Goal: Task Accomplishment & Management: Manage account settings

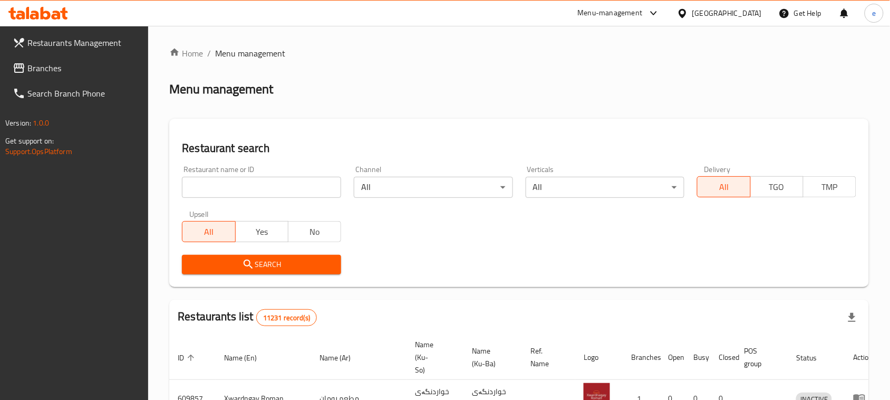
click at [244, 189] on input "search" at bounding box center [261, 187] width 159 height 21
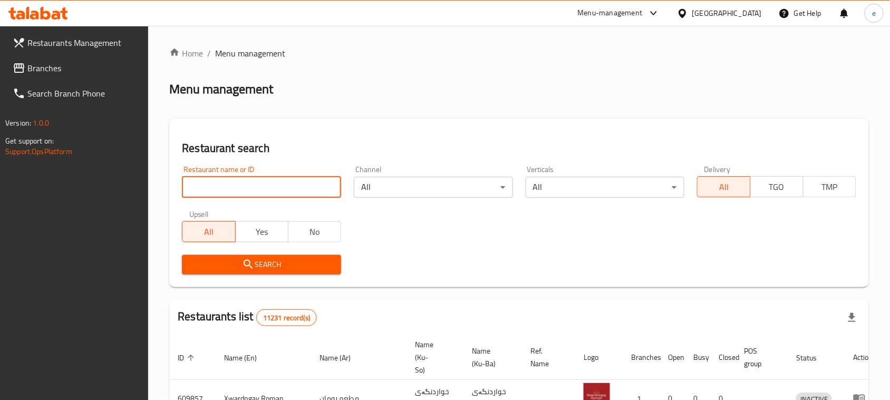
paste input "627477"
type input "627477"
click button "Search" at bounding box center [261, 265] width 159 height 20
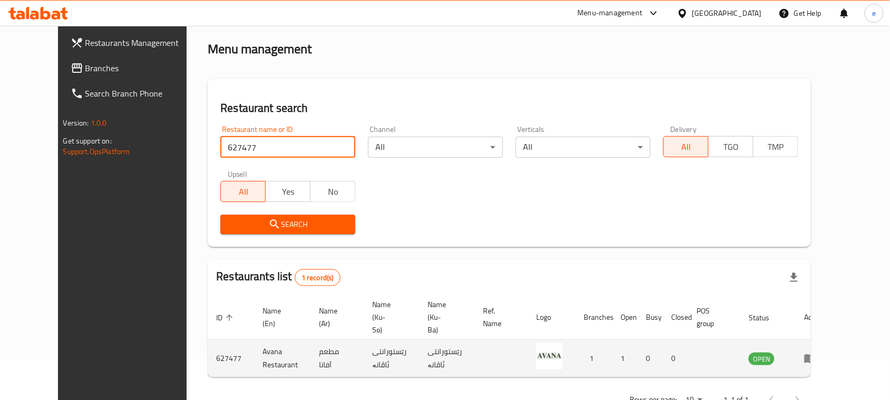
scroll to position [62, 0]
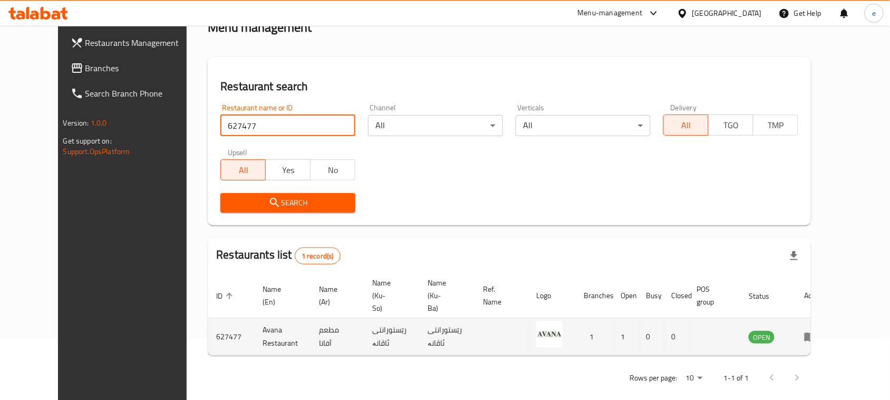
click at [824, 330] on link "enhanced table" at bounding box center [814, 336] width 20 height 13
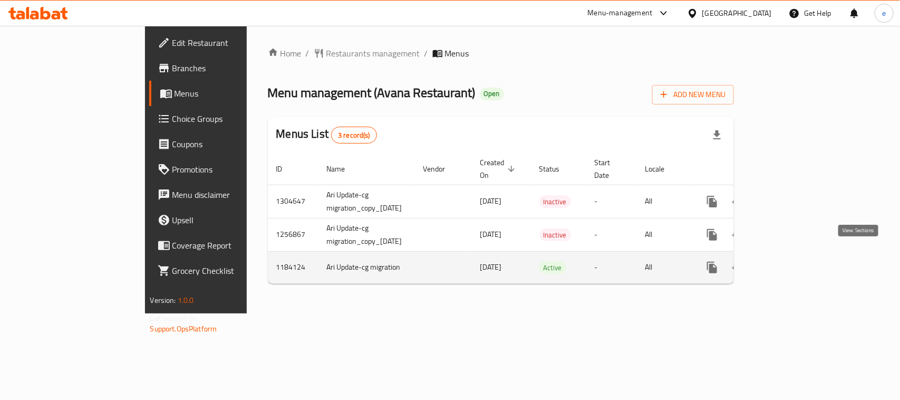
click at [793, 263] on icon "enhanced table" at bounding box center [788, 267] width 9 height 9
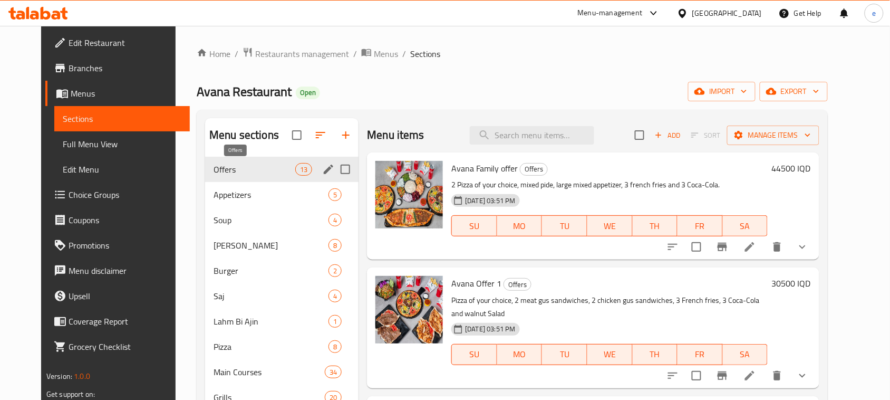
click at [234, 167] on span "Offers" at bounding box center [255, 169] width 82 height 13
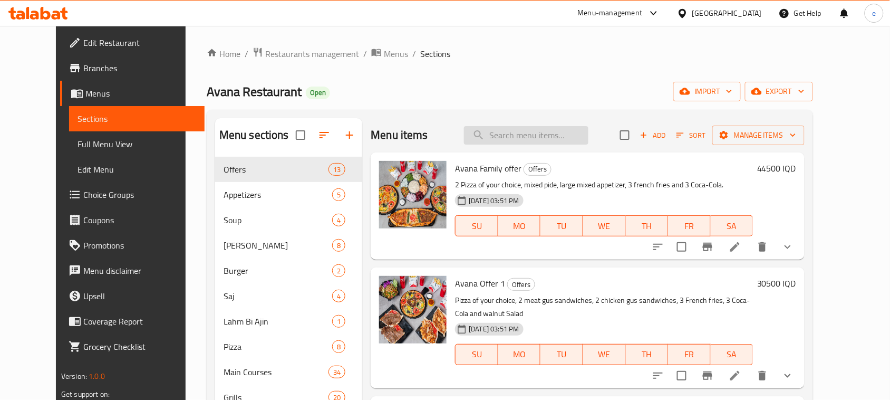
click at [548, 136] on input "search" at bounding box center [526, 135] width 124 height 18
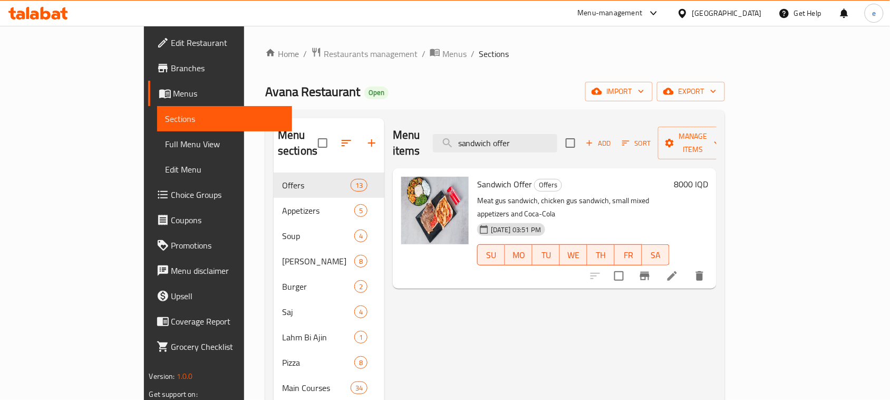
type input "sandwich offer"
click at [708, 177] on h6 "8000 IQD" at bounding box center [691, 184] width 34 height 15
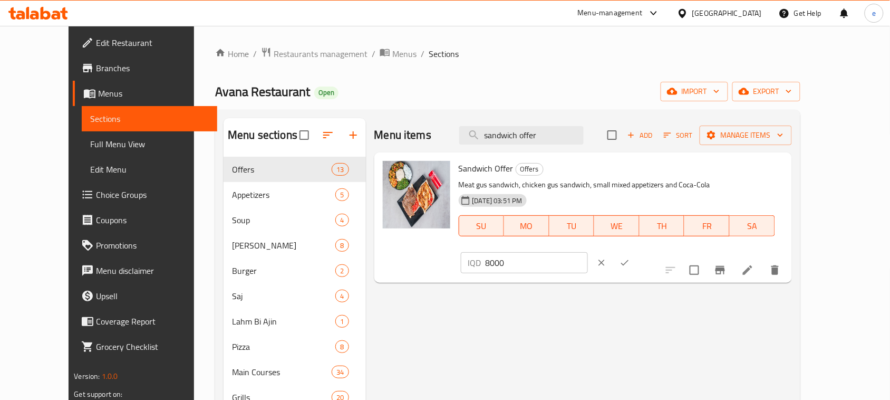
click at [588, 252] on input "8000" at bounding box center [537, 262] width 102 height 21
paste input "6500"
type input "6500"
click at [630, 257] on icon "ok" at bounding box center [625, 262] width 11 height 11
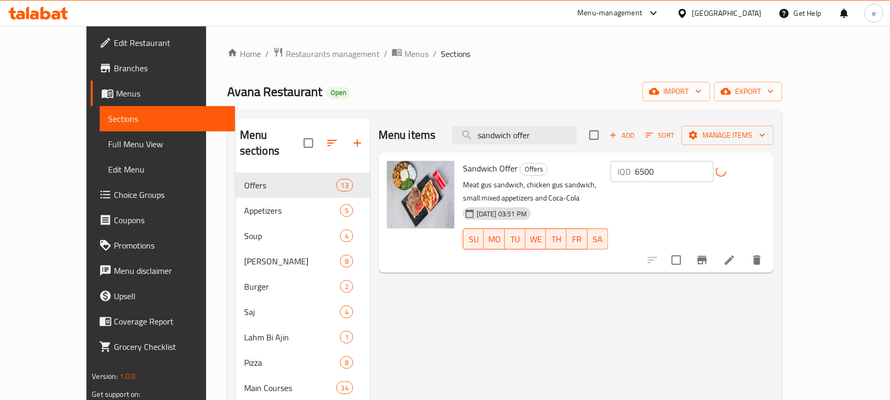
click at [709, 254] on icon "Branch-specific-item" at bounding box center [702, 260] width 13 height 13
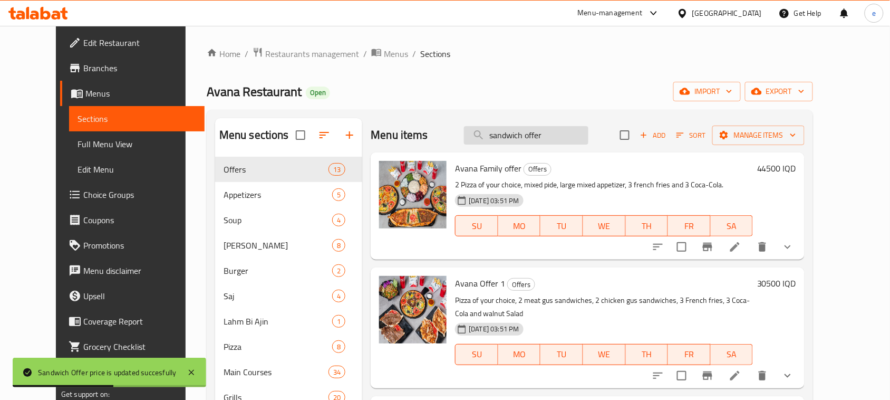
click at [567, 132] on input "sandwich offer" at bounding box center [526, 135] width 124 height 18
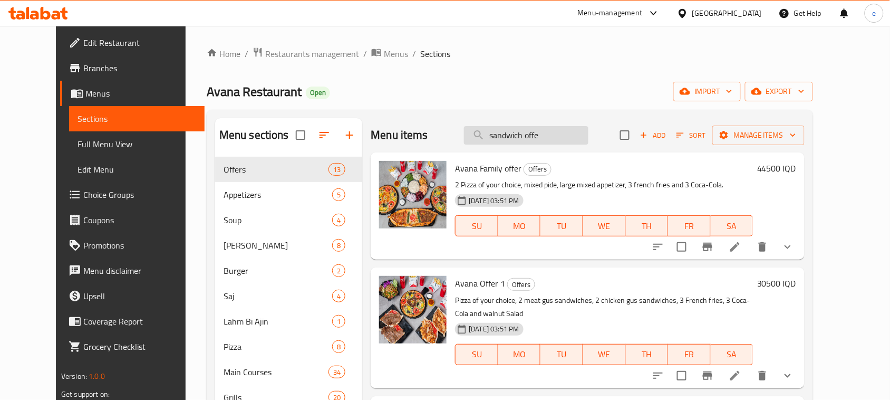
type input "sandwich offe"
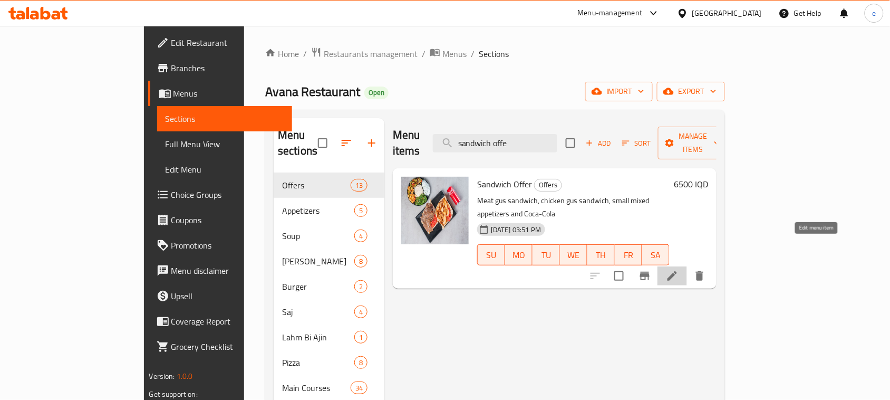
click at [677, 271] on icon at bounding box center [672, 275] width 9 height 9
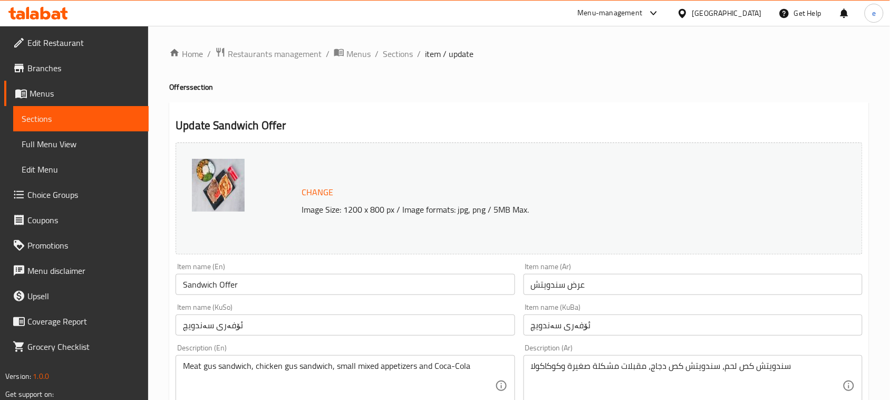
click at [56, 116] on span "Sections" at bounding box center [81, 118] width 119 height 13
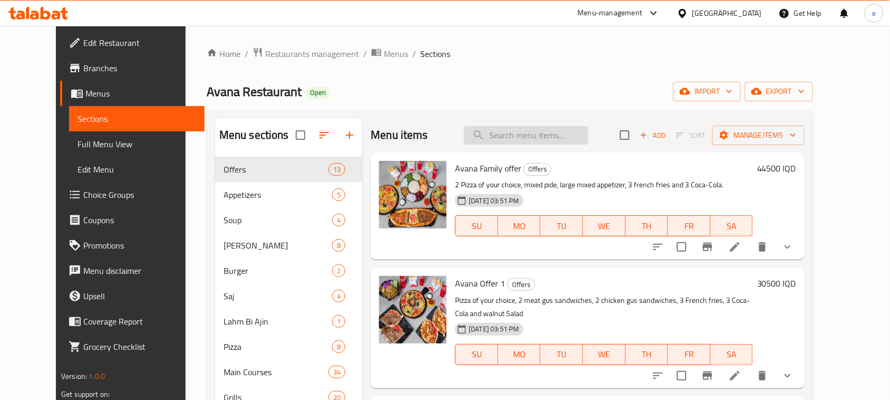
click at [538, 144] on input "search" at bounding box center [526, 135] width 124 height 18
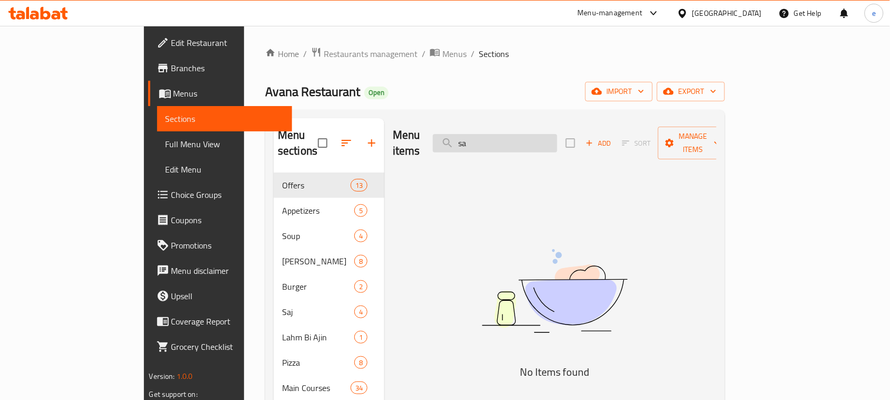
type input "s"
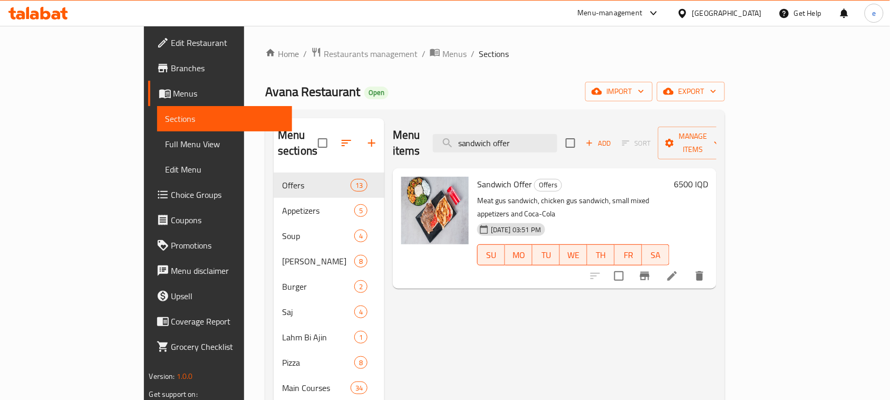
type input "sandwich offer"
click at [650, 272] on icon "Branch-specific-item" at bounding box center [644, 276] width 9 height 8
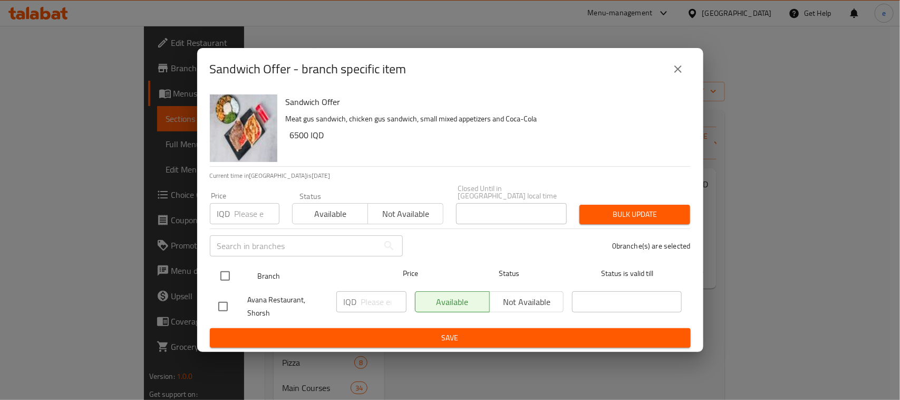
click at [227, 273] on input "checkbox" at bounding box center [225, 276] width 22 height 22
checkbox input "true"
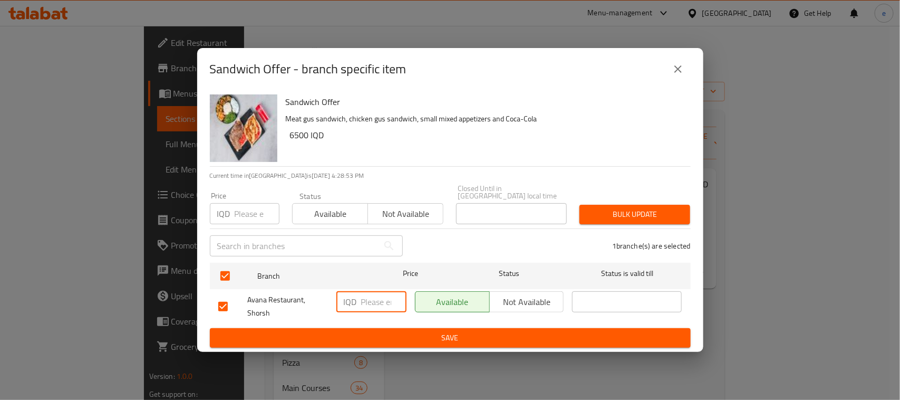
click at [365, 300] on input "number" at bounding box center [383, 301] width 45 height 21
paste input "6500"
type input "6500"
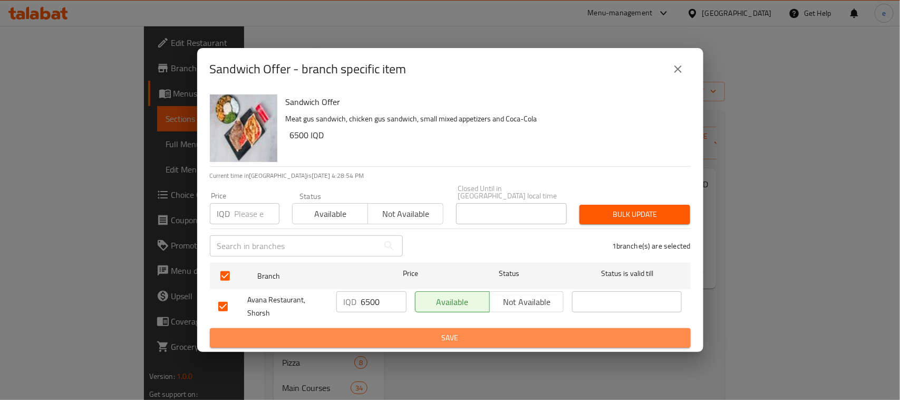
click at [391, 332] on span "Save" at bounding box center [450, 337] width 464 height 13
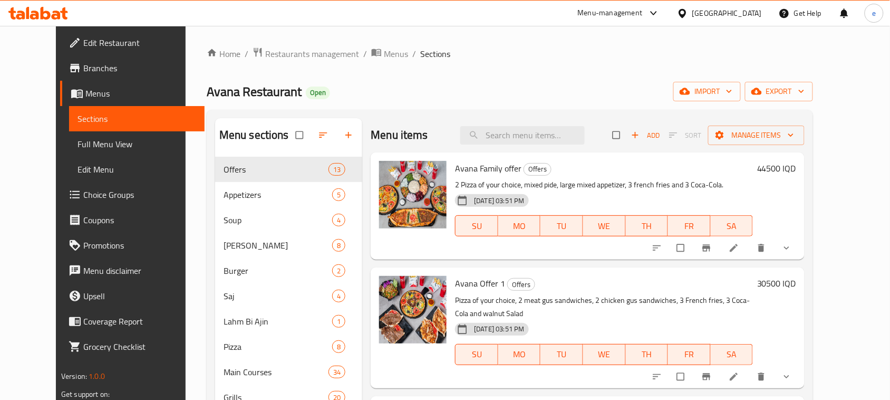
click at [78, 147] on span "Full Menu View" at bounding box center [137, 144] width 119 height 13
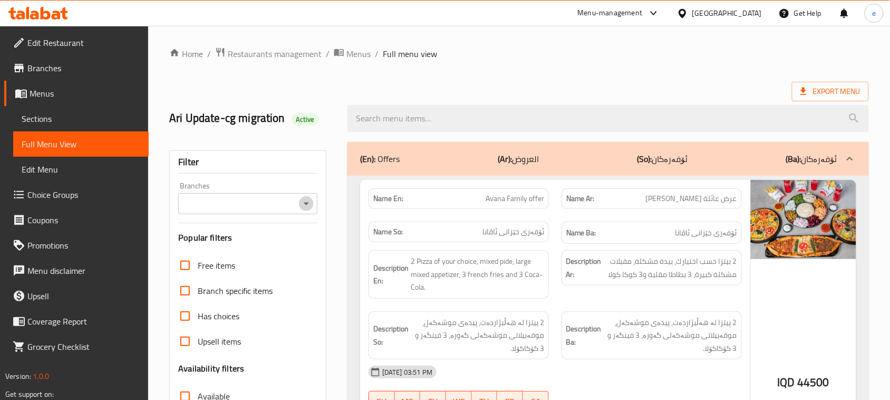
click at [303, 211] on button "Open" at bounding box center [306, 203] width 15 height 15
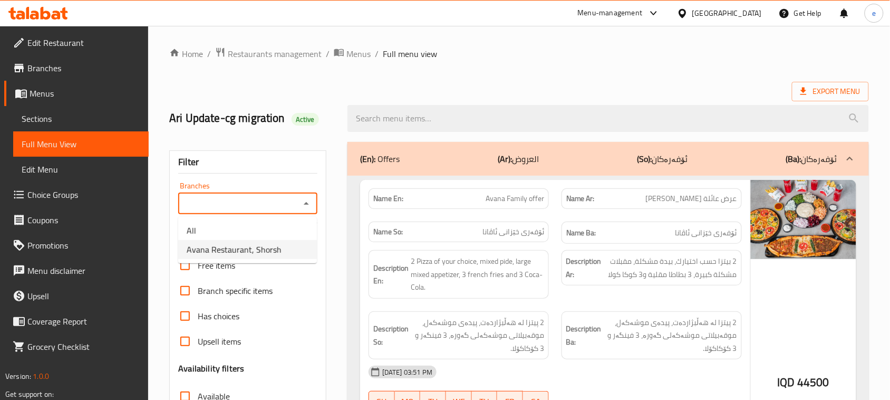
click at [263, 252] on span "Avana Restaurant, Shorsh" at bounding box center [234, 249] width 95 height 13
type input "Avana Restaurant, Shorsh"
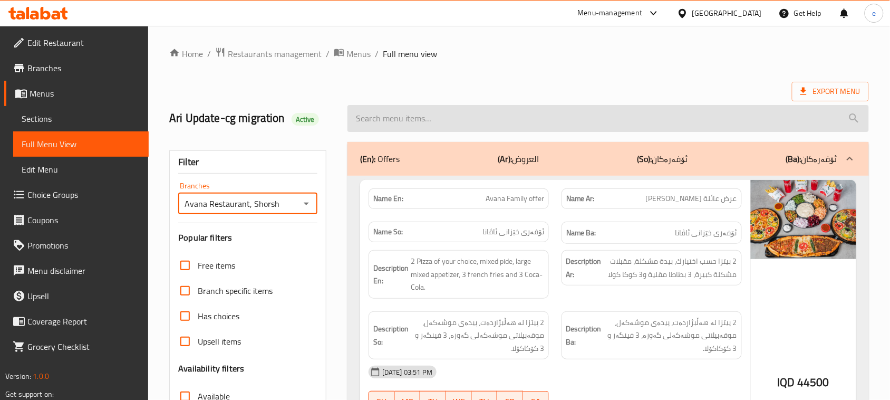
click at [384, 110] on input "search" at bounding box center [609, 118] width 522 height 27
paste input "Sandwich"
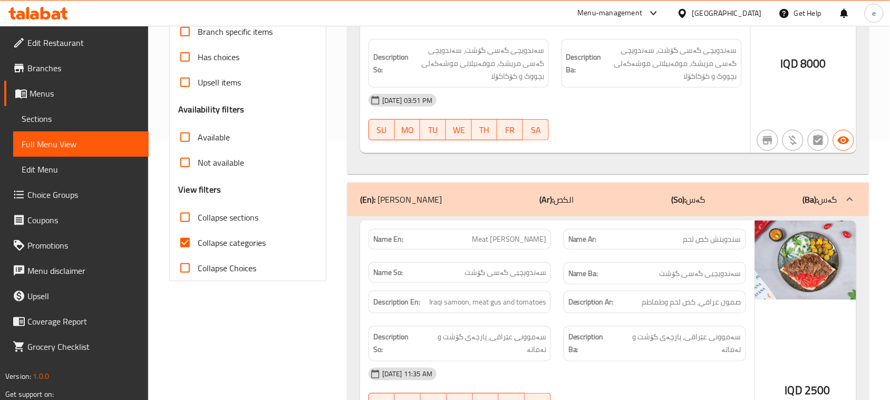
scroll to position [264, 0]
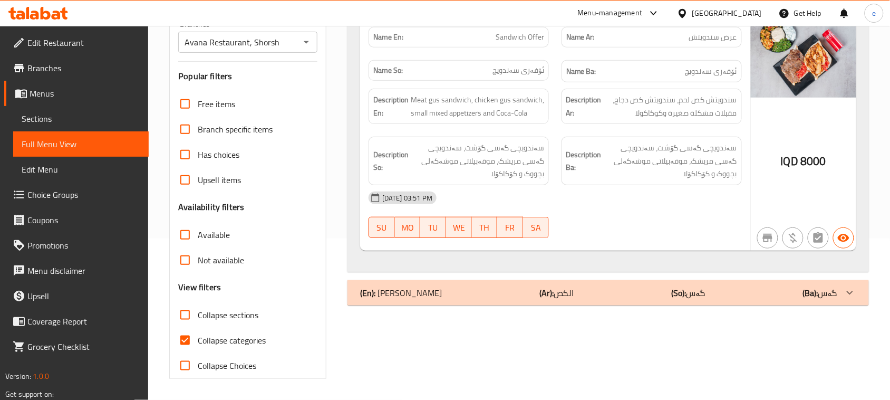
scroll to position [161, 0]
click at [523, 40] on span "Sandwich Offer" at bounding box center [520, 37] width 49 height 11
click at [523, 41] on span "Sandwich Offer" at bounding box center [520, 37] width 49 height 11
copy span "Sandwich Offer"
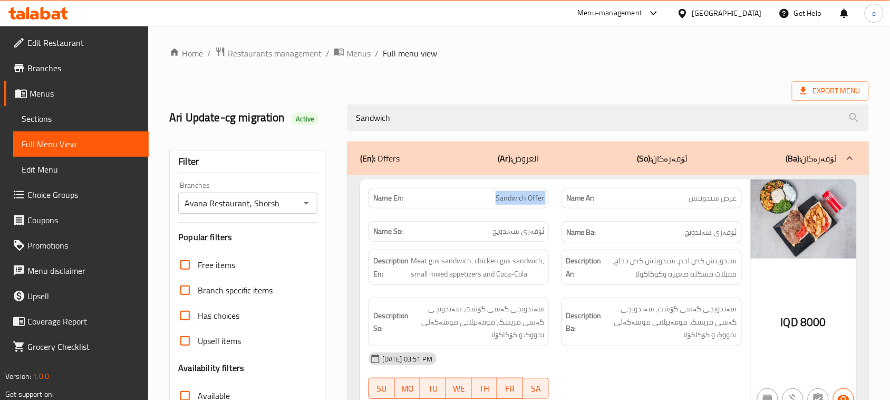
scroll to position [0, 0]
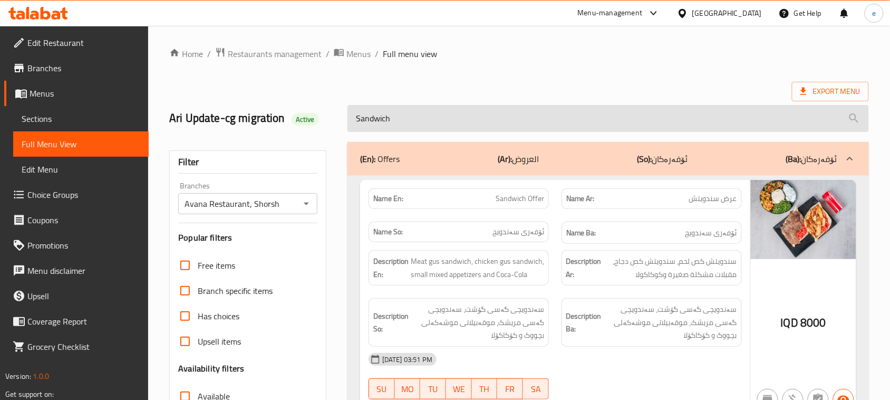
click at [385, 120] on input "Sandwich" at bounding box center [609, 118] width 522 height 27
paste input "Offer"
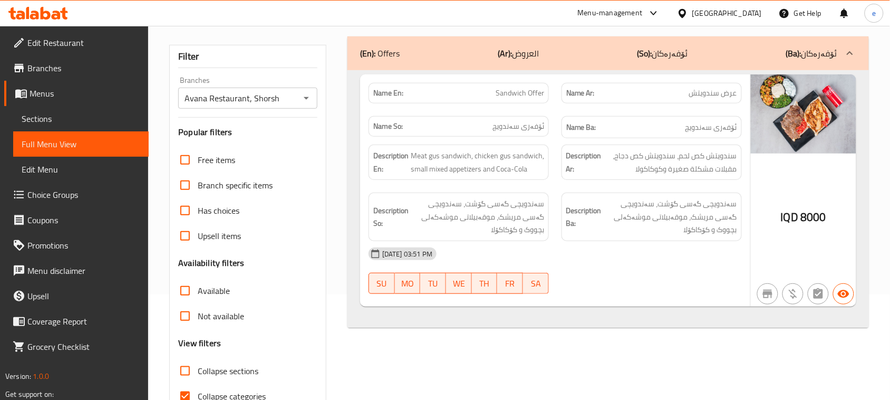
scroll to position [132, 0]
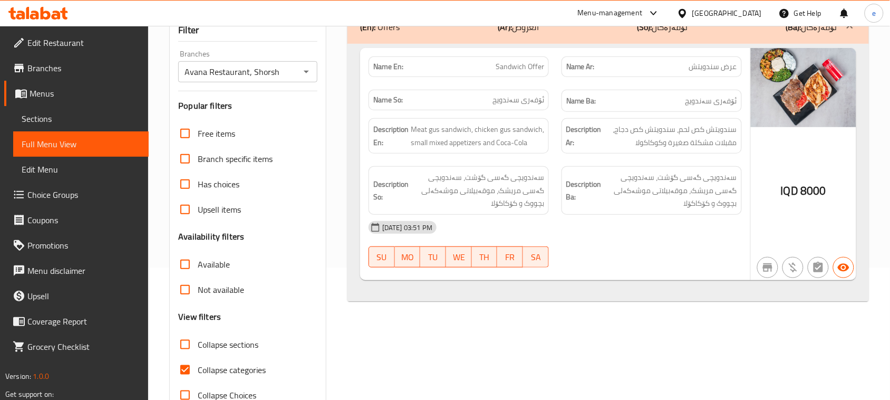
type input "Sandwich Offer"
click at [195, 379] on input "Collapse categories" at bounding box center [185, 369] width 25 height 25
checkbox input "false"
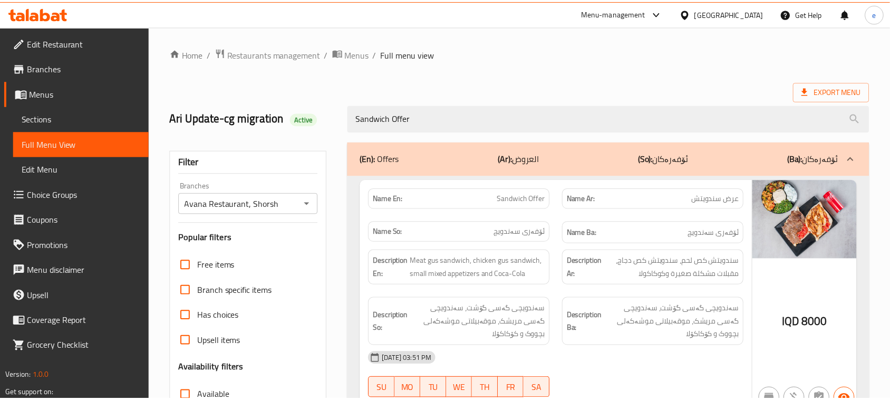
scroll to position [161, 0]
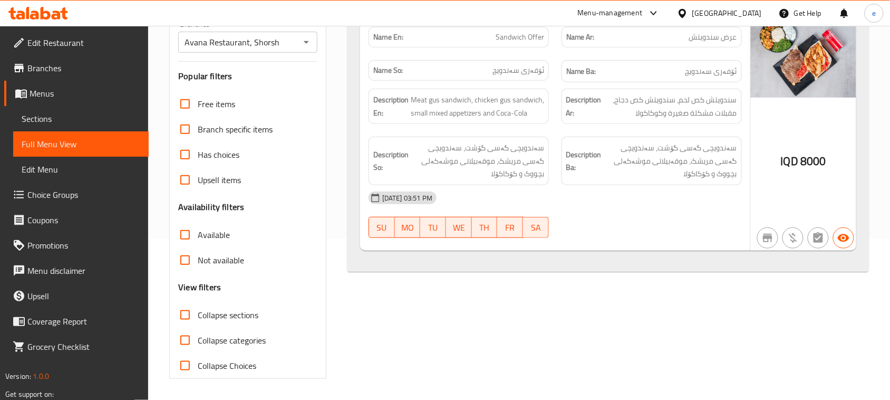
click at [303, 43] on icon "Open" at bounding box center [306, 42] width 13 height 13
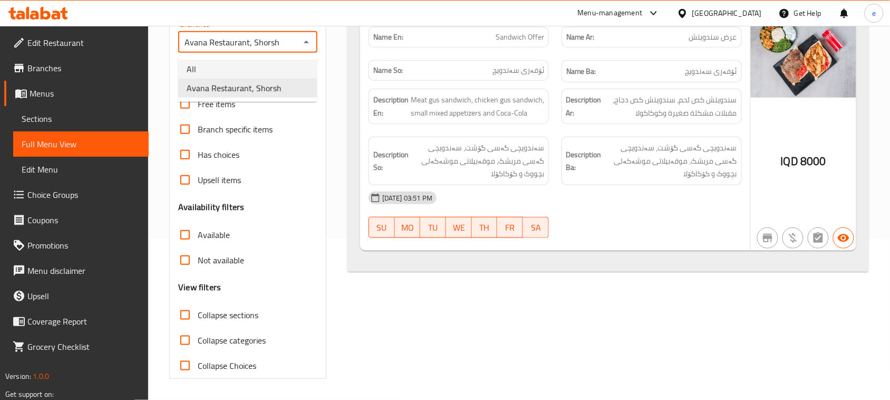
click at [263, 70] on li "All" at bounding box center [247, 69] width 139 height 19
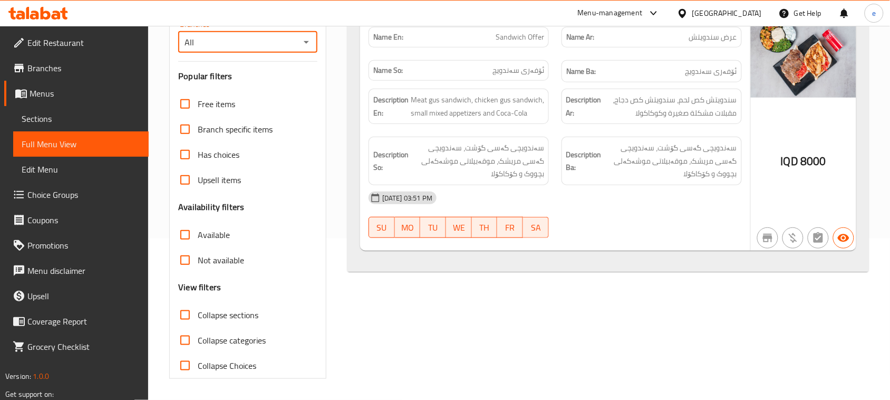
click at [310, 45] on icon "Open" at bounding box center [306, 42] width 13 height 13
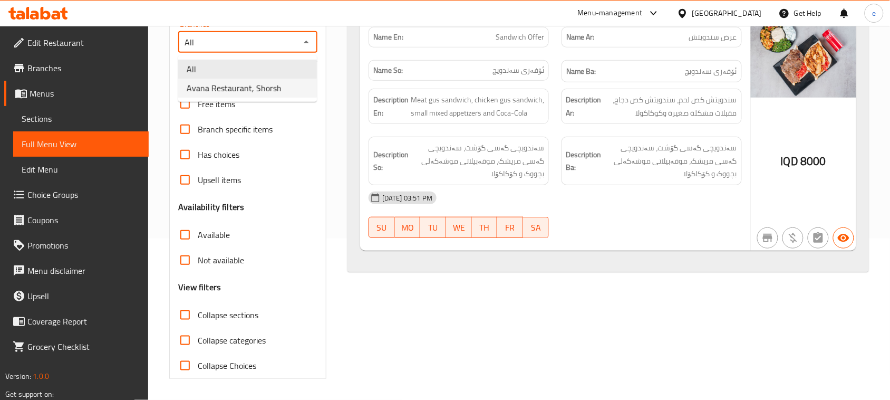
click at [280, 90] on li "Avana Restaurant, Shorsh" at bounding box center [247, 88] width 139 height 19
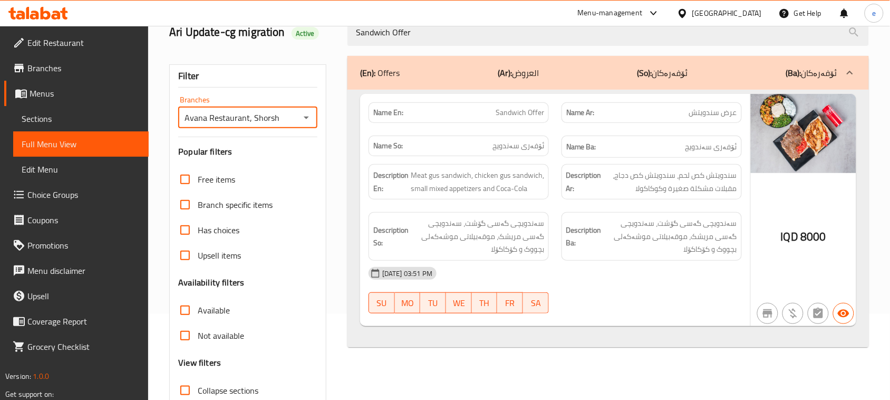
scroll to position [132, 0]
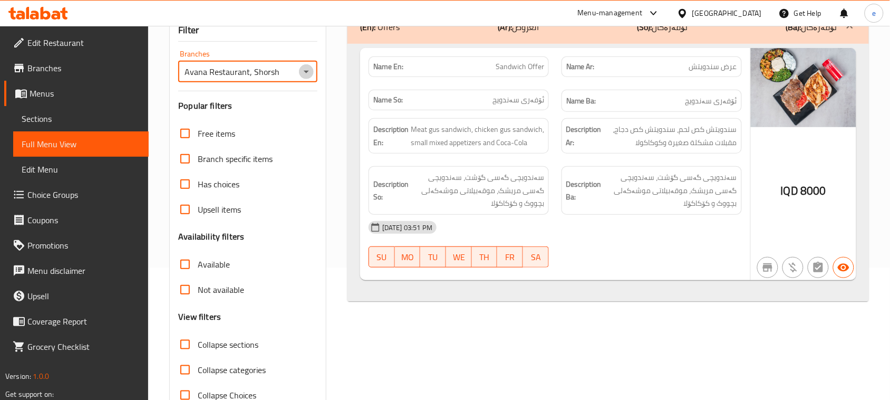
click at [301, 72] on icon "Open" at bounding box center [306, 71] width 13 height 13
click at [266, 103] on li "All" at bounding box center [247, 98] width 139 height 19
click at [312, 65] on icon "Open" at bounding box center [306, 71] width 13 height 13
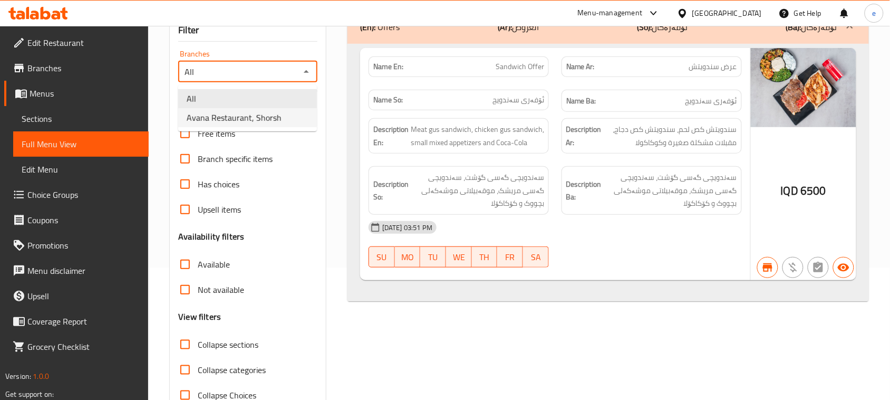
click at [268, 123] on span "Avana Restaurant, Shorsh" at bounding box center [234, 117] width 95 height 13
type input "Avana Restaurant, Shorsh"
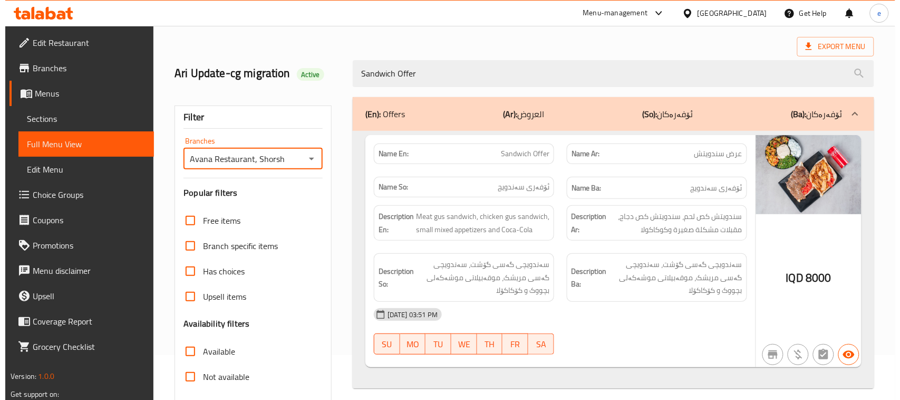
scroll to position [0, 0]
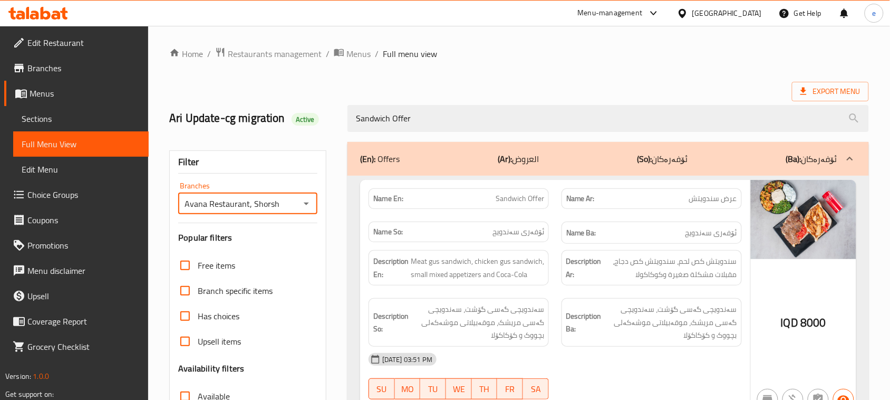
click at [526, 200] on span "Sandwich Offer" at bounding box center [520, 198] width 49 height 11
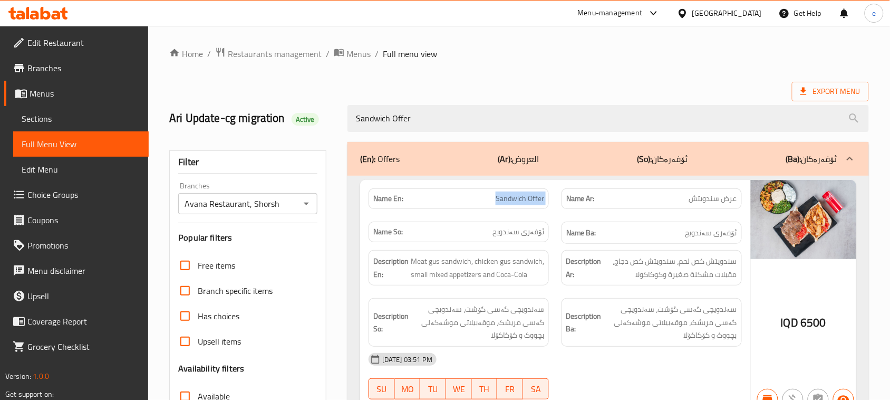
click at [526, 200] on span "Sandwich Offer" at bounding box center [520, 198] width 49 height 11
click at [639, 83] on div "Export Menu" at bounding box center [519, 92] width 700 height 20
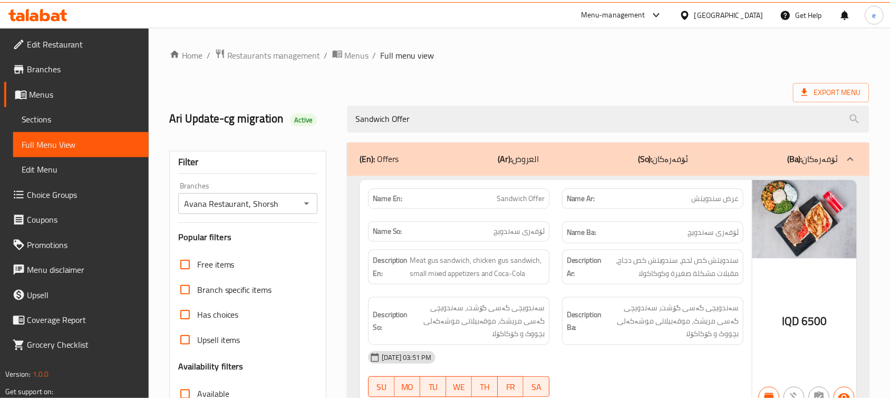
scroll to position [161, 0]
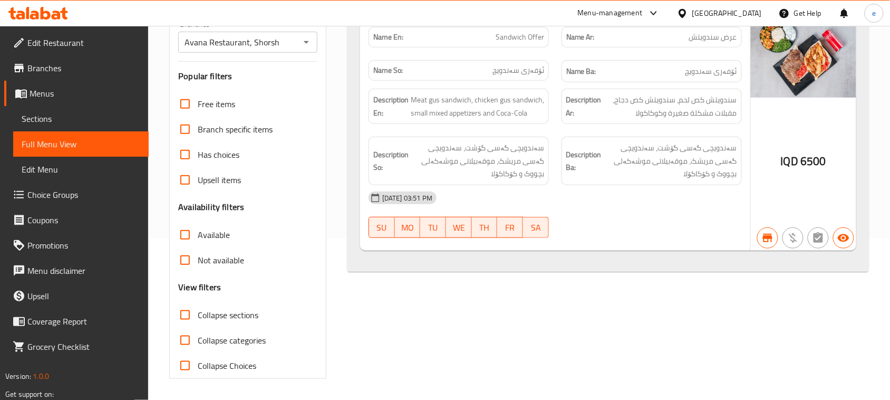
click at [54, 9] on icon at bounding box center [38, 13] width 60 height 13
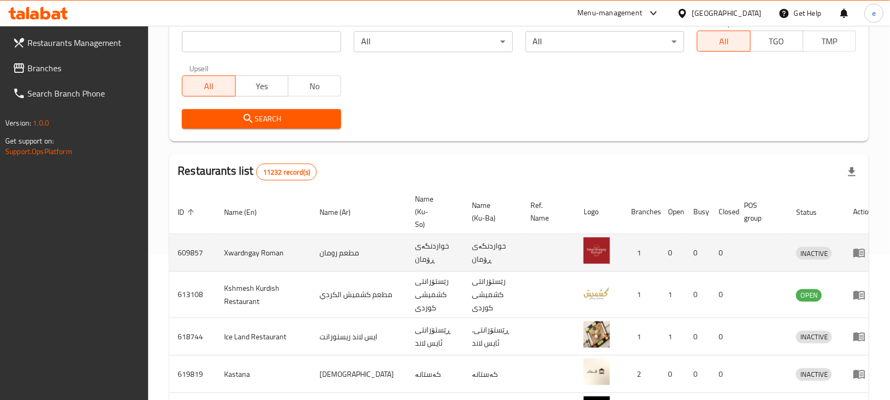
scroll to position [14, 0]
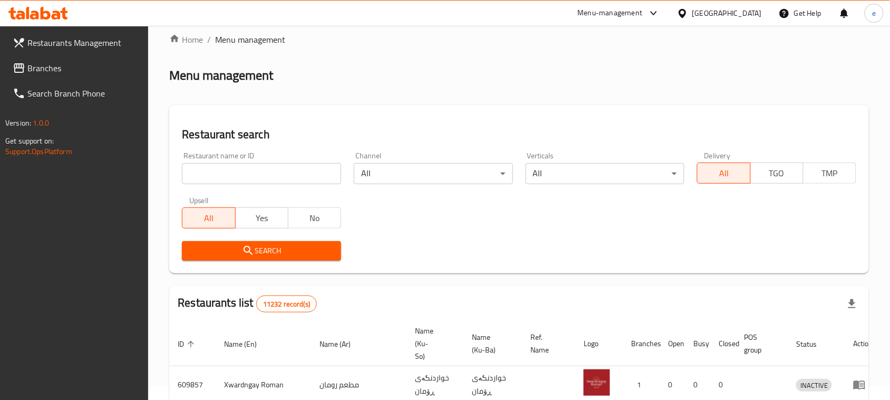
click at [229, 186] on div "Restaurant name or ID Restaurant name or ID" at bounding box center [262, 168] width 172 height 45
click at [229, 168] on input "search" at bounding box center [261, 173] width 159 height 21
paste input "659493"
type input "659493"
click button "Search" at bounding box center [261, 251] width 159 height 20
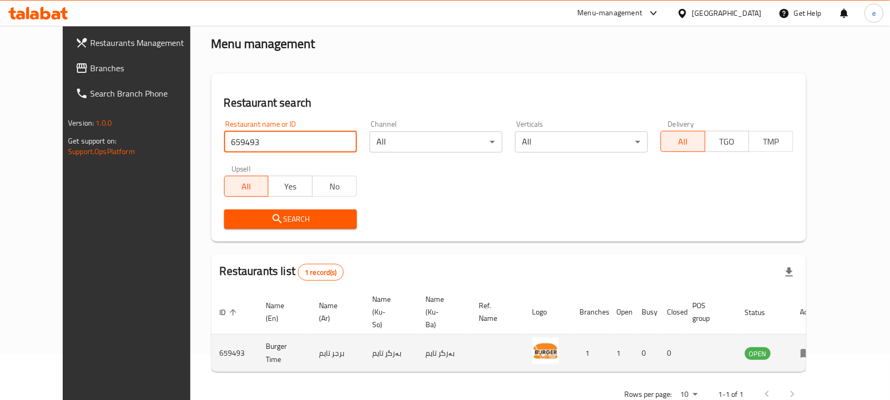
scroll to position [62, 0]
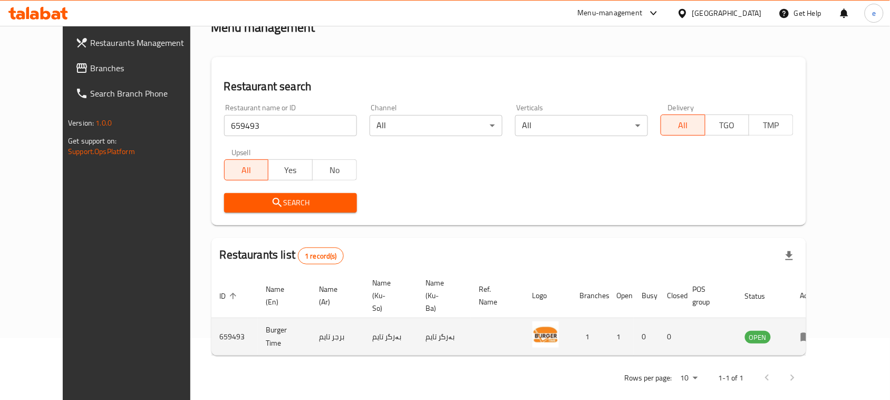
drag, startPoint x: 845, startPoint y: 334, endPoint x: 853, endPoint y: 327, distance: 10.5
click at [829, 335] on td "enhanced table" at bounding box center [810, 336] width 36 height 37
click at [813, 333] on icon "enhanced table" at bounding box center [807, 337] width 12 height 9
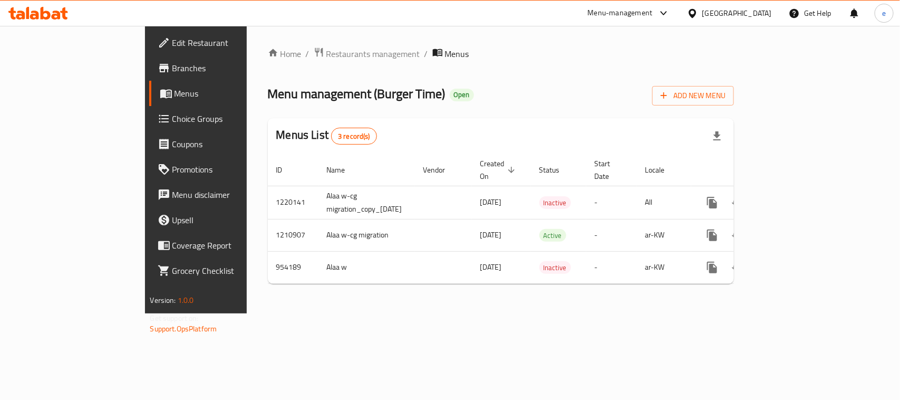
click at [173, 65] on span "Branches" at bounding box center [230, 68] width 114 height 13
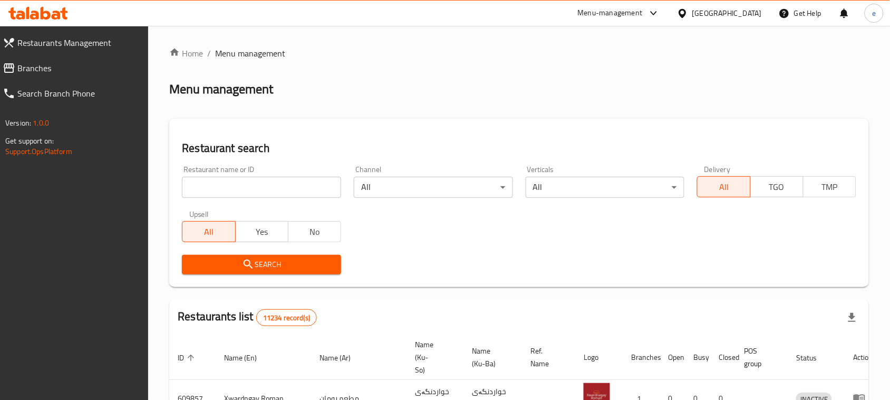
click at [263, 196] on input "search" at bounding box center [261, 187] width 159 height 21
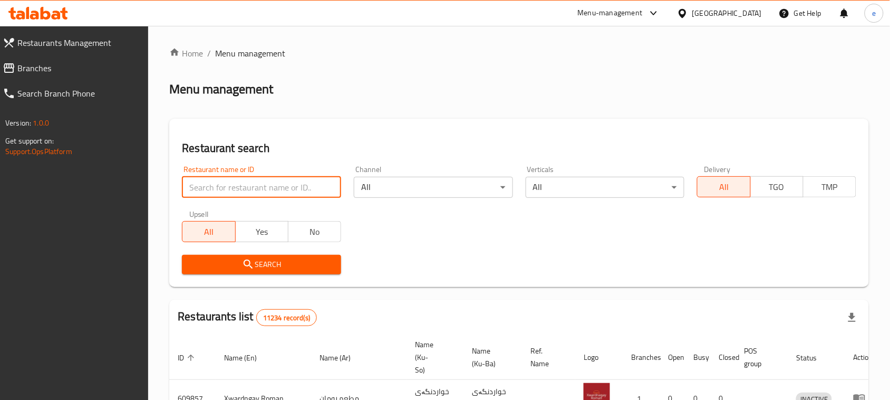
paste input "625426"
type input "625426"
click button "Search" at bounding box center [261, 265] width 159 height 20
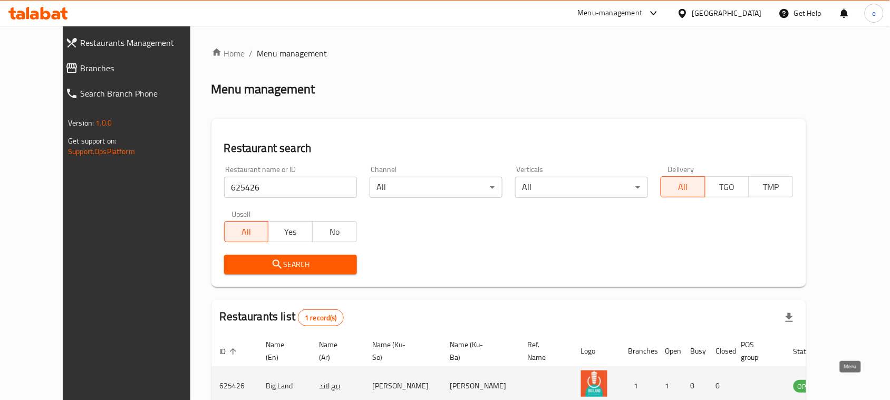
click at [850, 384] on icon "enhanced table" at bounding box center [856, 386] width 12 height 9
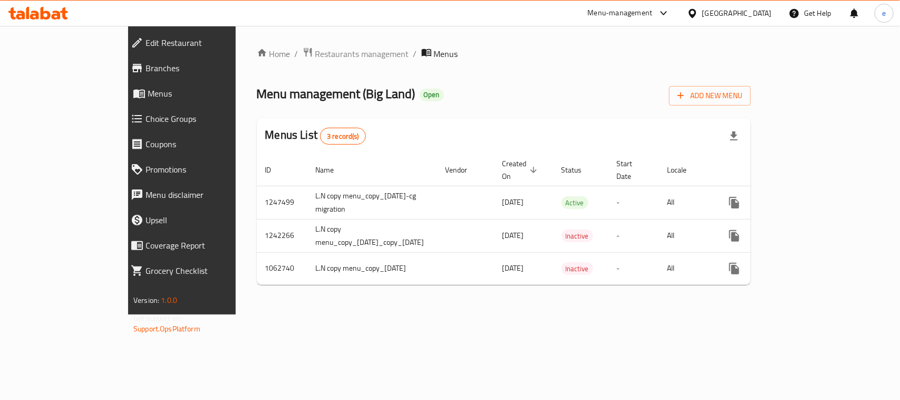
click at [146, 39] on span "Edit Restaurant" at bounding box center [208, 42] width 124 height 13
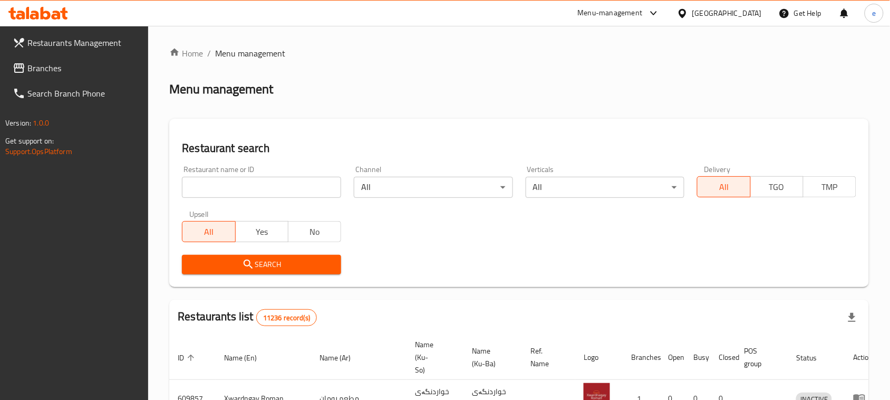
click at [217, 191] on input "search" at bounding box center [261, 187] width 159 height 21
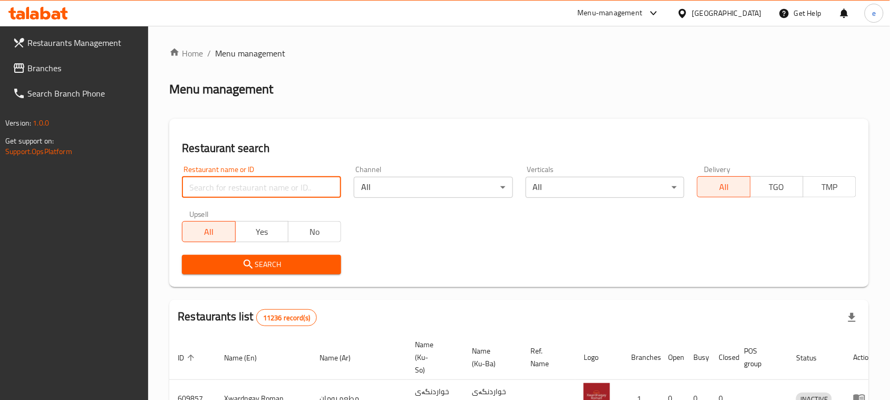
paste input "Baxtyari sweets"
type input "Baxtyari sweets"
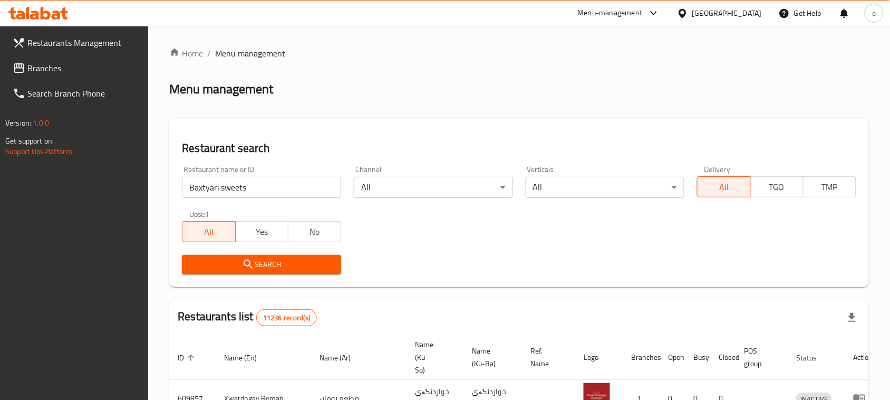
scroll to position [132, 0]
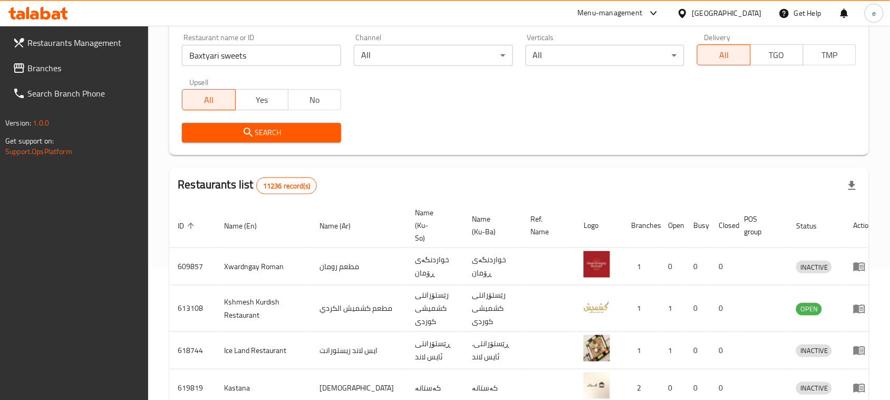
click at [277, 142] on div "Search" at bounding box center [262, 133] width 172 height 32
click at [277, 131] on span "Search" at bounding box center [261, 132] width 142 height 13
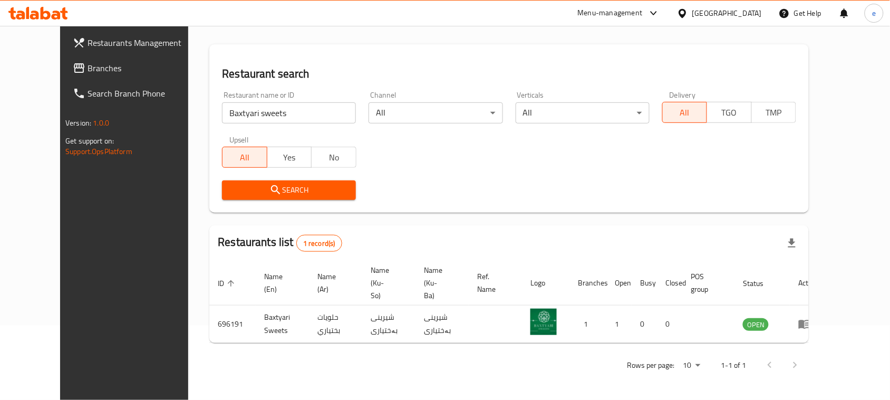
scroll to position [62, 0]
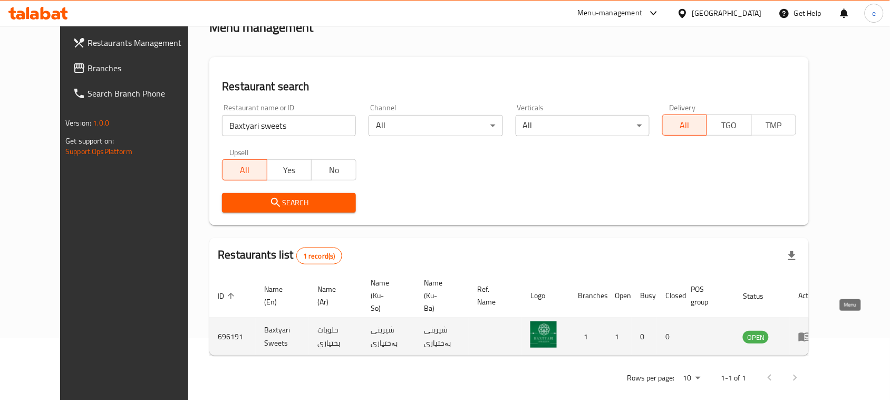
click at [811, 330] on icon "enhanced table" at bounding box center [805, 336] width 13 height 13
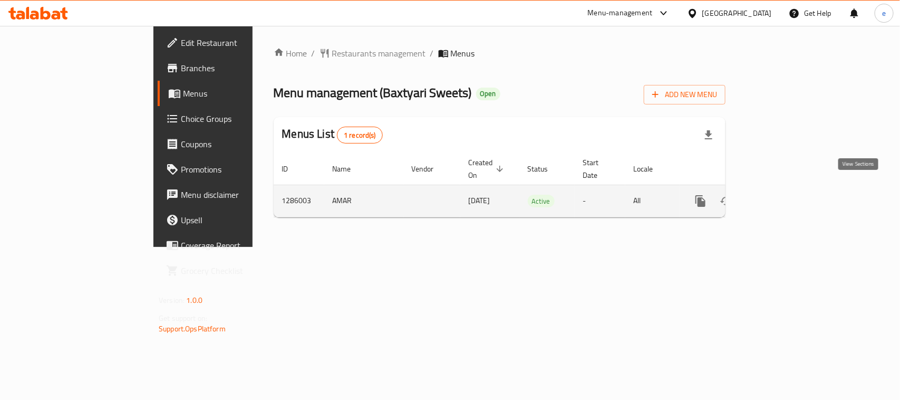
click at [782, 196] on icon "enhanced table" at bounding box center [776, 200] width 9 height 9
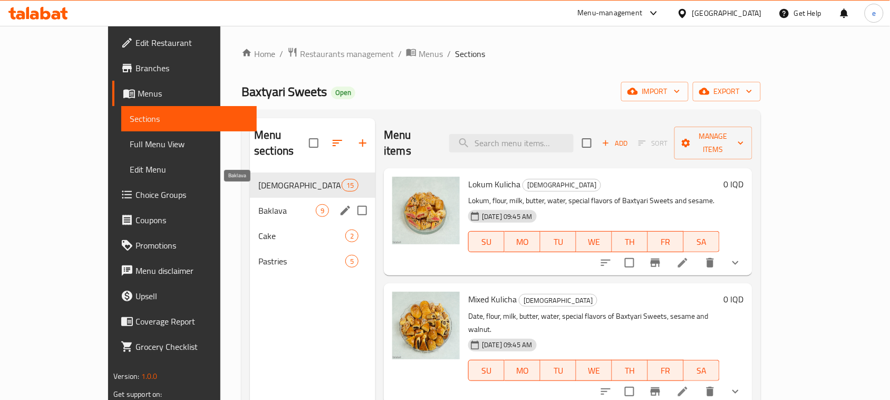
click at [258, 204] on span "Baklava" at bounding box center [287, 210] width 58 height 13
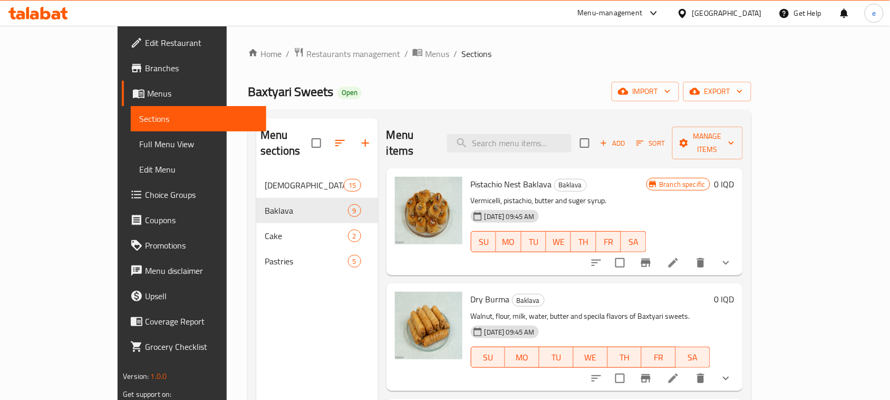
click at [627, 137] on span "Add" at bounding box center [613, 143] width 28 height 12
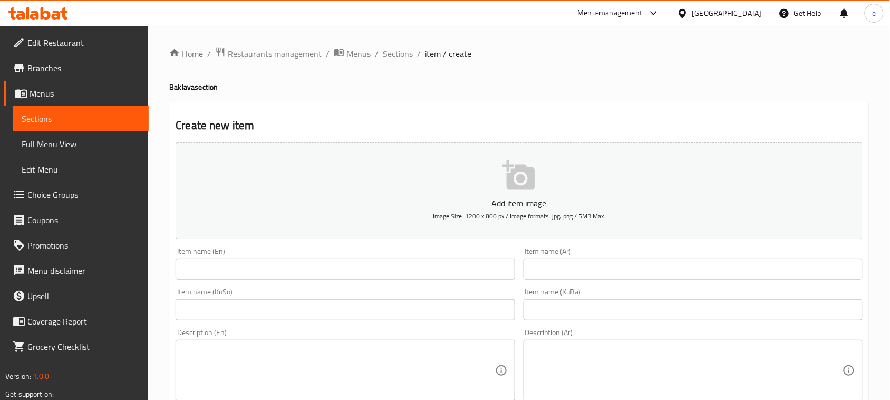
click at [555, 276] on input "text" at bounding box center [693, 268] width 339 height 21
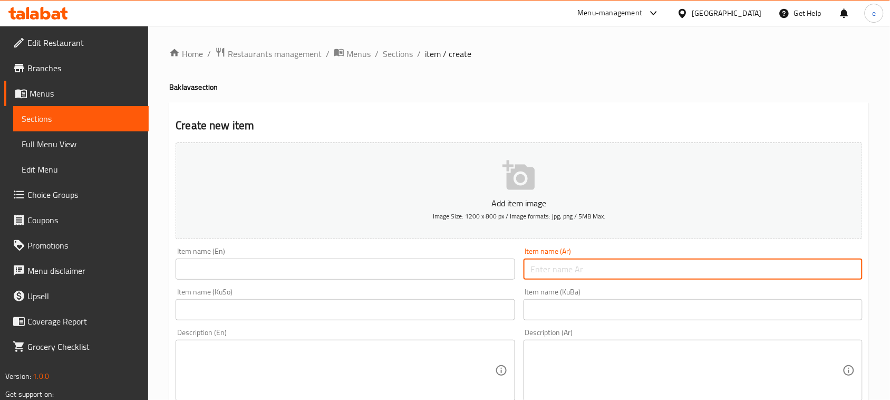
paste input "صينية بقلاوة بالجوز"
type input "صينية بقلاوة بالجوز"
click at [434, 272] on input "text" at bounding box center [345, 268] width 339 height 21
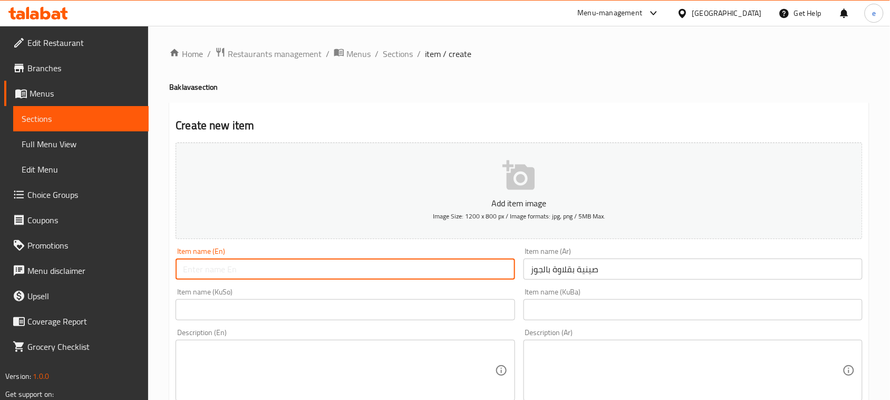
paste input "Tray Walnut Baklava"
type input "Tray Walnut Baklava"
click at [384, 314] on input "text" at bounding box center [345, 309] width 339 height 21
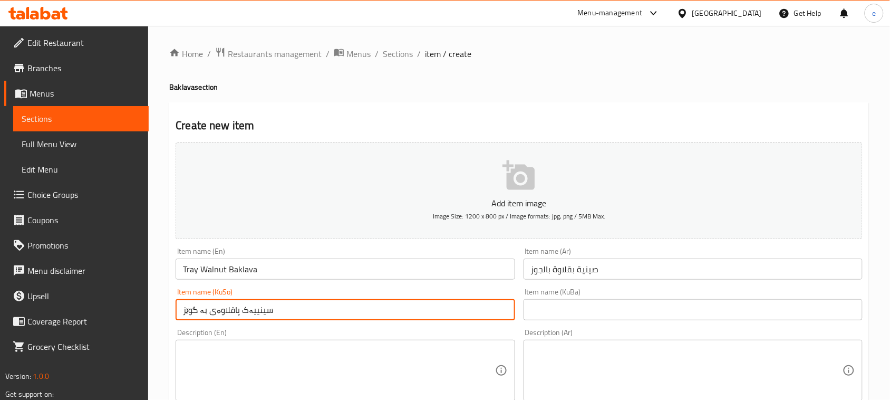
click at [245, 317] on input "سینییەک پاقلاوەی بە گوێز" at bounding box center [345, 309] width 339 height 21
type input "سینییەک پاقلاوەی بە گوێز"
click at [558, 317] on input "text" at bounding box center [693, 309] width 339 height 21
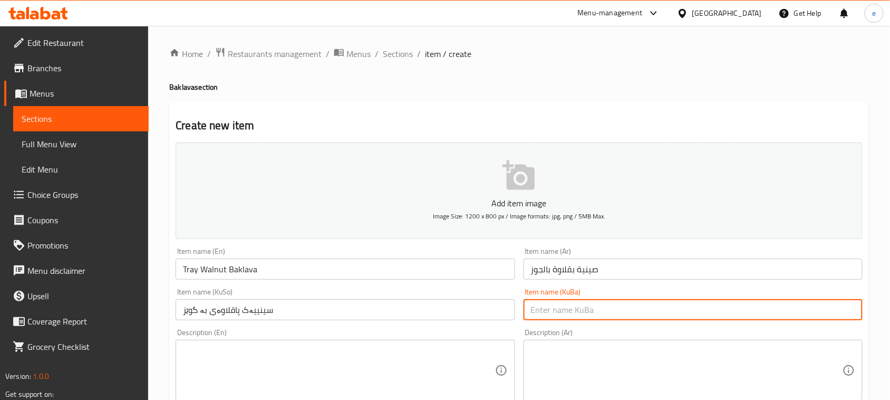
paste input "سینییەک پاقلاوەی بە گوێز"
type input "سینییەک پاقلاوەی بە گوێز"
click at [358, 300] on input "سینییەک پاقلاوەی بە گوێز" at bounding box center [345, 309] width 339 height 21
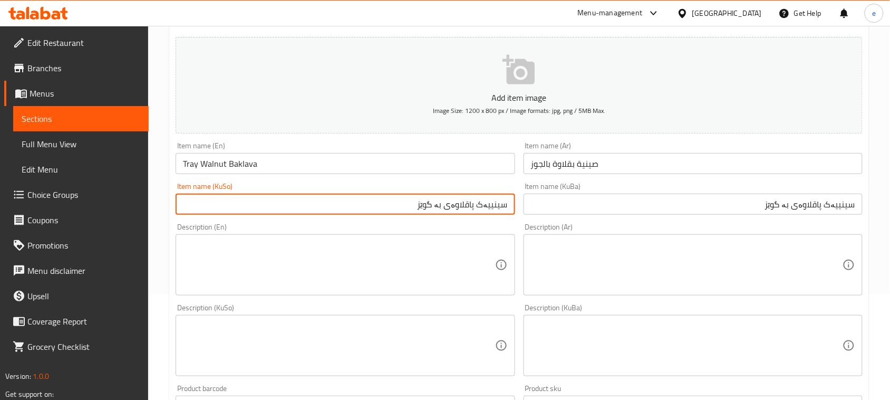
scroll to position [264, 0]
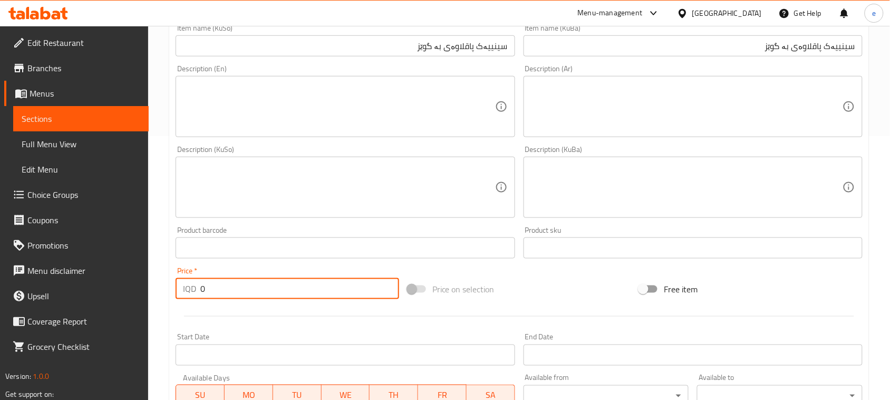
drag, startPoint x: 221, startPoint y: 294, endPoint x: 186, endPoint y: 294, distance: 34.8
click at [186, 294] on div "IQD 0 Price *" at bounding box center [288, 288] width 224 height 21
paste input "1200"
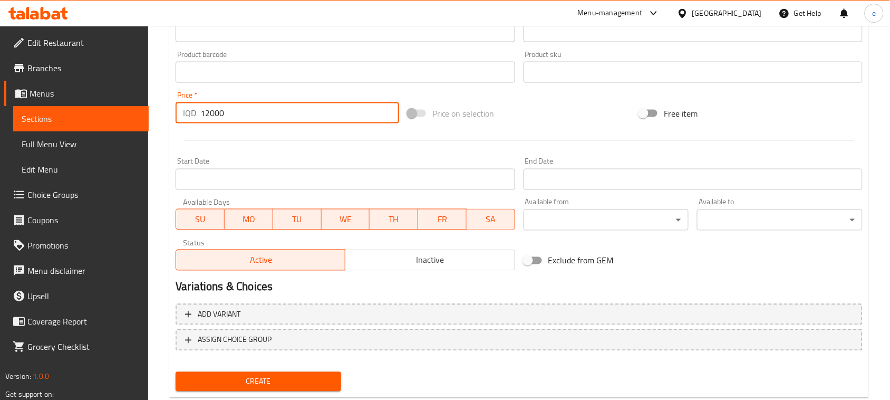
scroll to position [465, 0]
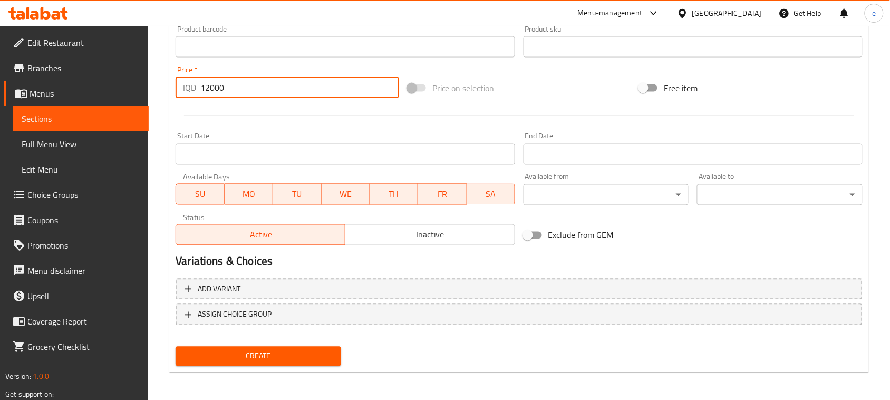
type input "12000"
click at [304, 357] on span "Create" at bounding box center [258, 356] width 149 height 13
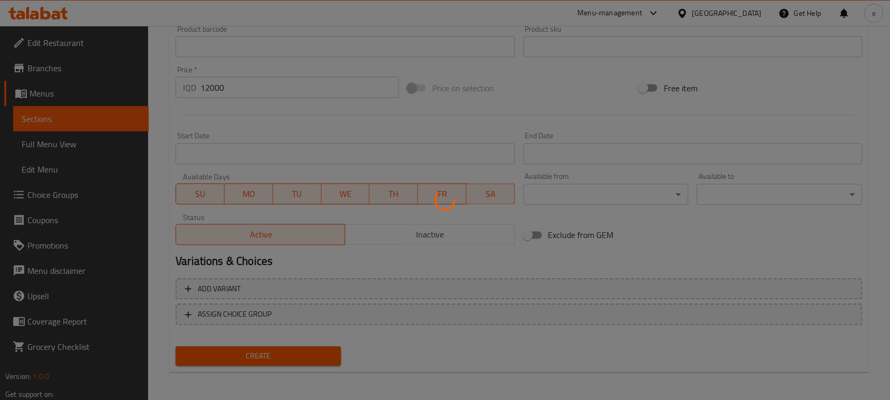
type input "0"
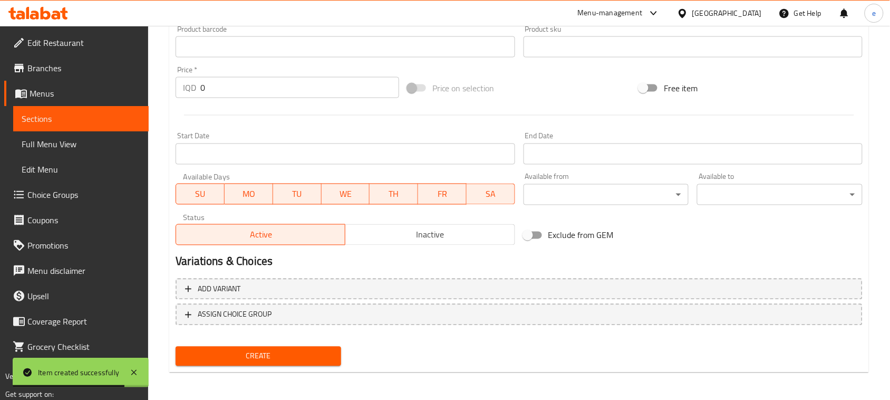
click at [103, 111] on link "Sections" at bounding box center [81, 118] width 136 height 25
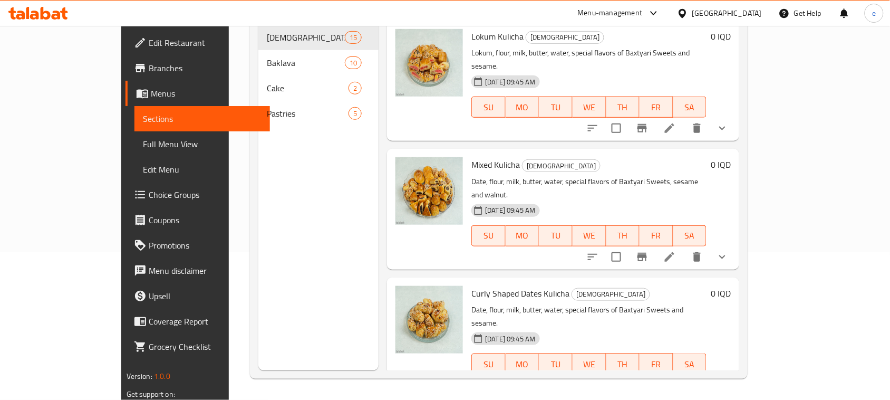
scroll to position [16, 0]
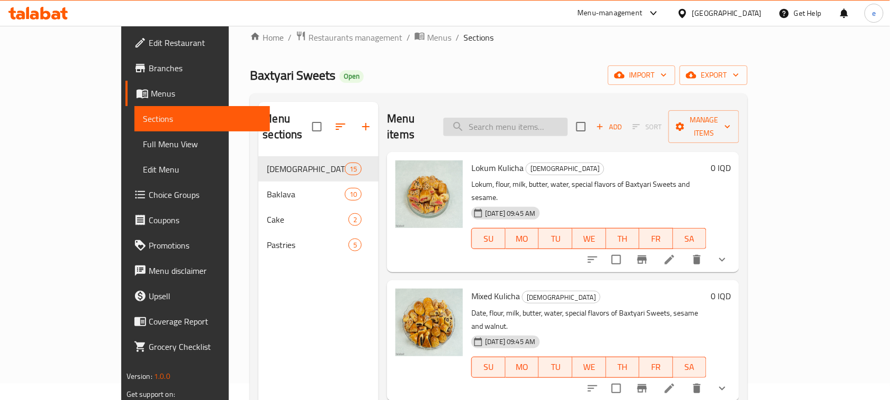
click at [535, 122] on input "search" at bounding box center [506, 127] width 124 height 18
paste input "pistachio kulicha"
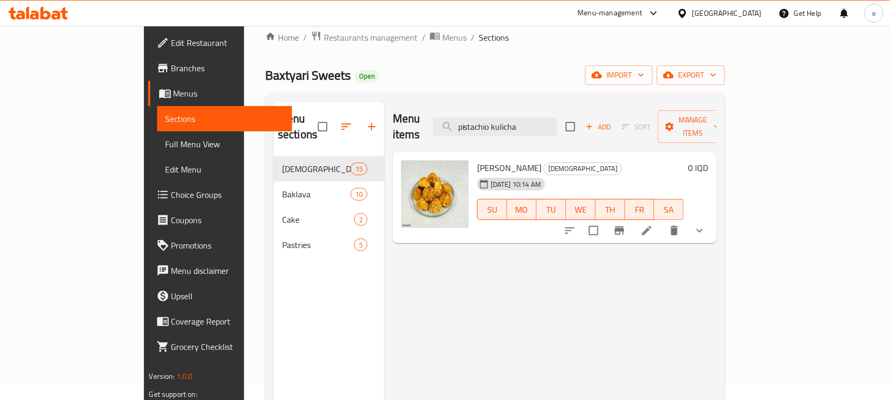
type input "pistachio kulicha"
click at [654, 224] on icon at bounding box center [647, 230] width 13 height 13
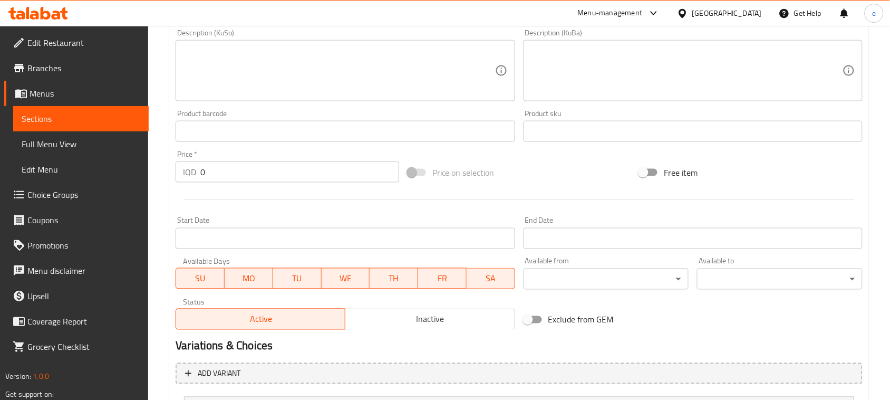
scroll to position [524, 0]
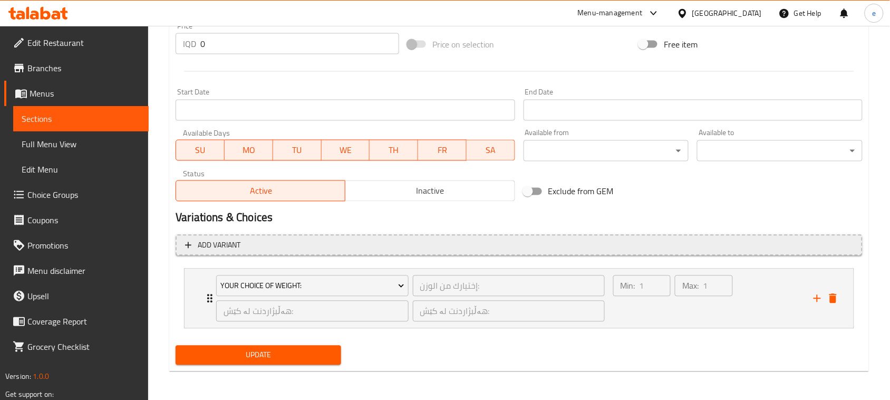
click at [424, 254] on button "Add variant" at bounding box center [519, 246] width 687 height 22
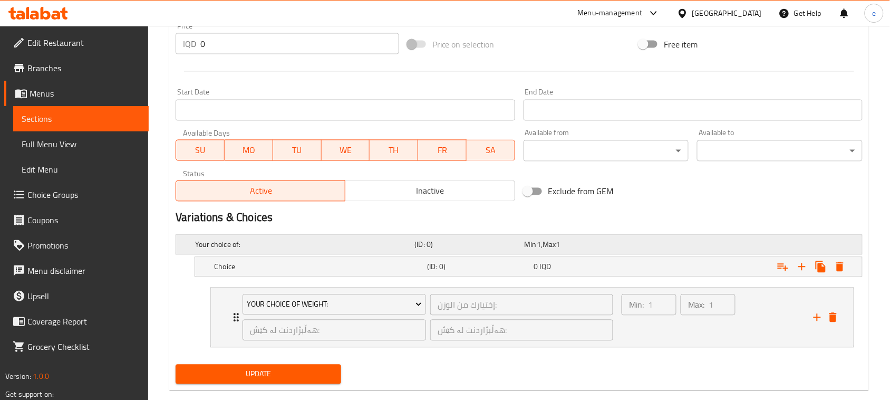
click at [636, 248] on div "Your choice of: (ID: 0) Min 1 , Max 1" at bounding box center [522, 244] width 659 height 23
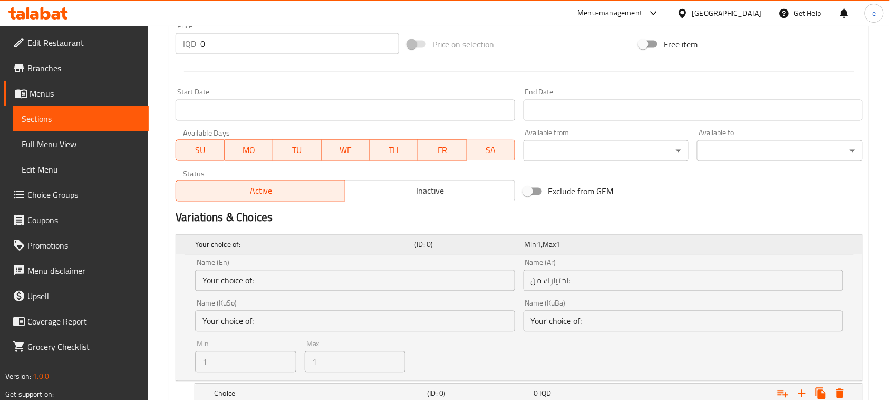
click at [636, 248] on div "Your choice of: (ID: 0) Min 1 , Max 1" at bounding box center [522, 244] width 659 height 23
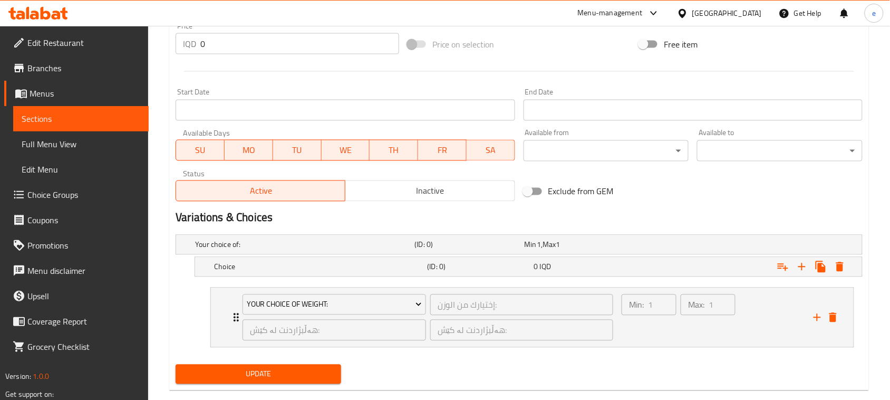
drag, startPoint x: 136, startPoint y: 2, endPoint x: 90, endPoint y: 113, distance: 121.1
click at [90, 113] on span "Sections" at bounding box center [81, 118] width 119 height 13
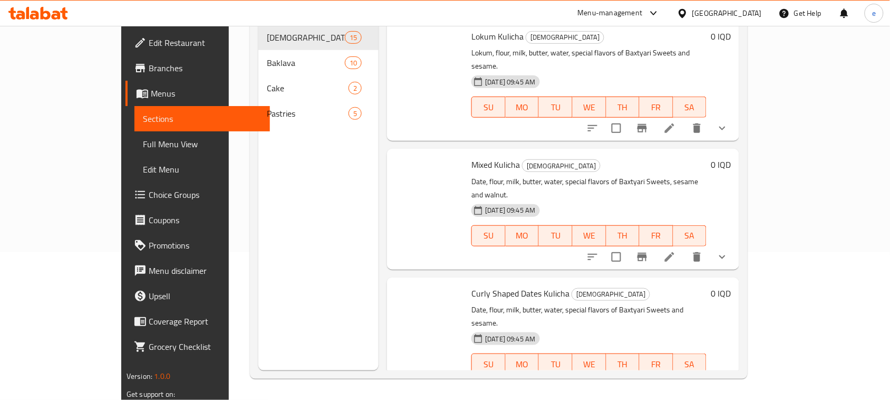
scroll to position [148, 0]
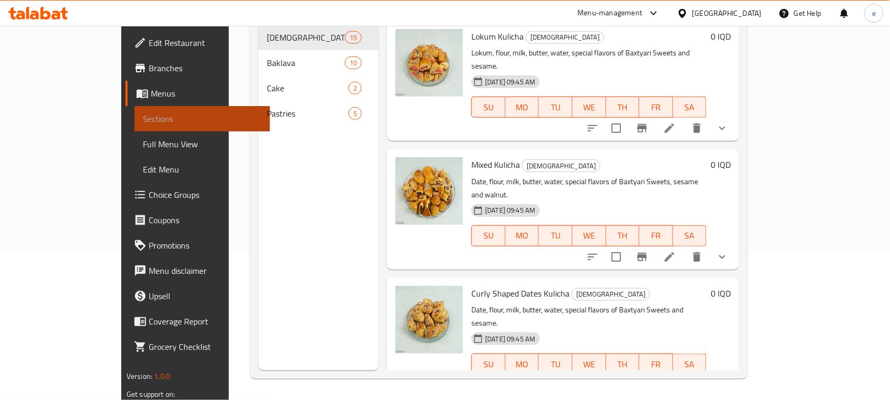
click at [143, 113] on span "Sections" at bounding box center [202, 118] width 119 height 13
click at [149, 190] on span "Choice Groups" at bounding box center [205, 194] width 113 height 13
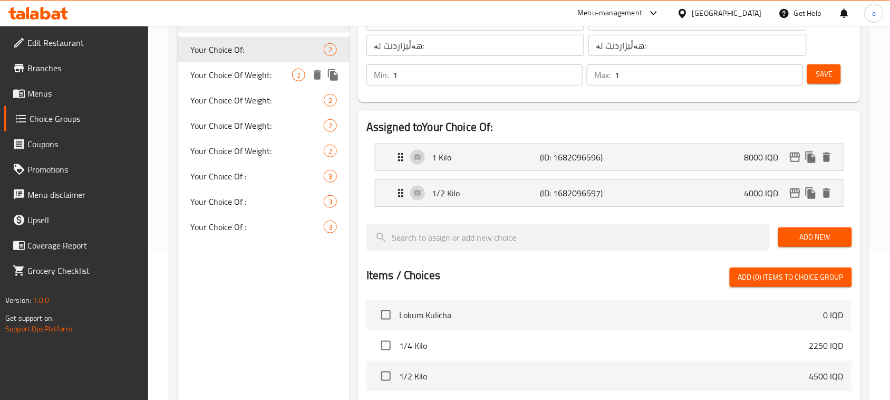
click at [244, 77] on span "Your Choice Of Weight:" at bounding box center [241, 75] width 102 height 13
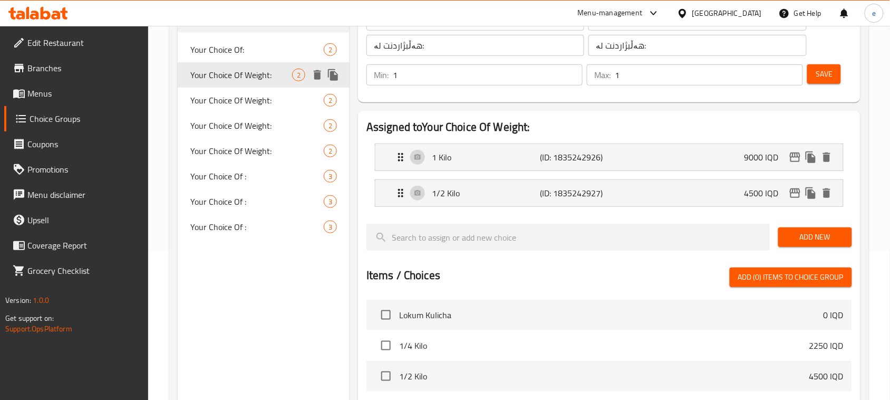
type input "Your Choice Of Weight:"
type input "إختيارك من الوزن:"
type input "هەڵبژاردنت لە کێش:"
click at [254, 103] on span "Your Choice Of Weight:" at bounding box center [241, 100] width 102 height 13
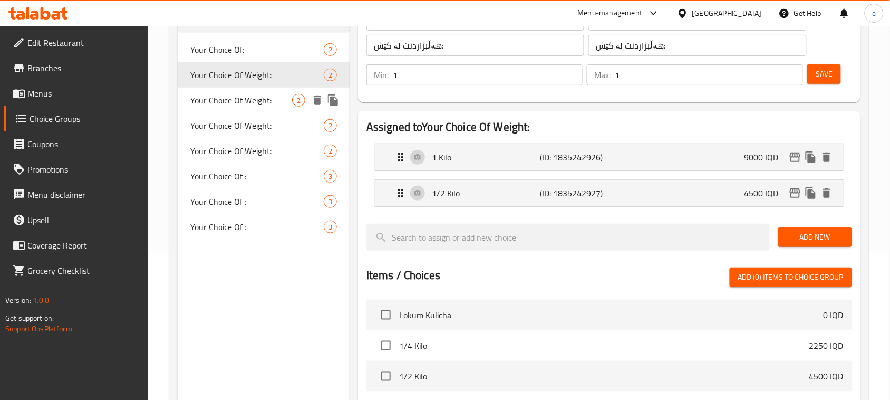
type input "Your Choice Of Weight:"
type input "إختيارك من الوزن:"
type input "هەڵبژاردنت لە کێش:"
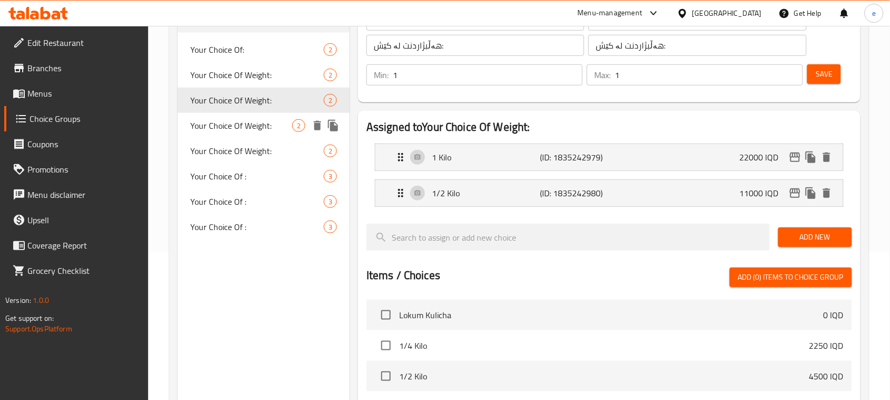
click at [246, 132] on span "Your Choice Of Weight:" at bounding box center [241, 125] width 102 height 13
type input "Your Choice Of Weight:"
type input "إختيارك من الوزن:"
type input "هەڵبژاردنت لە کێش:"
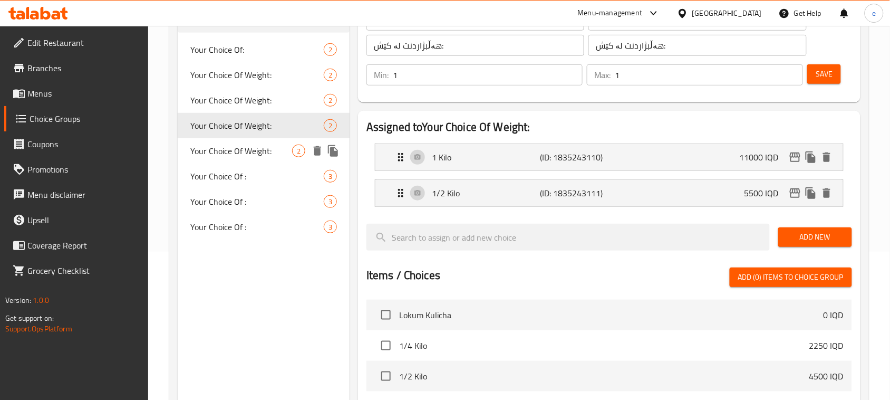
click at [248, 145] on span "Your Choice Of Weight:" at bounding box center [241, 151] width 102 height 13
type input "Your Choice Of Weight:"
type input "إختيارك من الوزن:"
type input "هەڵبژاردنت لە کێش:"
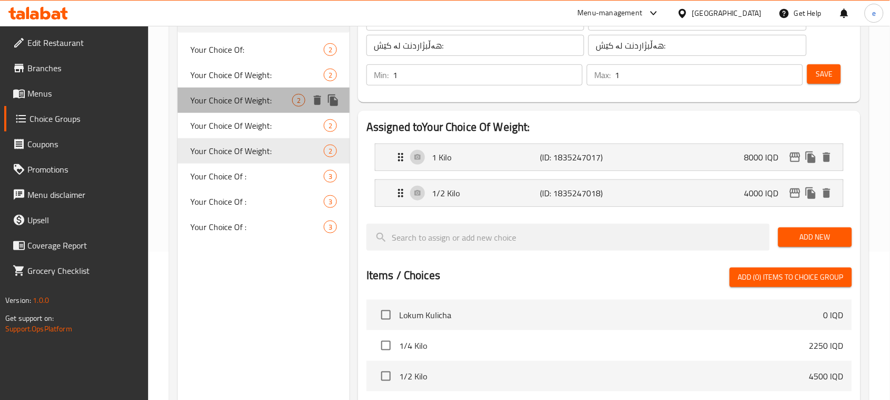
click at [244, 98] on span "Your Choice Of Weight:" at bounding box center [241, 100] width 102 height 13
type input "Your Choice Of Weight:"
type input "إختيارك من الوزن:"
type input "هەڵبژاردنت لە کێش:"
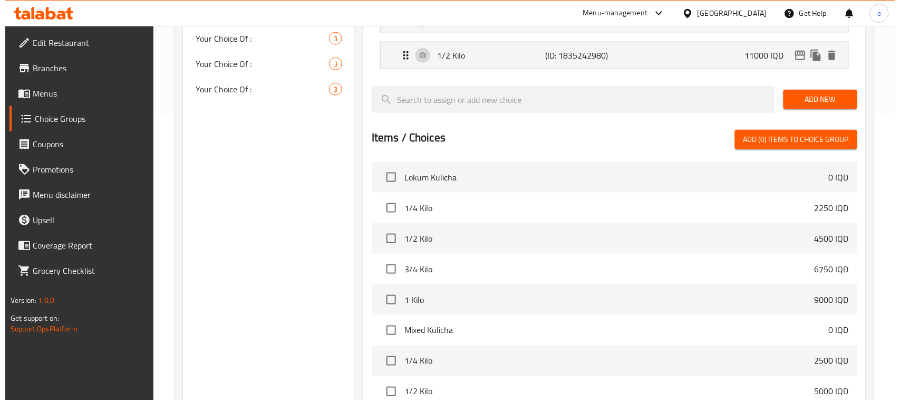
scroll to position [400, 0]
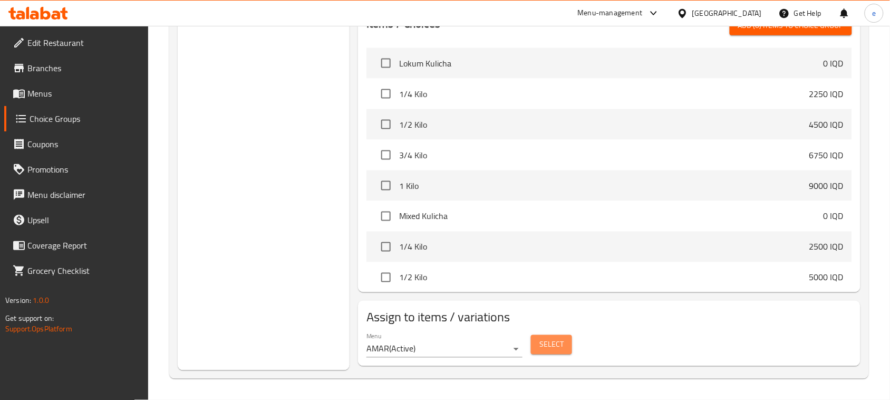
click at [565, 347] on button "Select" at bounding box center [551, 345] width 41 height 20
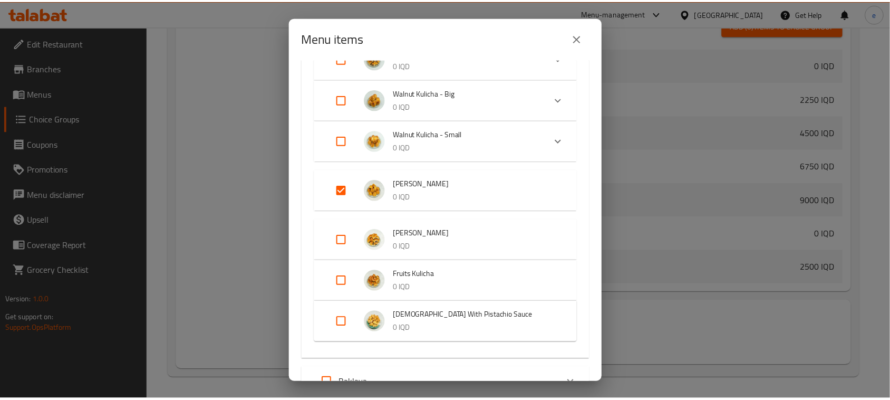
scroll to position [329, 0]
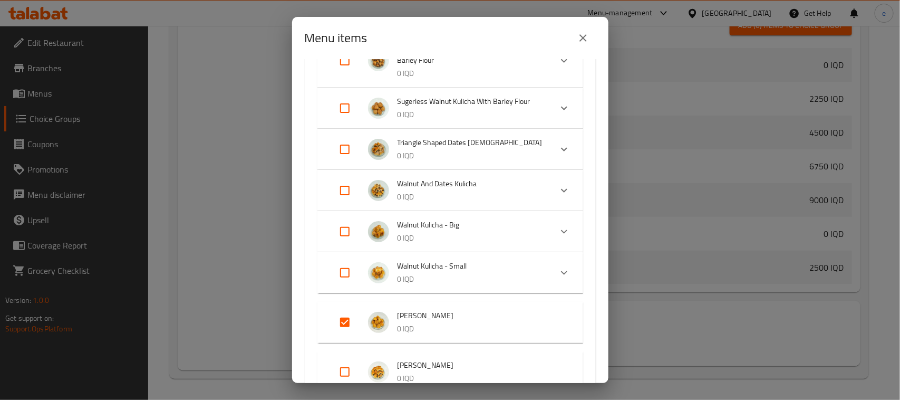
click at [584, 37] on icon "close" at bounding box center [583, 37] width 7 height 7
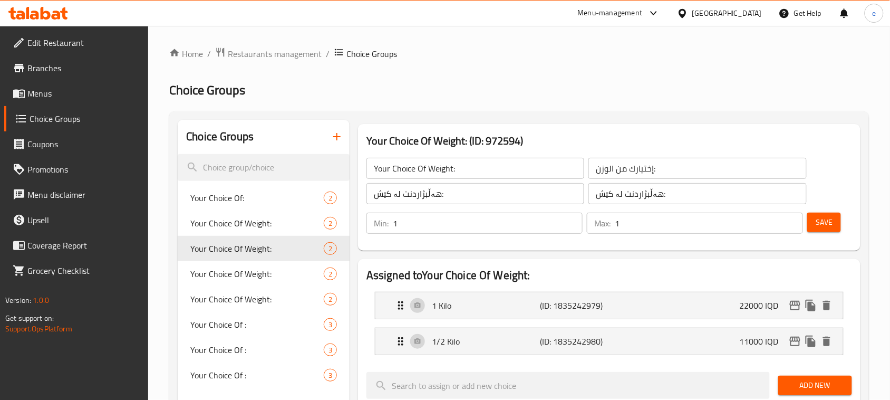
scroll to position [132, 0]
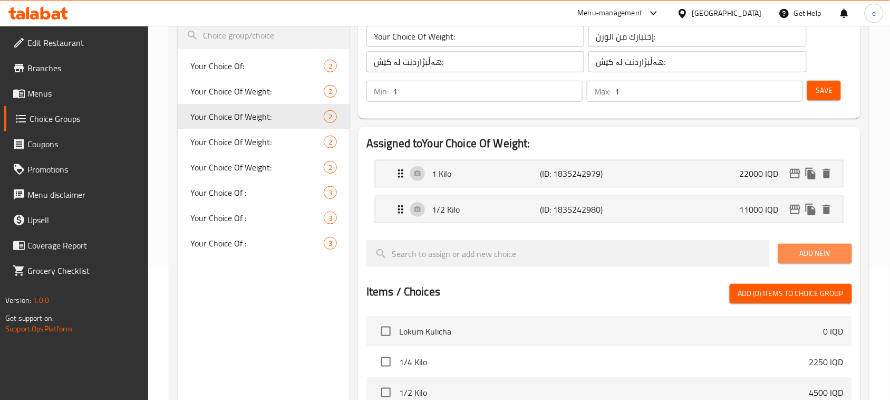
click at [810, 249] on span "Add New" at bounding box center [815, 253] width 57 height 13
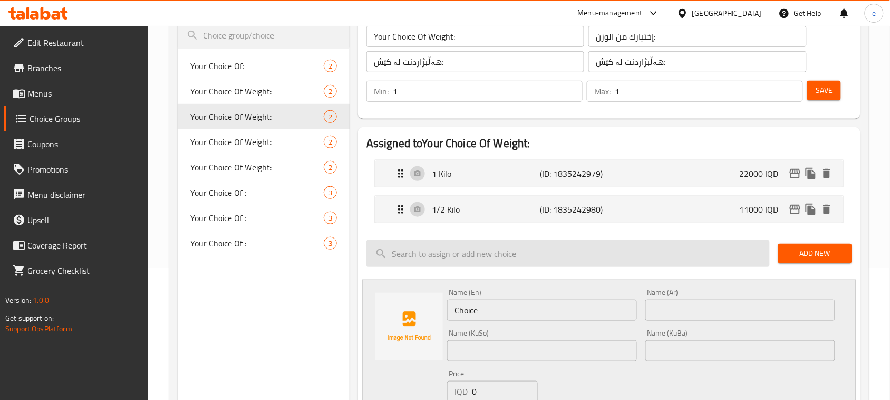
scroll to position [264, 0]
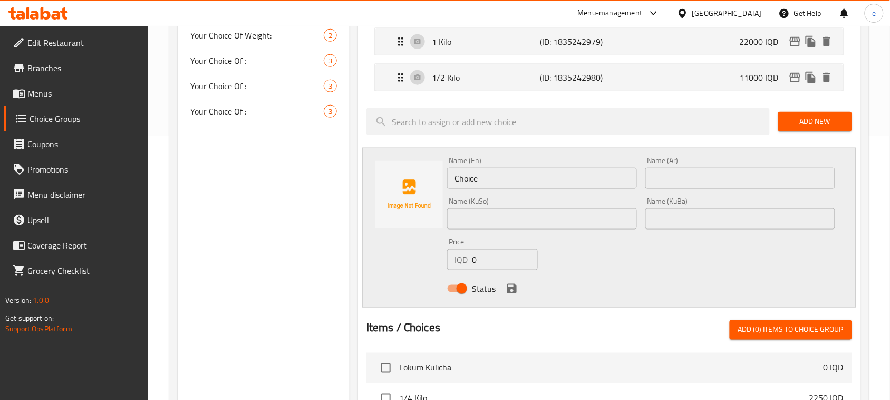
click at [550, 231] on div "Name (KuSo) Name (KuSo)" at bounding box center [542, 213] width 198 height 41
click at [549, 225] on input "text" at bounding box center [542, 218] width 190 height 21
paste input "1/4 کیلۆ / کگم"
type input "1/4 کیلۆ"
click at [512, 175] on input "Choice" at bounding box center [542, 178] width 190 height 21
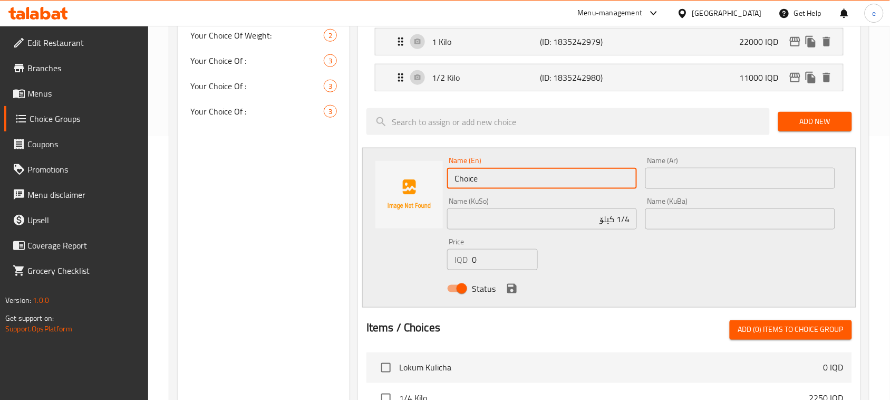
click at [512, 175] on input "Choice" at bounding box center [542, 178] width 190 height 21
paste input "1/4 Kilo / Kg"
type input "1/4 Kilo"
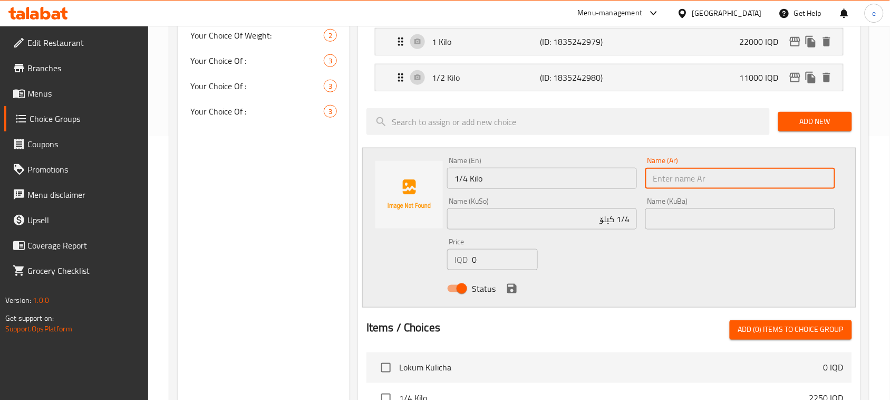
click at [715, 179] on input "text" at bounding box center [741, 178] width 190 height 21
paste input "1/4 كيلو / كجم"
type input "1/4 كيلو"
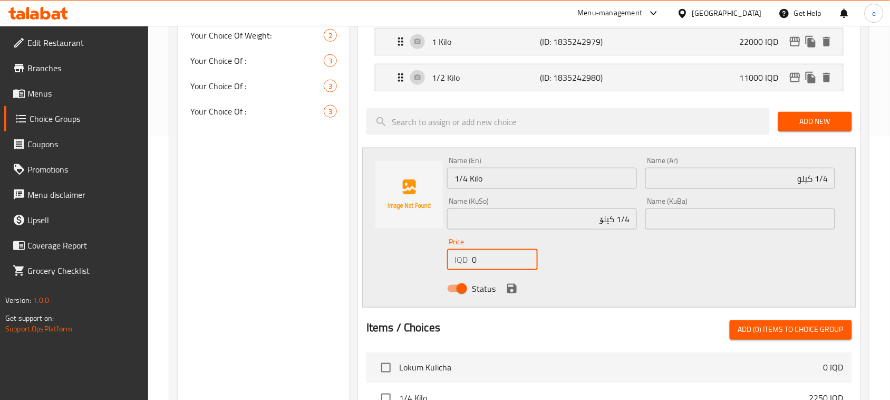
drag, startPoint x: 480, startPoint y: 256, endPoint x: 456, endPoint y: 258, distance: 23.8
click at [456, 258] on div "IQD 0 Price" at bounding box center [492, 259] width 91 height 21
paste input "550"
type input "5500"
click at [516, 291] on icon "save" at bounding box center [511, 288] width 9 height 9
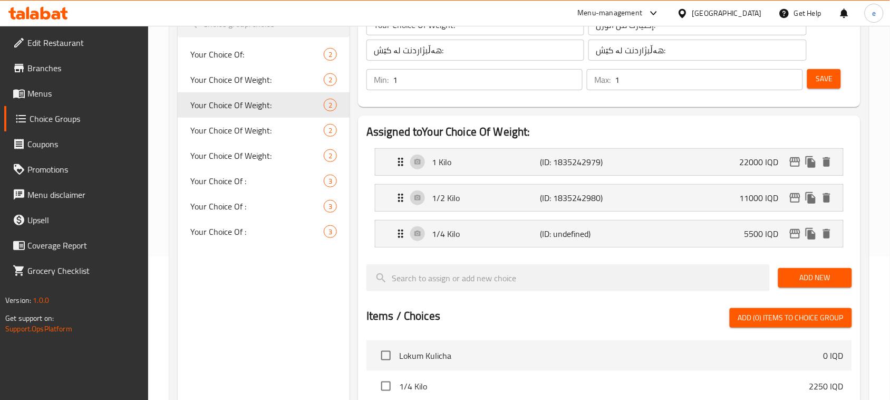
scroll to position [0, 0]
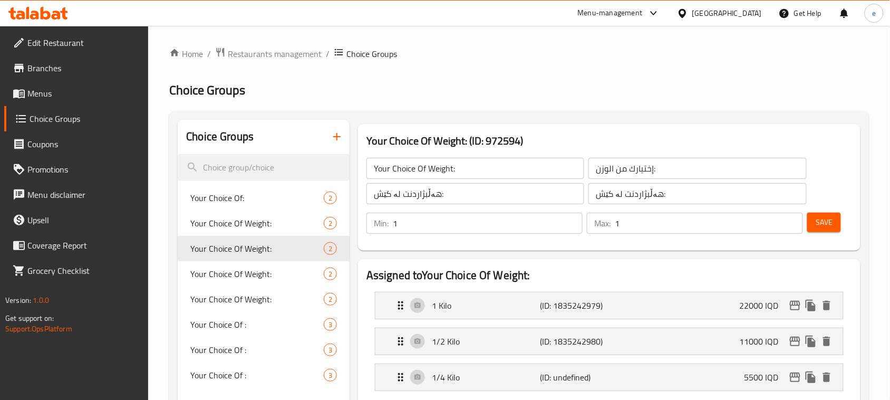
click at [828, 216] on span "Save" at bounding box center [824, 222] width 17 height 13
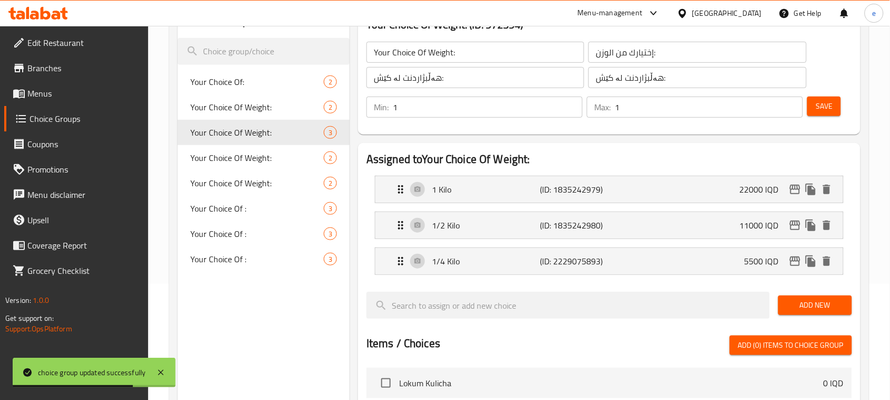
scroll to position [132, 0]
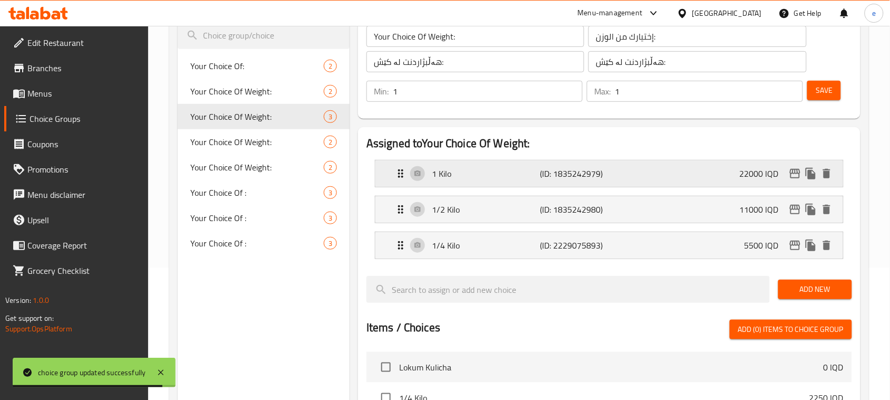
click at [644, 177] on div "1 Kilo (ID: 1835242979) 22000 IQD" at bounding box center [613, 173] width 436 height 26
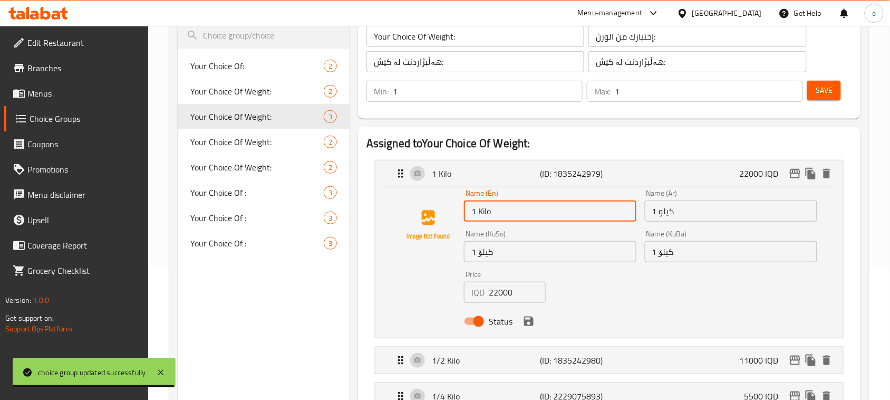
click at [487, 217] on input "1 Kilo" at bounding box center [550, 210] width 173 height 21
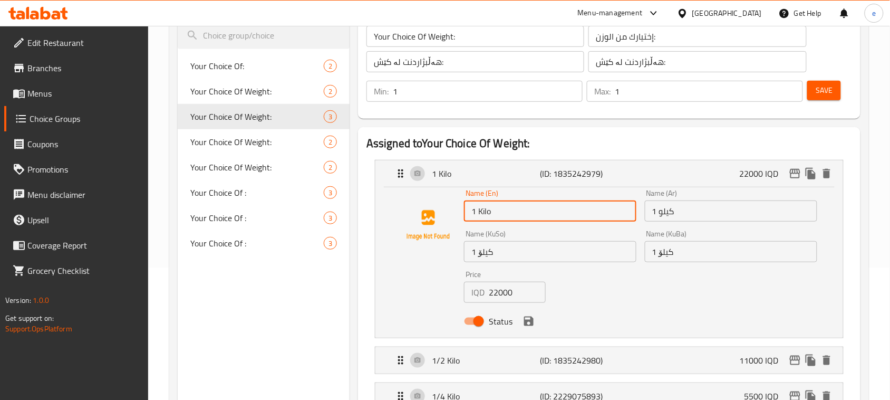
click at [487, 217] on input "1 Kilo" at bounding box center [550, 210] width 173 height 21
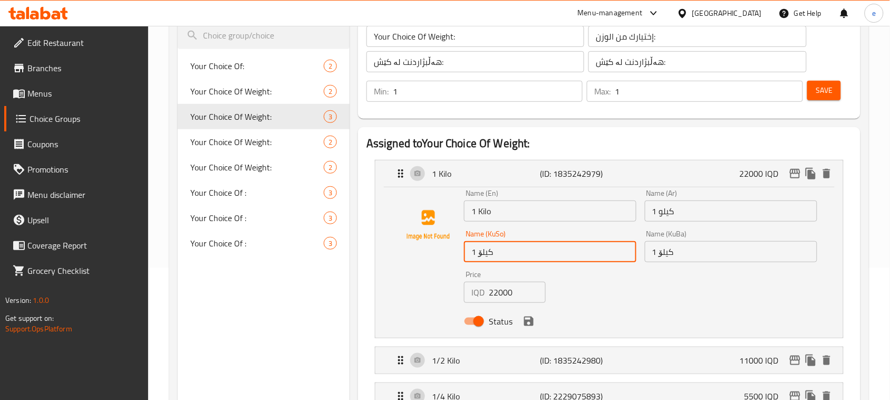
click at [483, 251] on input "1 کیلۆ" at bounding box center [550, 251] width 173 height 21
click at [673, 219] on input "1 كيلو" at bounding box center [731, 210] width 173 height 21
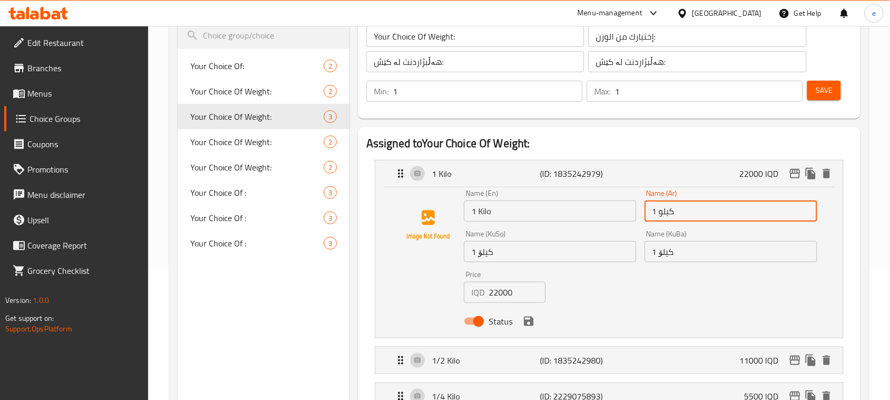
click at [673, 219] on input "1 كيلو" at bounding box center [731, 210] width 173 height 21
click at [494, 296] on input "22000" at bounding box center [517, 292] width 57 height 21
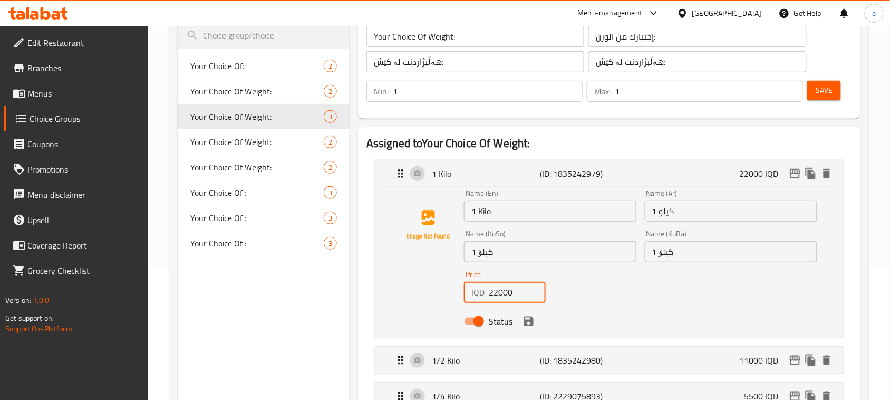
click at [494, 296] on input "22000" at bounding box center [517, 292] width 57 height 21
click at [827, 180] on button "delete" at bounding box center [827, 174] width 16 height 16
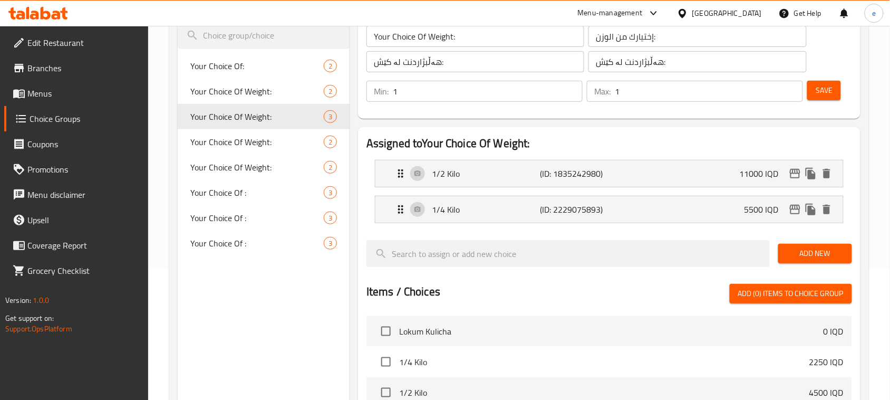
click at [809, 254] on span "Add New" at bounding box center [815, 253] width 57 height 13
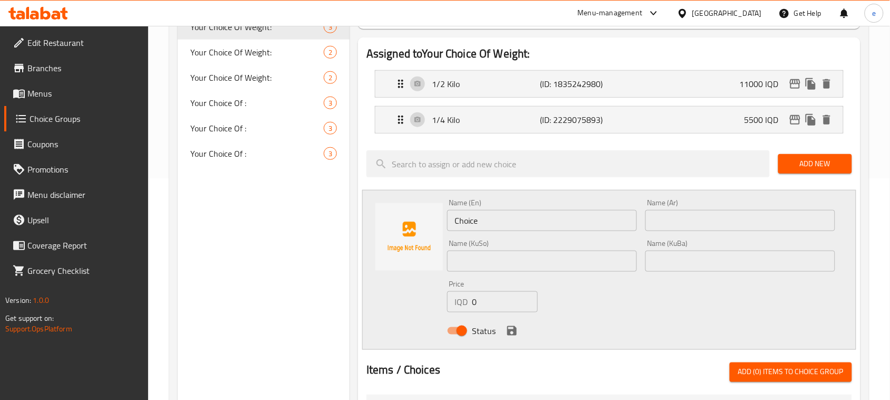
scroll to position [264, 0]
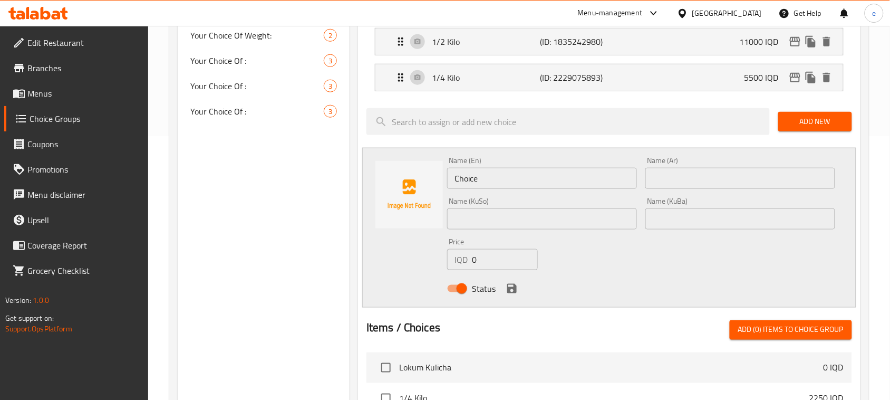
click at [478, 260] on input "0" at bounding box center [505, 259] width 66 height 21
click at [473, 261] on input "0" at bounding box center [505, 259] width 66 height 21
paste input "2200"
type input "22000"
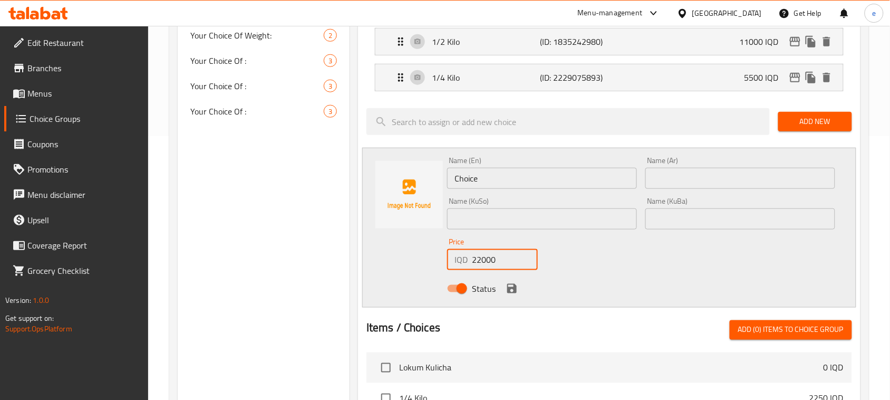
click at [473, 219] on input "text" at bounding box center [542, 218] width 190 height 21
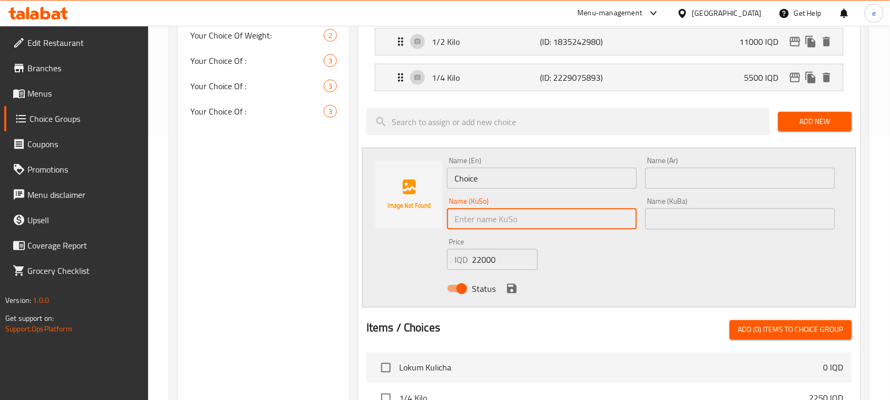
paste input "1 کیلۆ"
type input "1 کیلۆ"
click at [663, 230] on div "Name (KuBa) Name (KuBa)" at bounding box center [740, 213] width 198 height 41
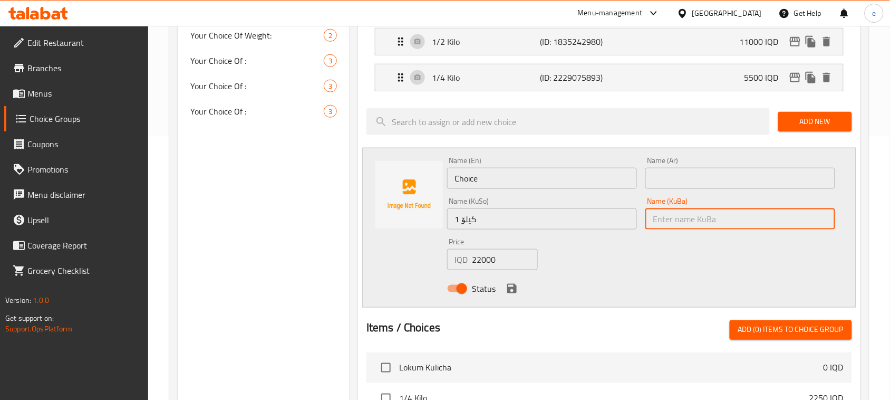
click at [663, 225] on input "text" at bounding box center [741, 218] width 190 height 21
paste input "1 کیلۆ"
type input "1 کیلۆ"
click at [520, 175] on input "Choice" at bounding box center [542, 178] width 190 height 21
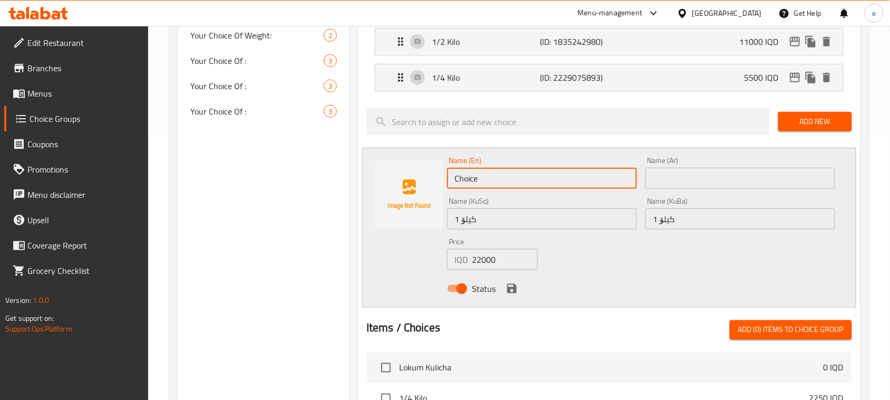
click at [520, 175] on input "Choice" at bounding box center [542, 178] width 190 height 21
paste input "1 Kilo"
type input "1 Kilo"
click at [657, 179] on input "text" at bounding box center [741, 178] width 190 height 21
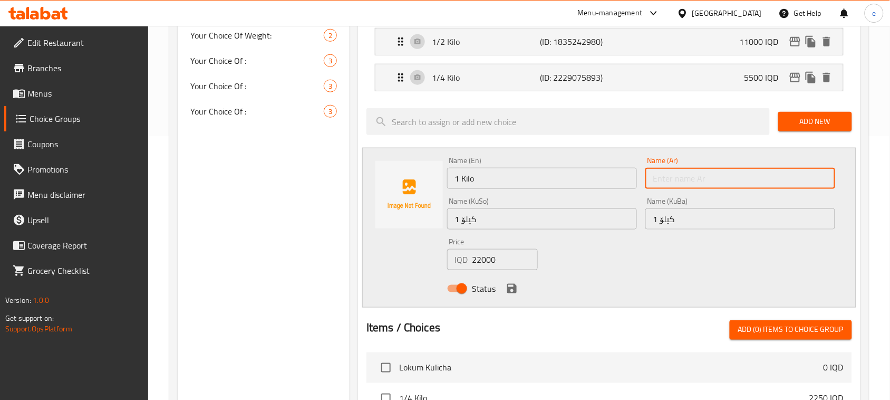
paste input "1 كيلو"
type input "1 كيلو"
click at [513, 288] on icon "save" at bounding box center [511, 288] width 9 height 9
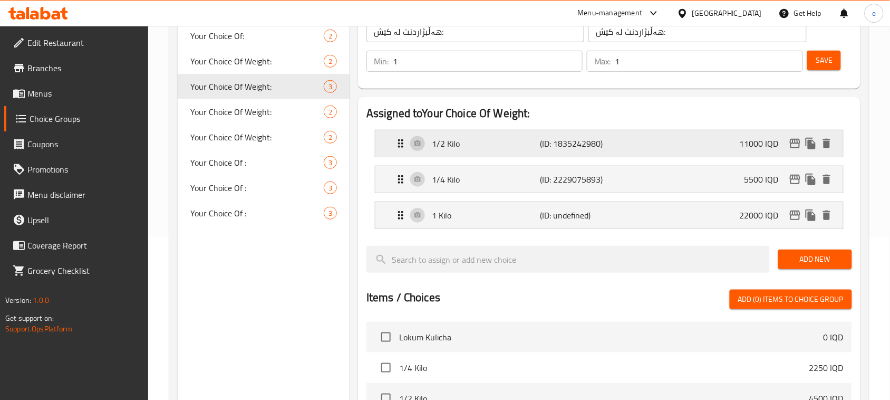
scroll to position [132, 0]
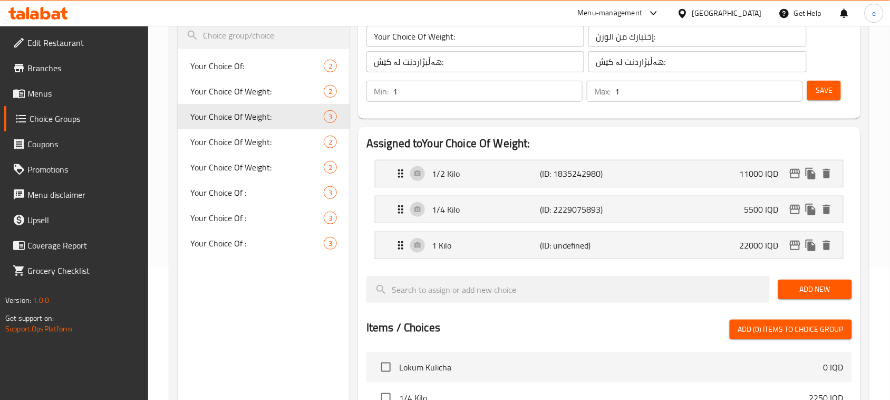
click at [816, 98] on button "Save" at bounding box center [825, 91] width 34 height 20
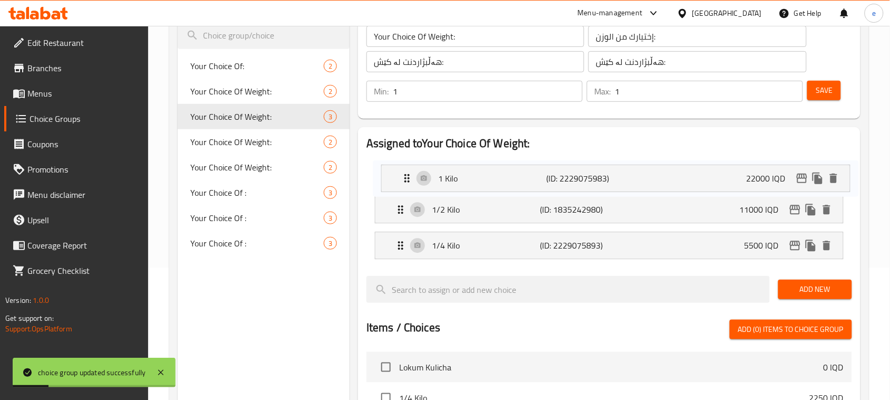
drag, startPoint x: 401, startPoint y: 248, endPoint x: 408, endPoint y: 177, distance: 72.0
click at [408, 177] on nav "1/2 Kilo (ID: 1835242980) 11000 IQD Name (En) 1/2 Kilo Name (En) Name (Ar) 1/2 …" at bounding box center [610, 209] width 486 height 116
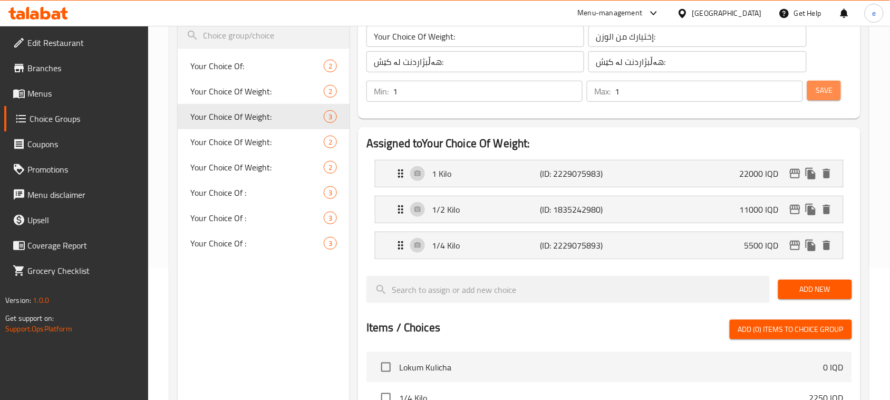
click at [832, 90] on span "Save" at bounding box center [824, 90] width 17 height 13
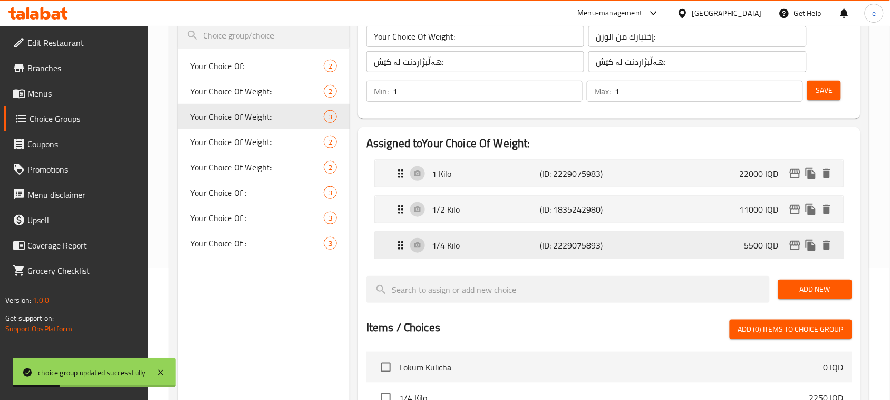
click at [641, 251] on div "1/4 Kilo (ID: 2229075893) 5500 IQD" at bounding box center [613, 245] width 436 height 26
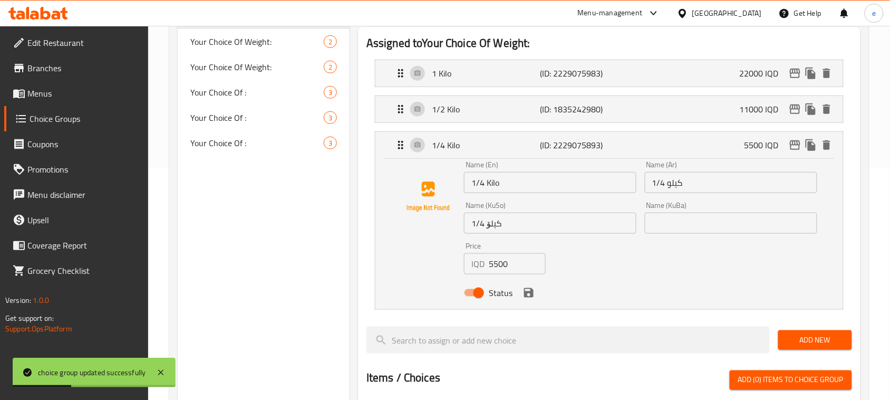
scroll to position [264, 0]
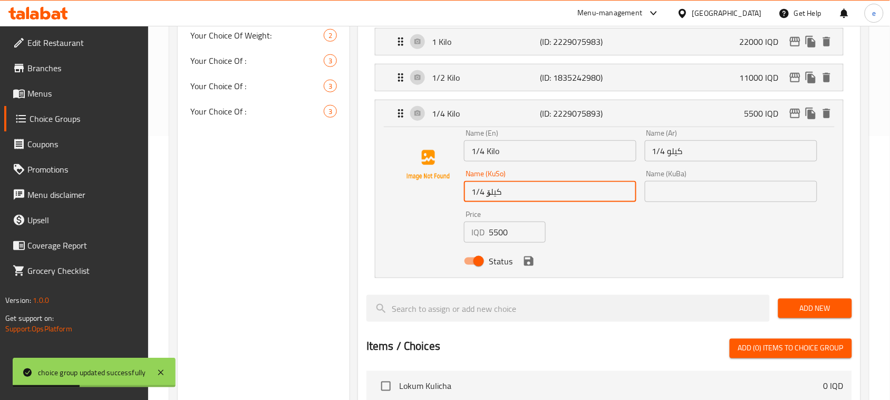
click at [515, 199] on input "1/4 کیلۆ" at bounding box center [550, 191] width 173 height 21
click at [674, 193] on input "text" at bounding box center [731, 191] width 173 height 21
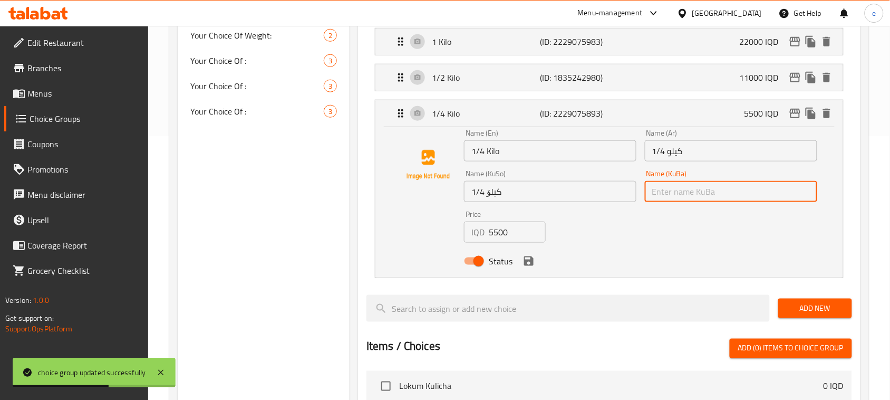
paste input "1/4 کیلۆ"
click at [532, 266] on icon "save" at bounding box center [528, 260] width 9 height 9
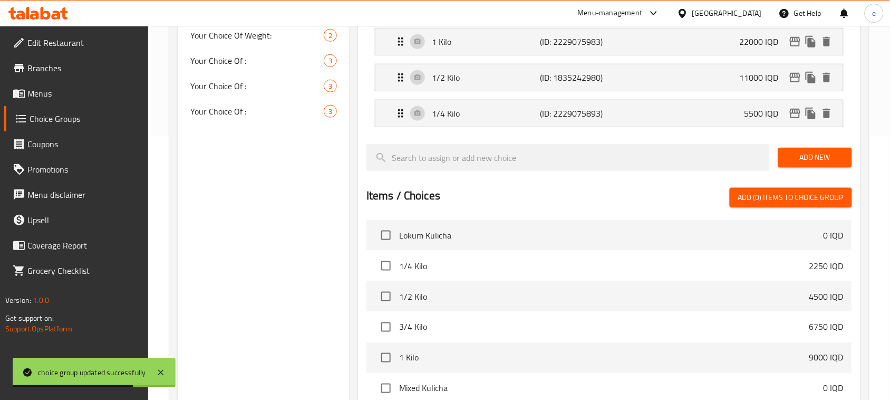
type input "1/4 کیلۆ"
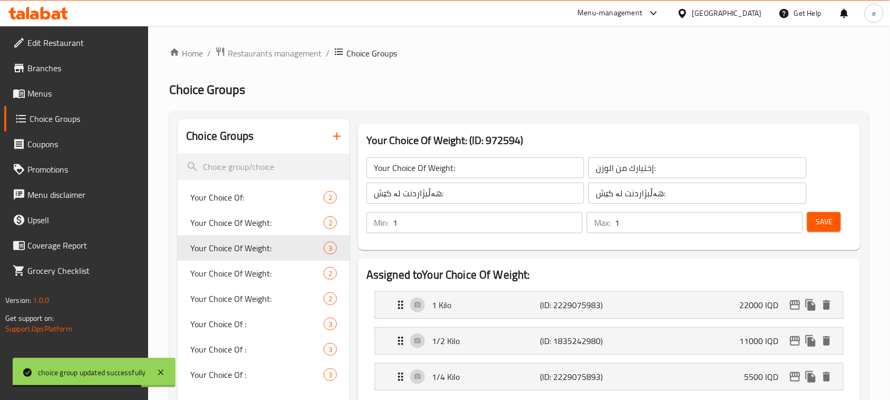
scroll to position [0, 0]
click at [839, 232] on div "Save" at bounding box center [826, 222] width 41 height 25
click at [828, 223] on span "Save" at bounding box center [824, 222] width 17 height 13
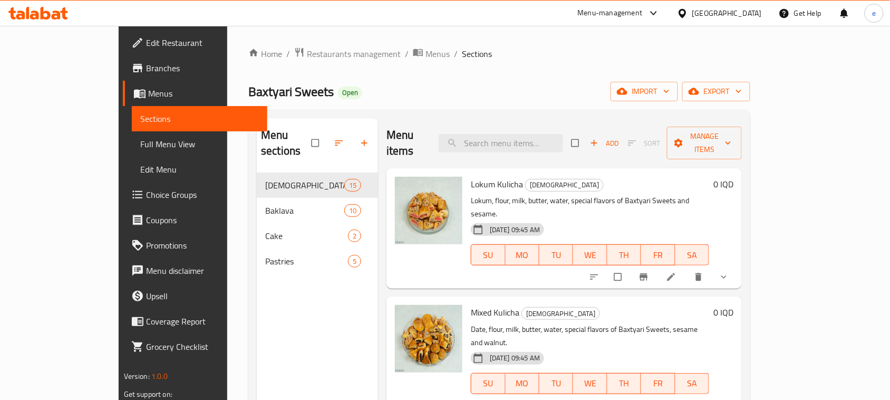
click at [140, 140] on span "Full Menu View" at bounding box center [199, 144] width 119 height 13
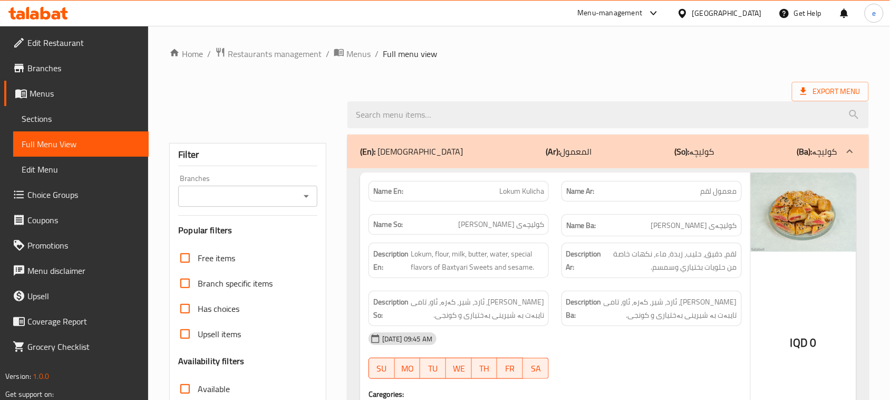
click at [307, 196] on icon "Open" at bounding box center [306, 196] width 5 height 3
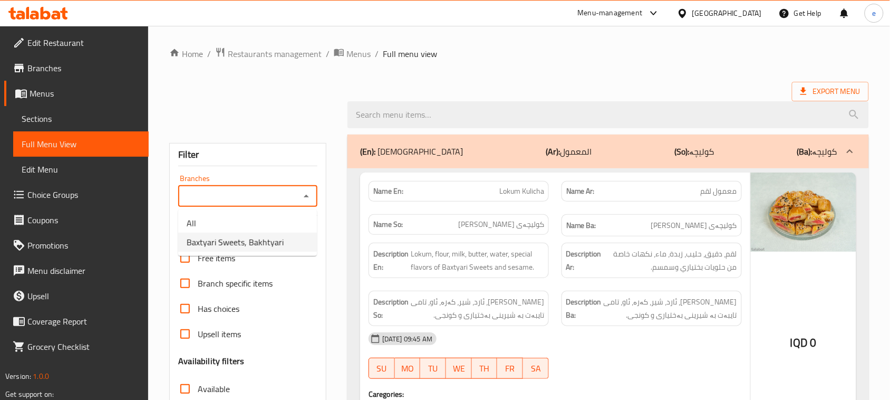
click at [272, 246] on span "Baxtyari Sweets, Bakhtyari" at bounding box center [235, 242] width 97 height 13
type input "Baxtyari Sweets, Bakhtyari"
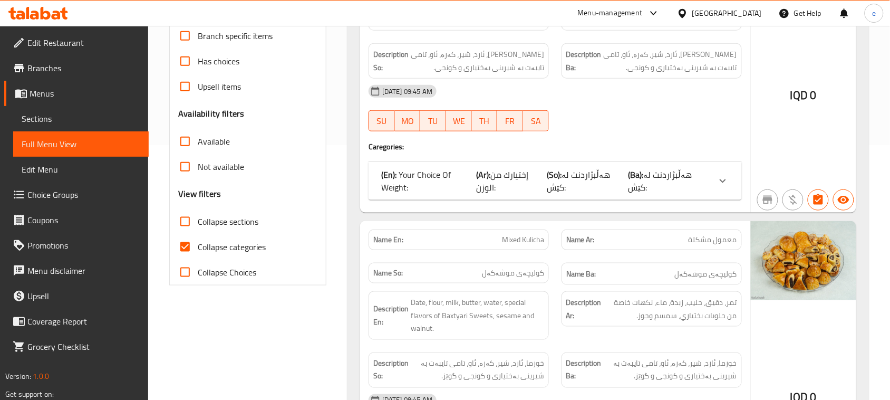
scroll to position [264, 0]
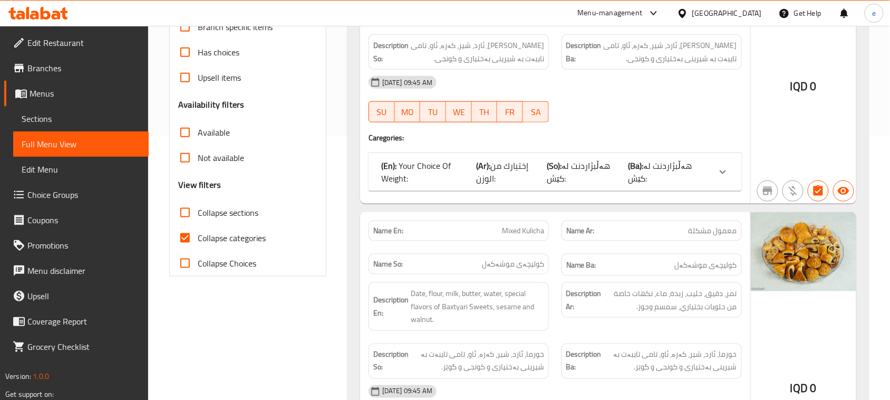
click at [186, 223] on input "Collapse sections" at bounding box center [185, 212] width 25 height 25
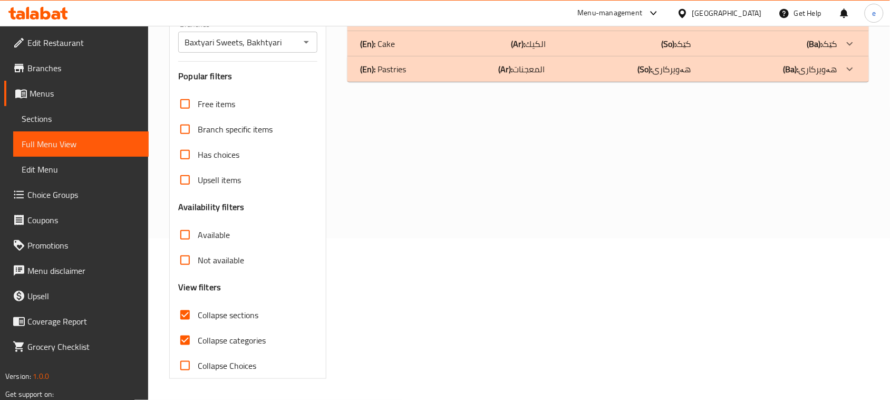
click at [186, 302] on input "Collapse sections" at bounding box center [185, 314] width 25 height 25
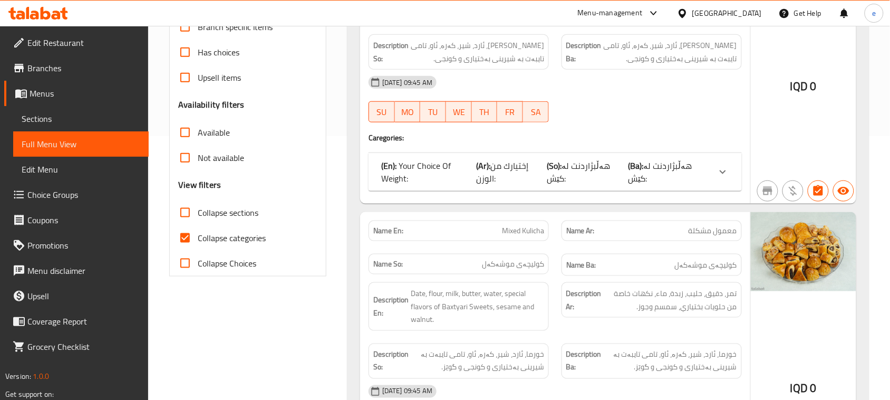
click at [182, 219] on input "Collapse sections" at bounding box center [185, 212] width 25 height 25
checkbox input "true"
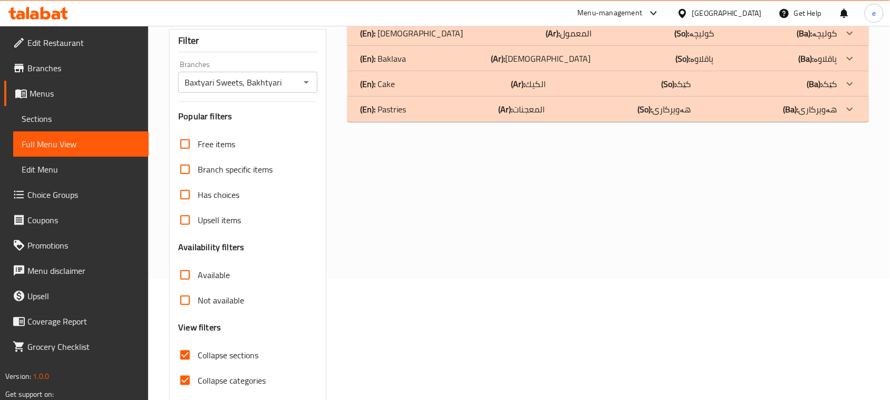
scroll to position [30, 0]
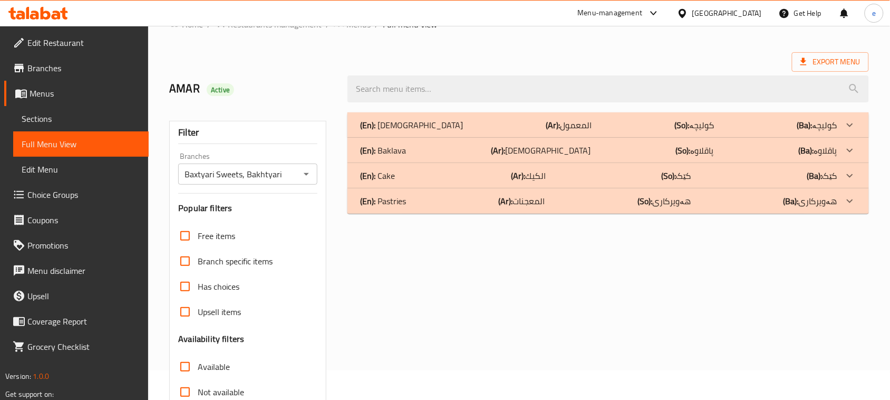
click at [546, 123] on p "(Ar): المعمول" at bounding box center [569, 125] width 46 height 13
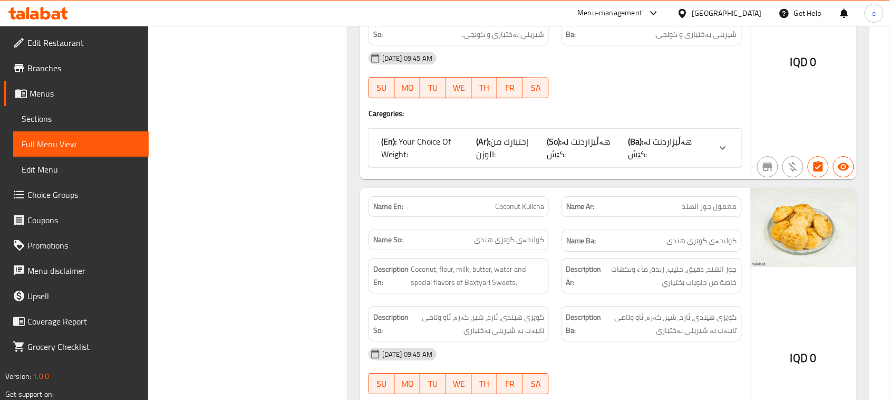
scroll to position [953, 0]
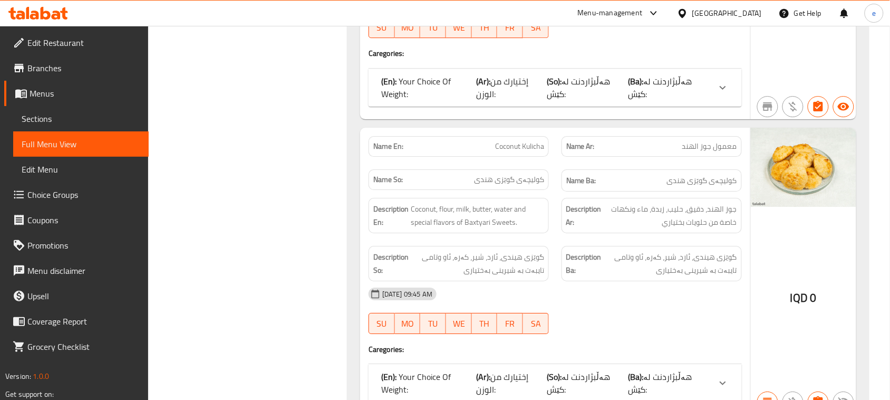
click at [711, 184] on span "کولیچەی گوێزی هندی" at bounding box center [702, 180] width 70 height 13
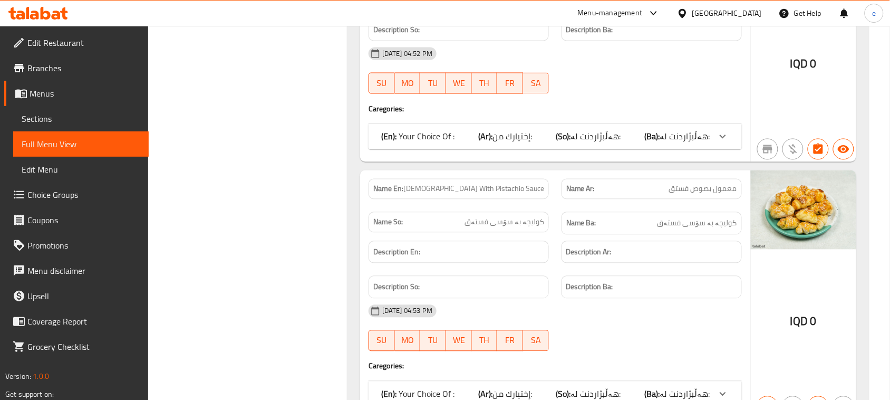
scroll to position [4231, 0]
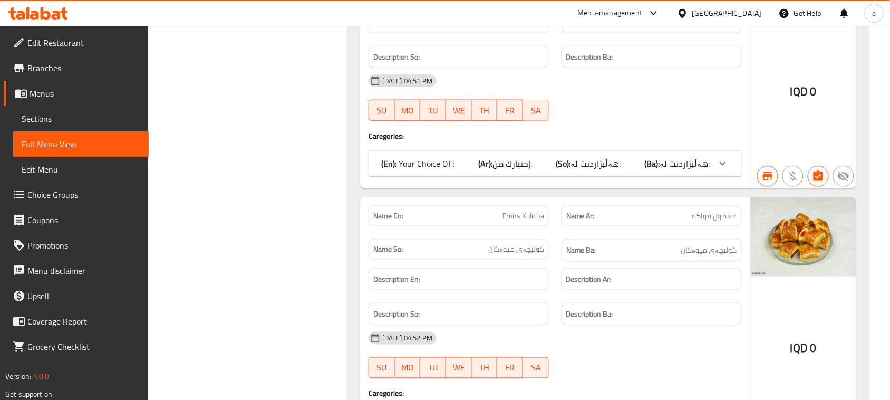
scroll to position [0, 0]
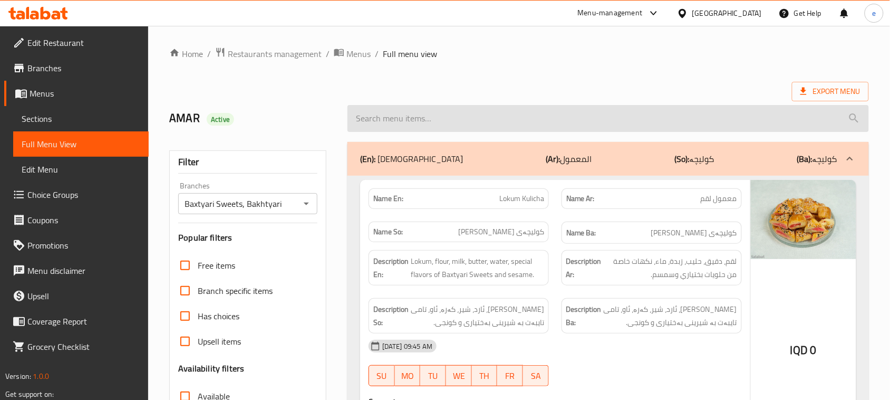
click at [411, 124] on input "search" at bounding box center [609, 118] width 522 height 27
paste input "pistachio kulicha"
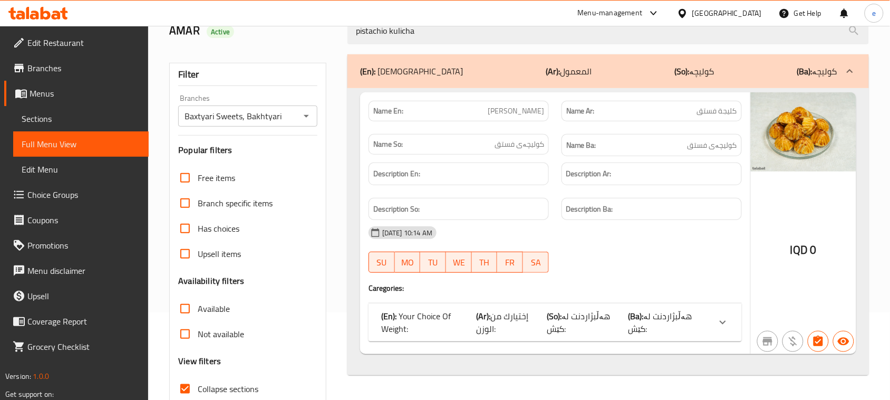
scroll to position [132, 0]
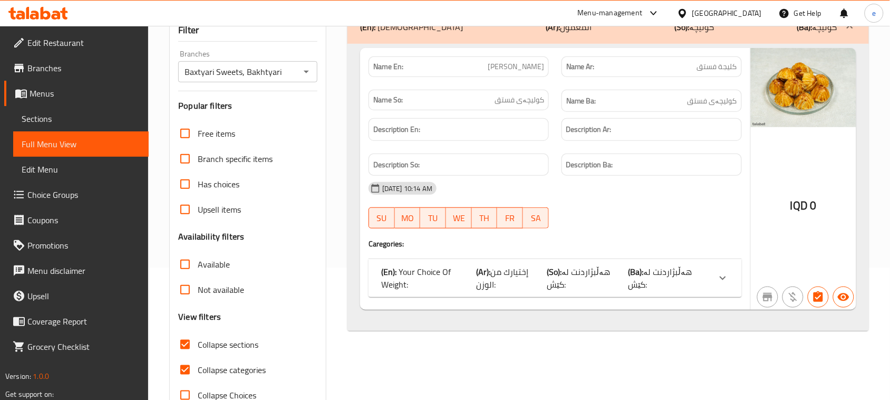
type input "pistachio kulicha"
click at [589, 263] on div "(En): Your Choice Of Weight: (Ar): إختيارك من الوزن: (So): هەڵبژاردنت لە کێش: (…" at bounding box center [555, 278] width 373 height 38
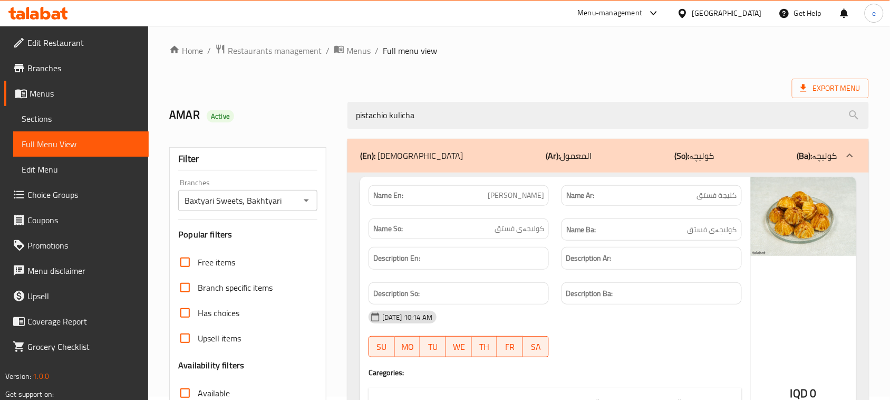
scroll to position [0, 0]
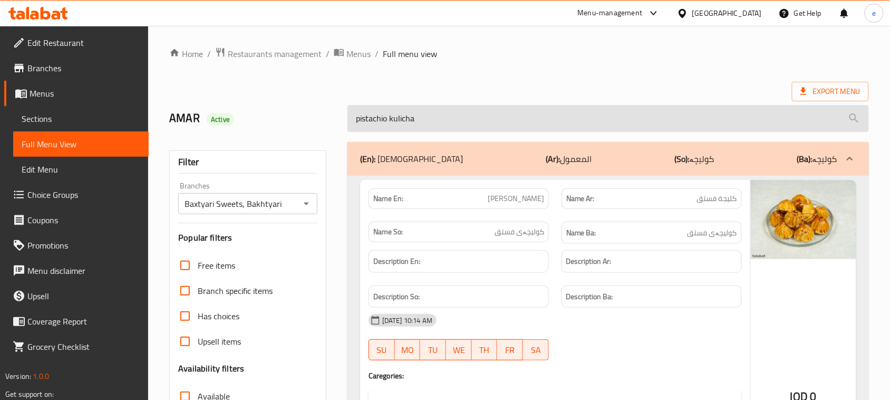
click at [392, 120] on input "pistachio kulicha" at bounding box center [609, 118] width 522 height 27
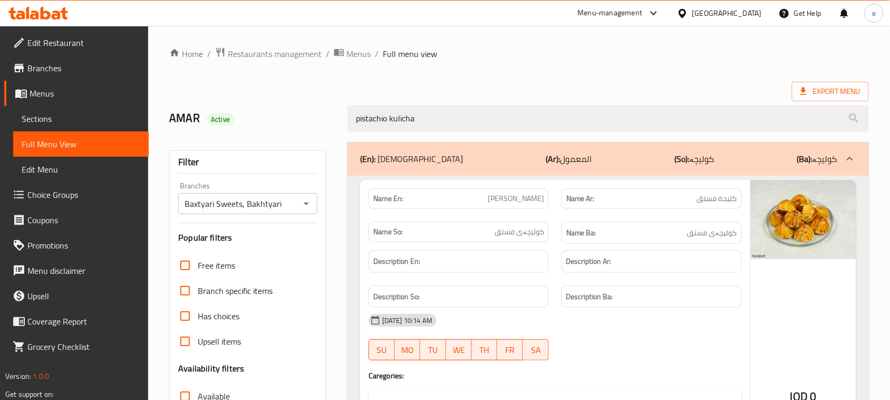
scroll to position [132, 0]
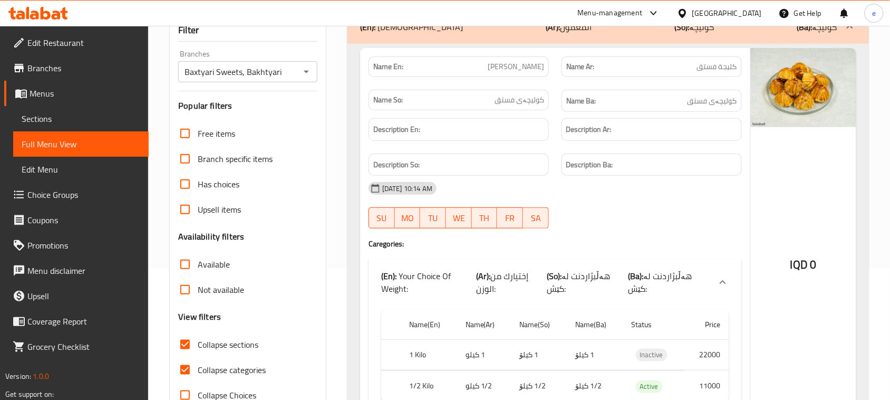
click at [183, 360] on input "Collapse categories" at bounding box center [185, 369] width 25 height 25
checkbox input "false"
click at [310, 70] on icon "Open" at bounding box center [306, 71] width 13 height 13
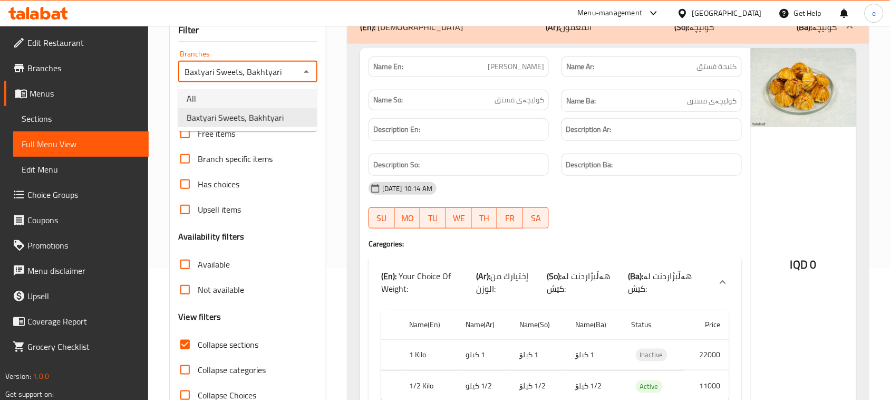
click at [273, 94] on li "All" at bounding box center [247, 98] width 139 height 19
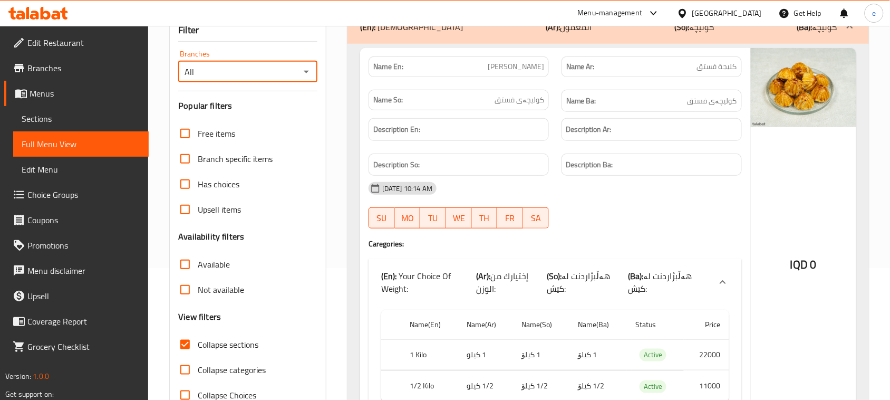
click at [302, 75] on icon "Open" at bounding box center [306, 71] width 13 height 13
click at [283, 111] on li "Baxtyari Sweets, Bakhtyari" at bounding box center [247, 117] width 139 height 19
type input "Baxtyari Sweets, Bakhtyari"
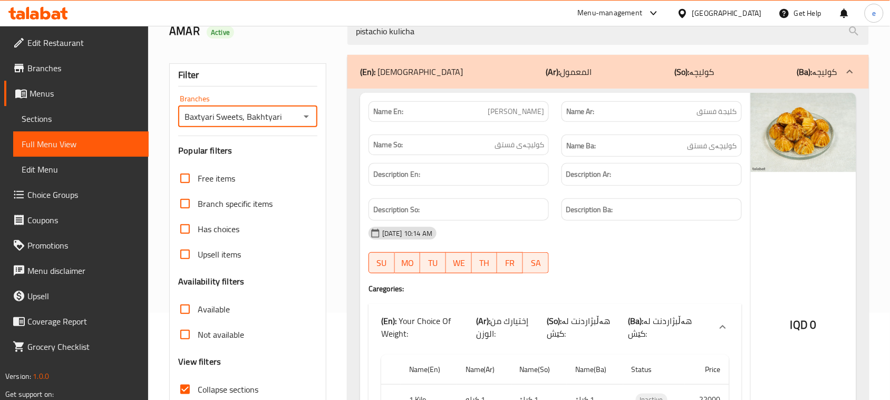
scroll to position [0, 0]
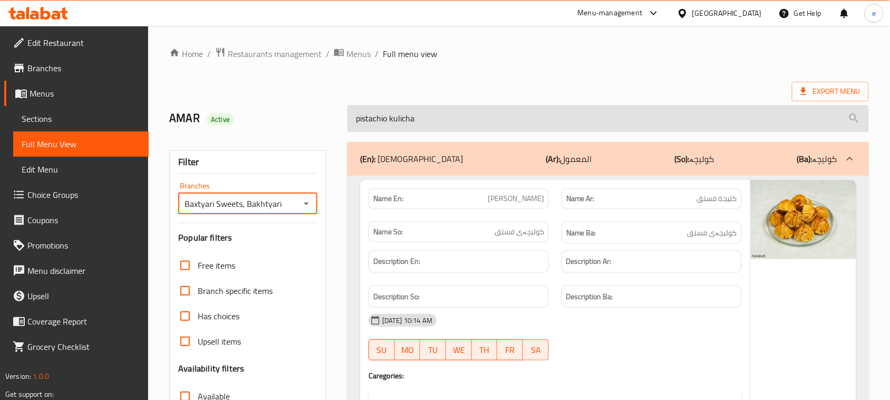
click at [389, 116] on input "pistachio kulicha" at bounding box center [609, 118] width 522 height 27
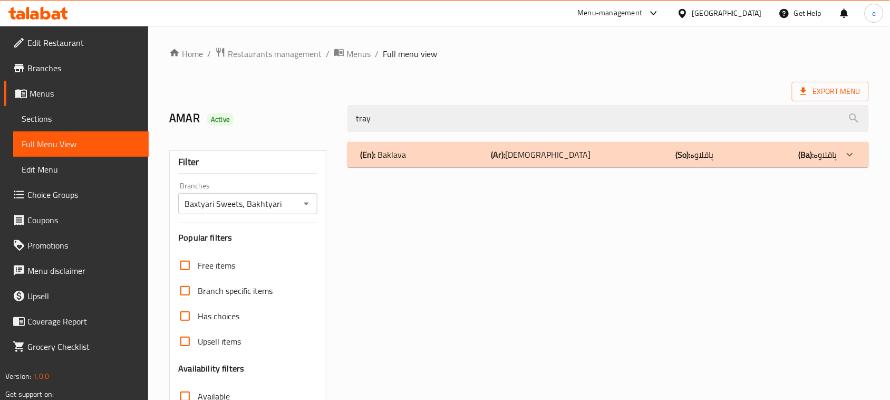
click at [419, 159] on div "(En): Baklava (Ar): البقلاوة (So): پاقلاوە (Ba): پاقلاوە" at bounding box center [598, 154] width 477 height 13
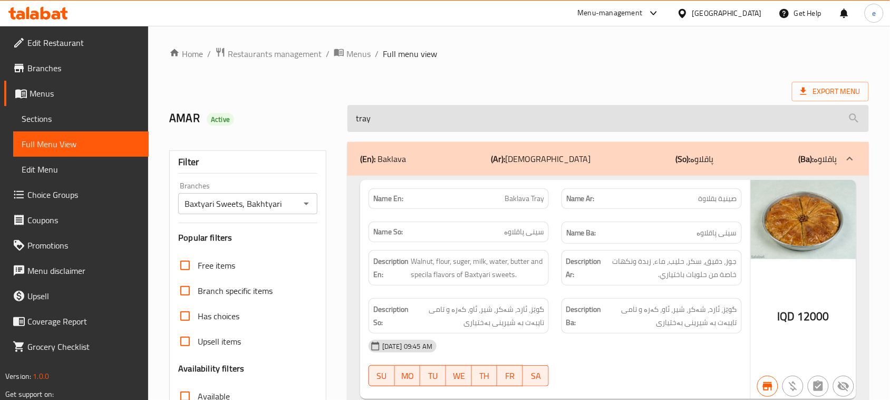
click at [394, 124] on input "tray" at bounding box center [609, 118] width 522 height 27
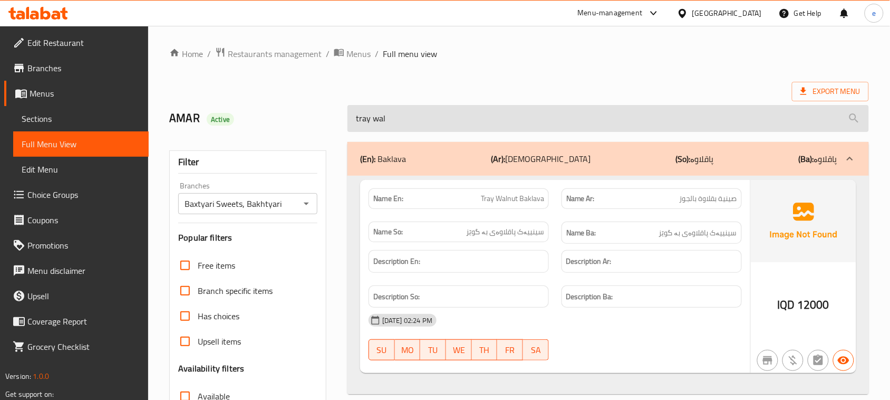
click at [389, 130] on input "tray wal" at bounding box center [609, 118] width 522 height 27
click at [389, 129] on input "tray wal" at bounding box center [609, 118] width 522 height 27
paste input "pistachio kulicha"
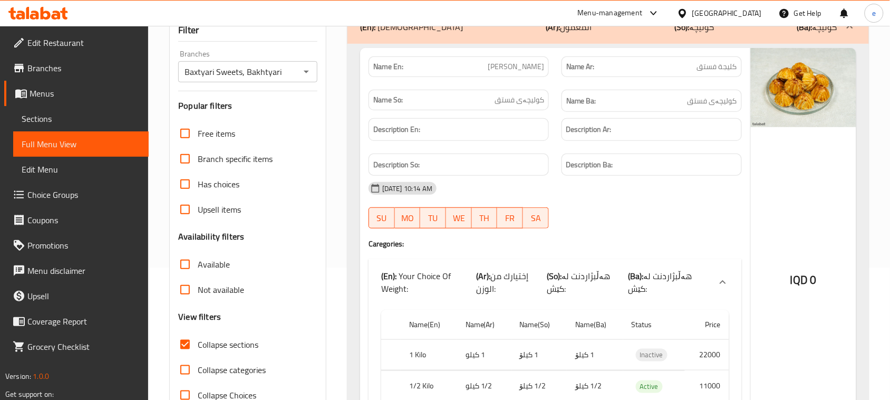
scroll to position [236, 0]
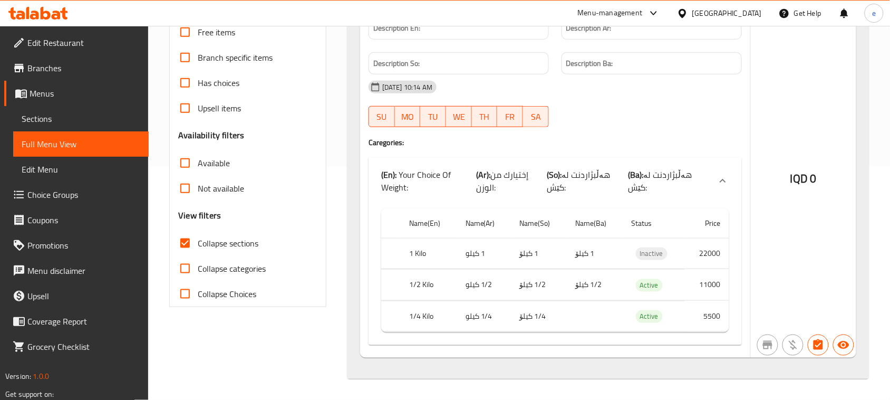
type input "pistachio kulicha"
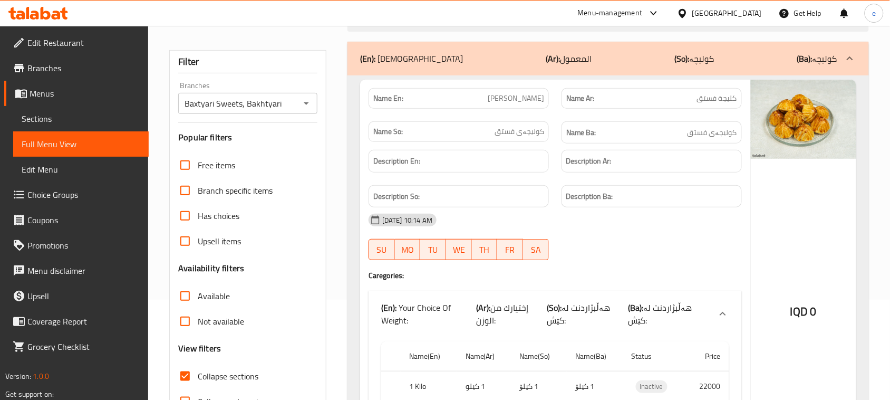
scroll to position [132, 0]
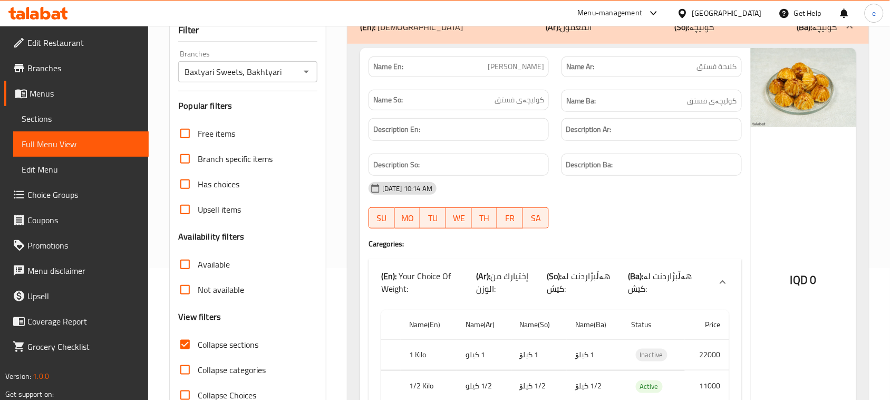
click at [305, 74] on icon "Open" at bounding box center [306, 71] width 13 height 13
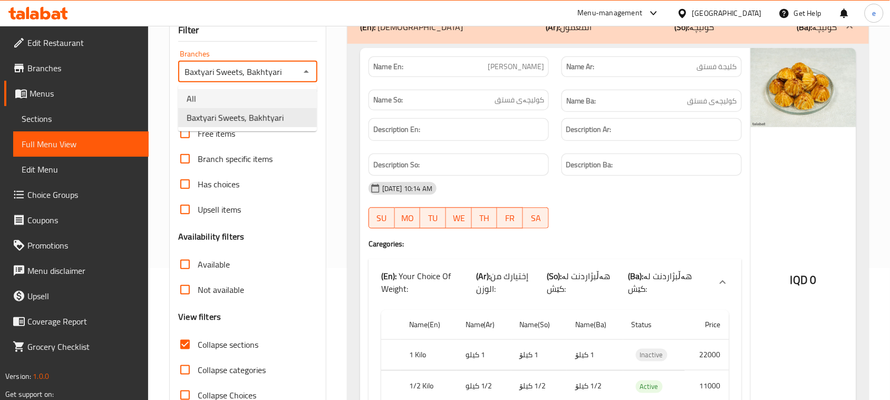
click at [270, 93] on li "All" at bounding box center [247, 98] width 139 height 19
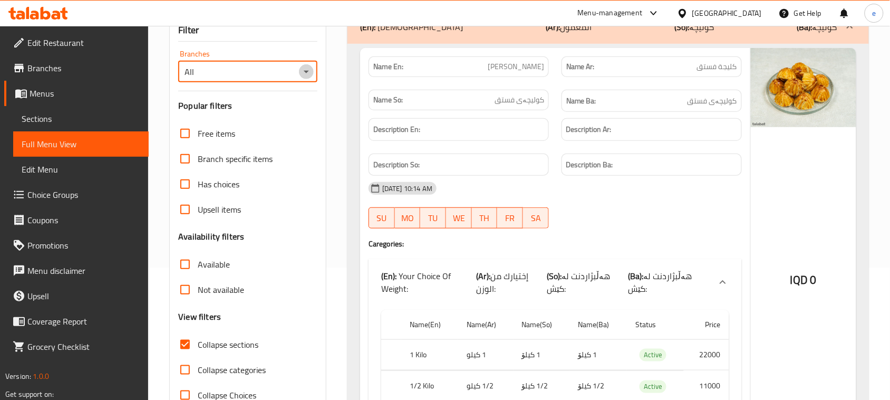
click at [302, 72] on icon "Open" at bounding box center [306, 71] width 13 height 13
click at [276, 113] on span "Baxtyari Sweets, Bakhtyari" at bounding box center [235, 117] width 97 height 13
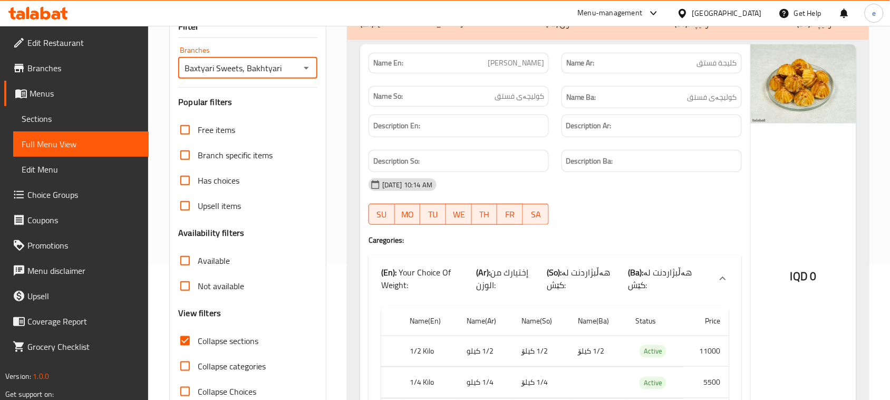
scroll to position [104, 0]
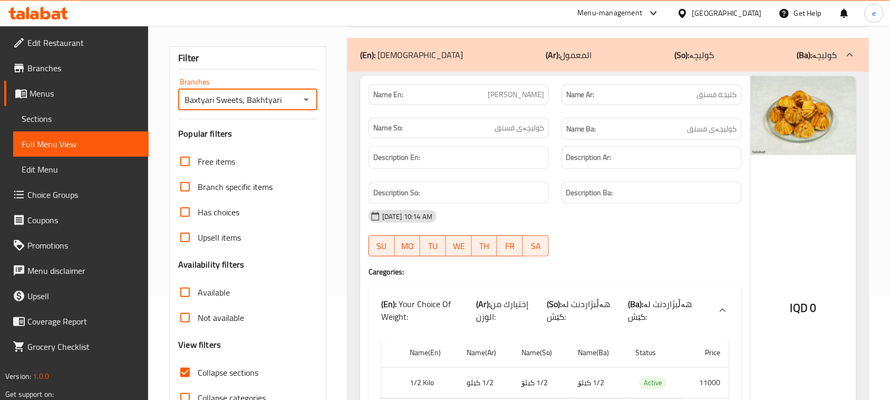
click at [303, 103] on icon "Open" at bounding box center [306, 99] width 13 height 13
click at [281, 127] on li "All" at bounding box center [247, 126] width 139 height 19
click at [305, 98] on icon "Open" at bounding box center [306, 99] width 13 height 13
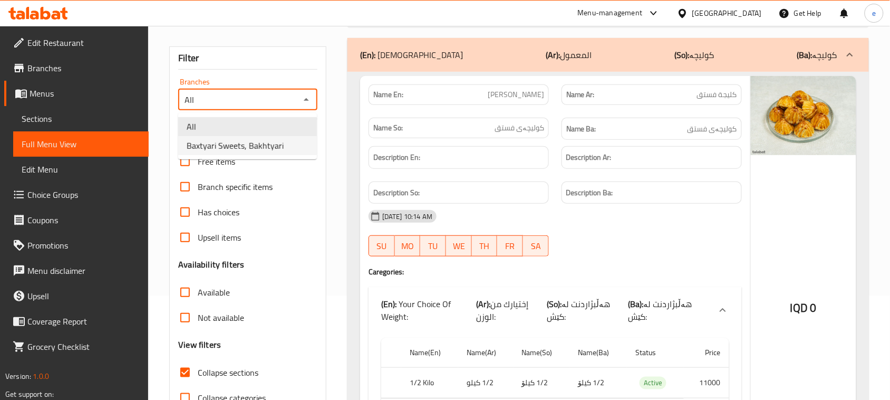
click at [283, 141] on li "Baxtyari Sweets, Bakhtyari" at bounding box center [247, 145] width 139 height 19
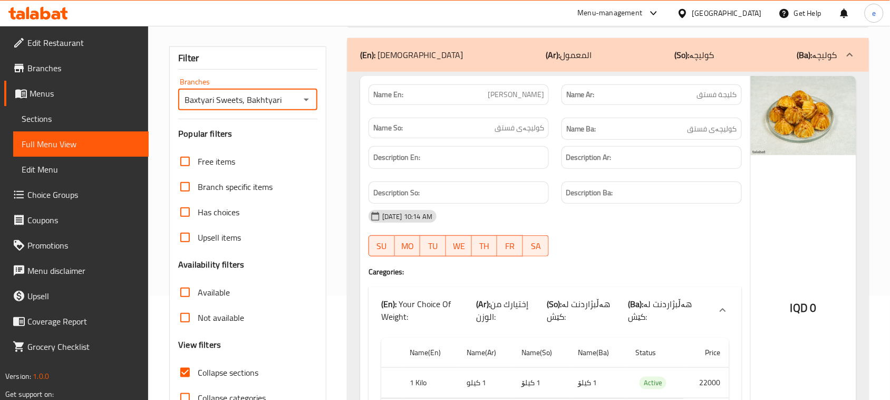
click at [315, 101] on div "Baxtyari Sweets, Bakhtyari Branches" at bounding box center [247, 99] width 139 height 21
click at [313, 101] on div "Baxtyari Sweets, Bakhtyari Branches" at bounding box center [247, 99] width 139 height 21
click at [309, 101] on icon "Open" at bounding box center [306, 99] width 13 height 13
click at [289, 117] on li "All" at bounding box center [247, 126] width 139 height 19
click at [304, 102] on icon "Open" at bounding box center [306, 99] width 13 height 13
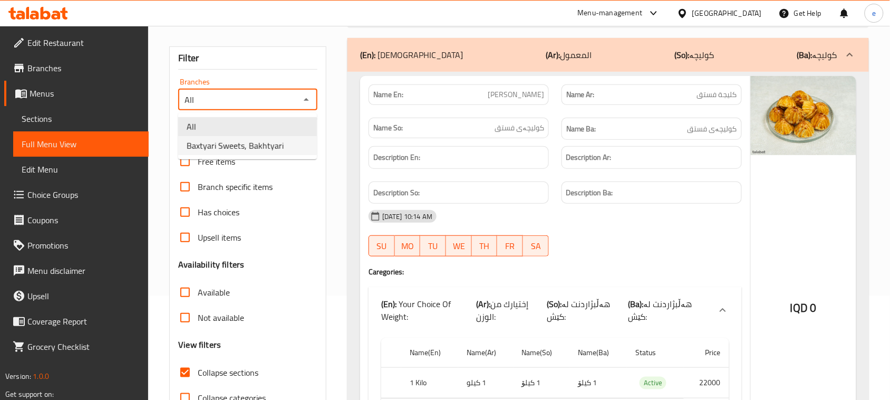
click at [278, 145] on span "Baxtyari Sweets, Bakhtyari" at bounding box center [235, 145] width 97 height 13
type input "Baxtyari Sweets, Bakhtyari"
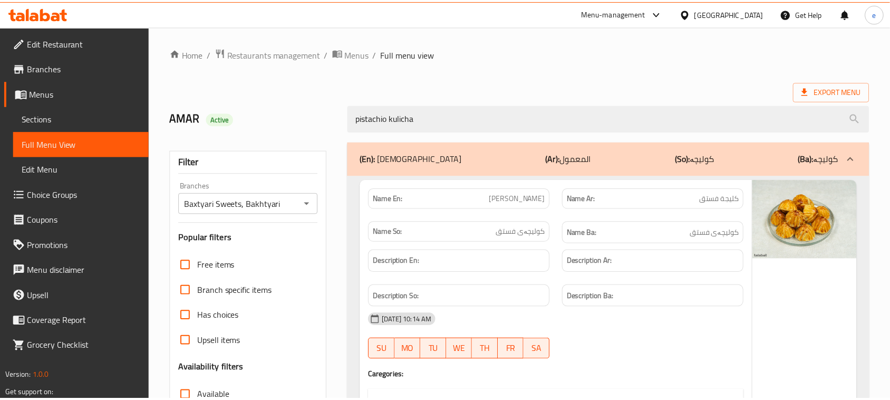
scroll to position [223, 0]
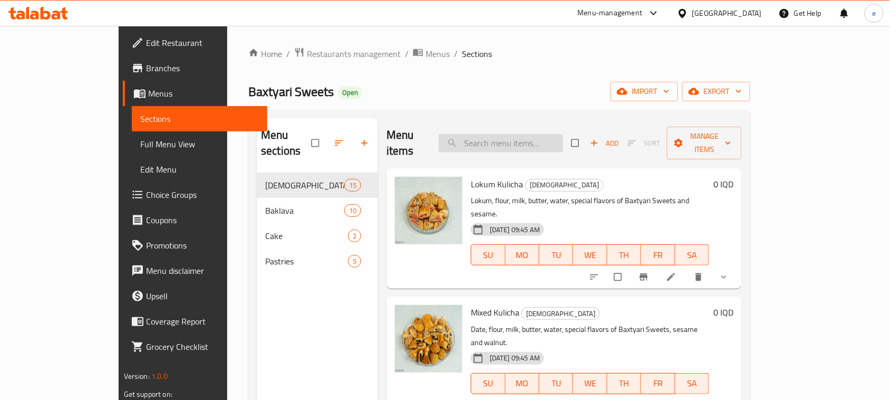
click at [491, 141] on input "search" at bounding box center [501, 143] width 124 height 18
paste input "pistachio kulicha"
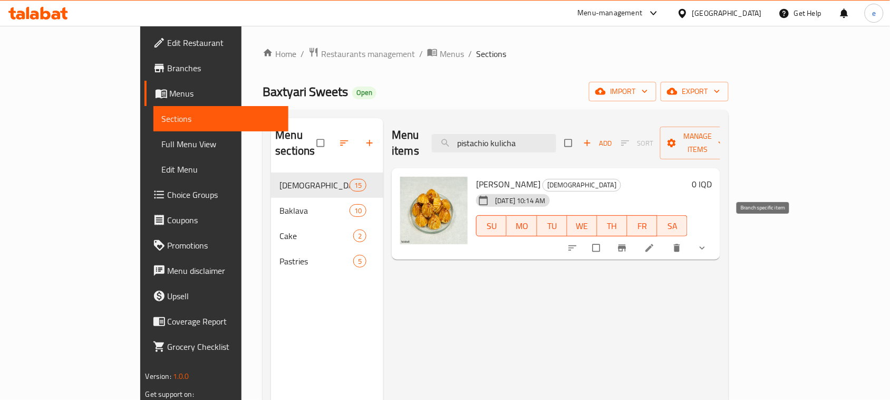
type input "pistachio kulicha"
click at [628, 243] on icon "Branch-specific-item" at bounding box center [622, 248] width 11 height 11
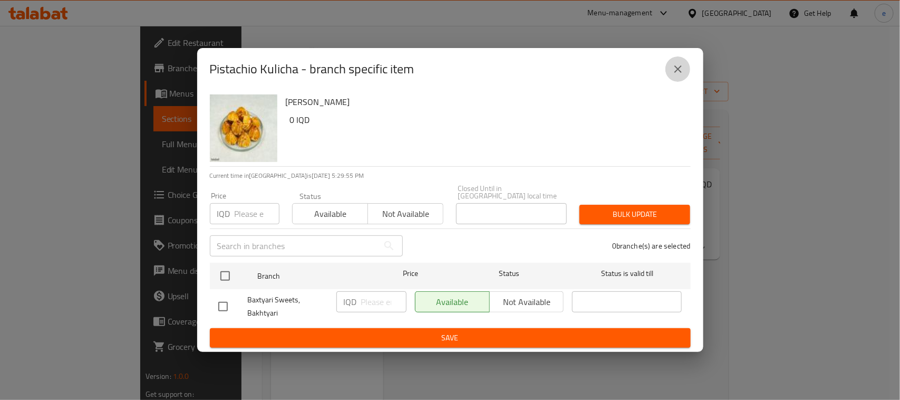
click at [684, 62] on button "close" at bounding box center [678, 68] width 25 height 25
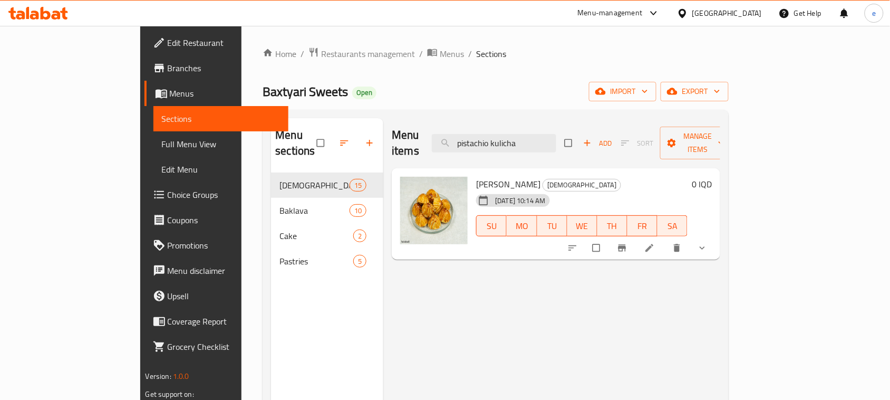
click at [708, 243] on icon "show more" at bounding box center [702, 248] width 11 height 11
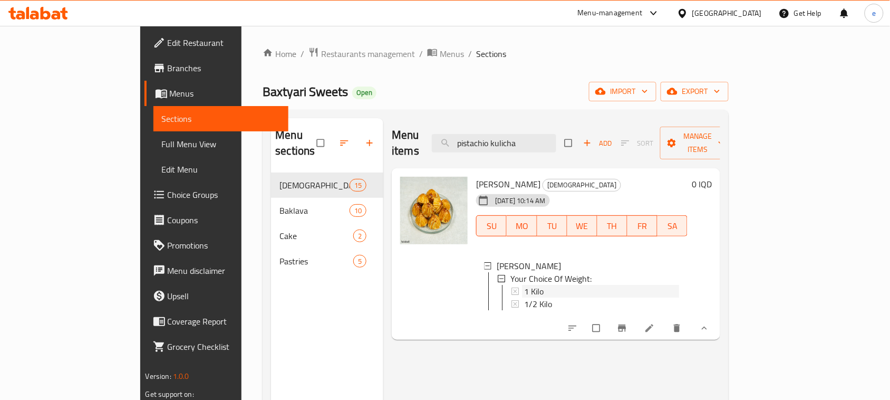
click at [512, 288] on icon at bounding box center [515, 291] width 7 height 7
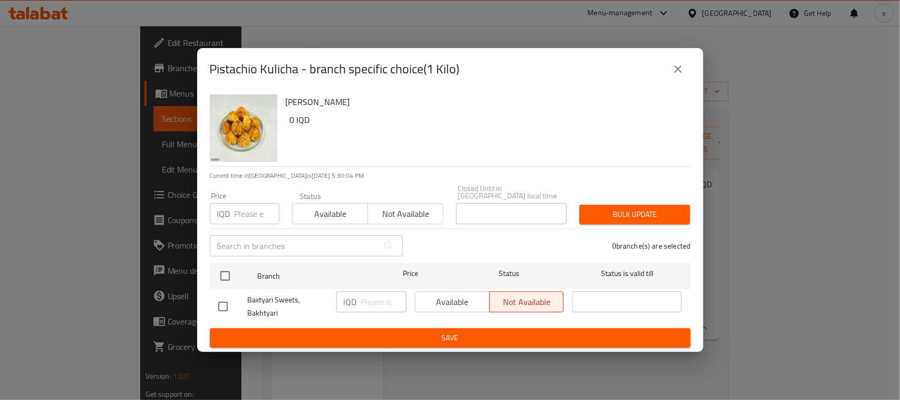
click at [444, 302] on div "Available Not available" at bounding box center [489, 301] width 149 height 21
click at [452, 301] on div "Available Not available" at bounding box center [489, 301] width 149 height 21
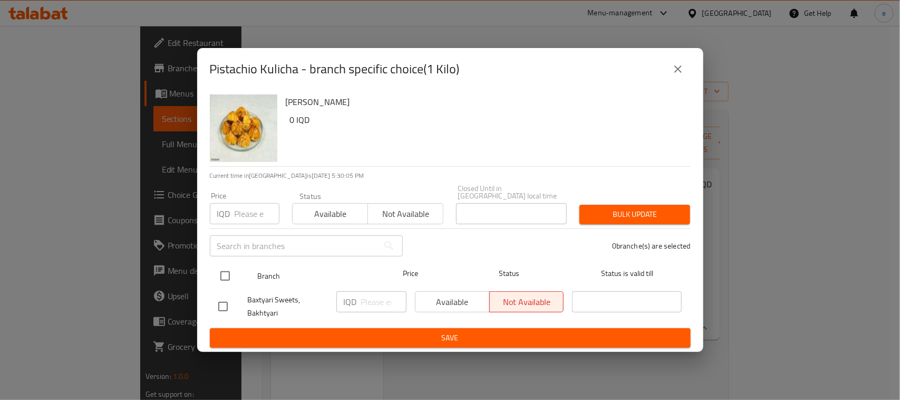
click at [214, 265] on input "checkbox" at bounding box center [225, 276] width 22 height 22
checkbox input "true"
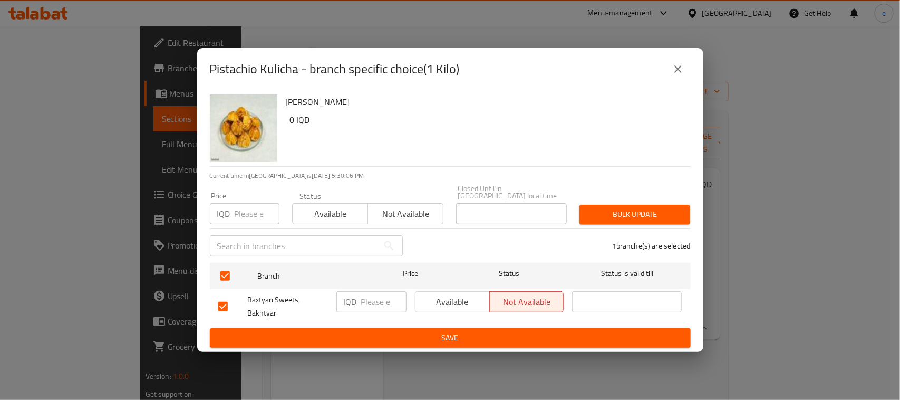
click at [437, 294] on span "Available" at bounding box center [453, 301] width 66 height 15
click at [449, 331] on span "Save" at bounding box center [450, 337] width 464 height 13
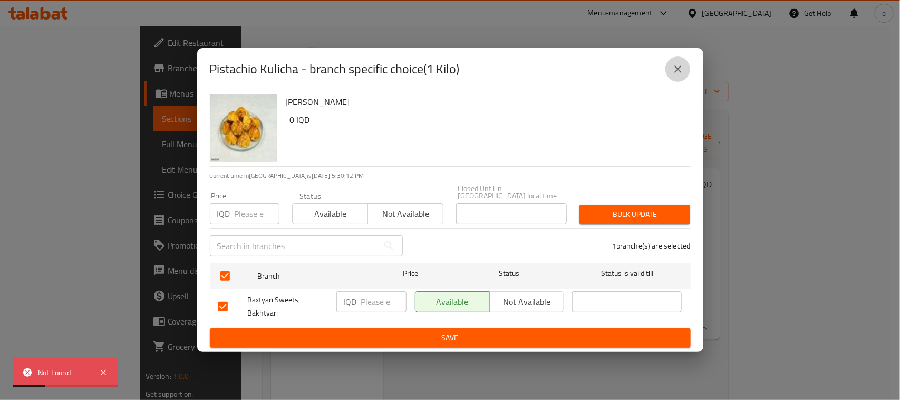
click at [670, 75] on button "close" at bounding box center [678, 68] width 25 height 25
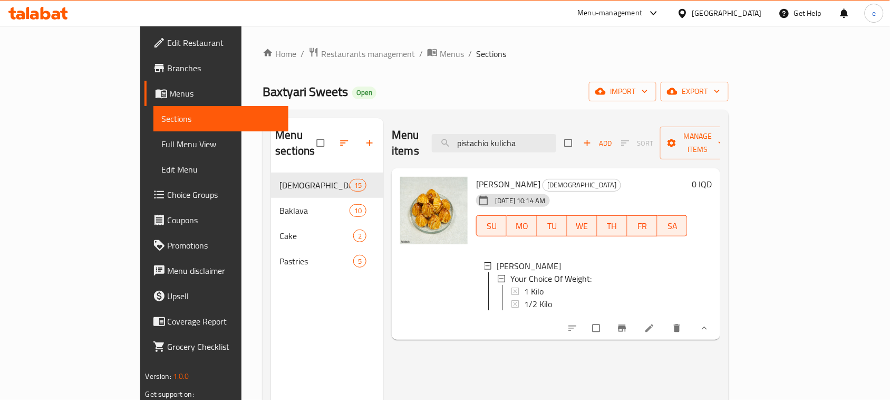
click at [46, 9] on icon at bounding box center [38, 13] width 60 height 13
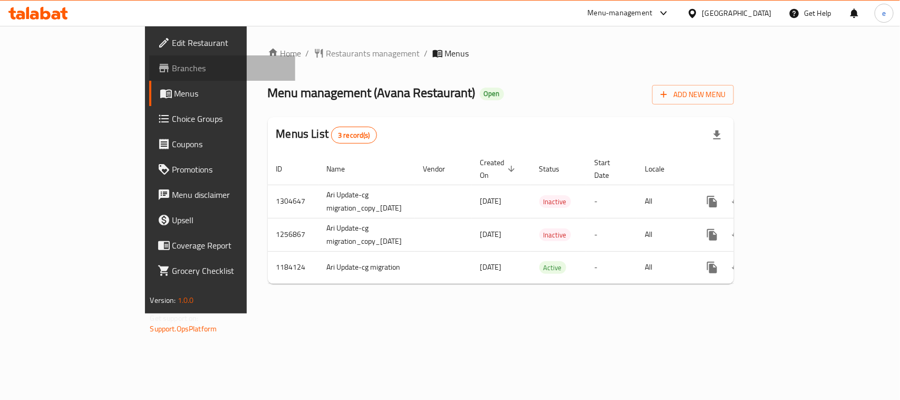
click at [173, 74] on span "Branches" at bounding box center [230, 68] width 114 height 13
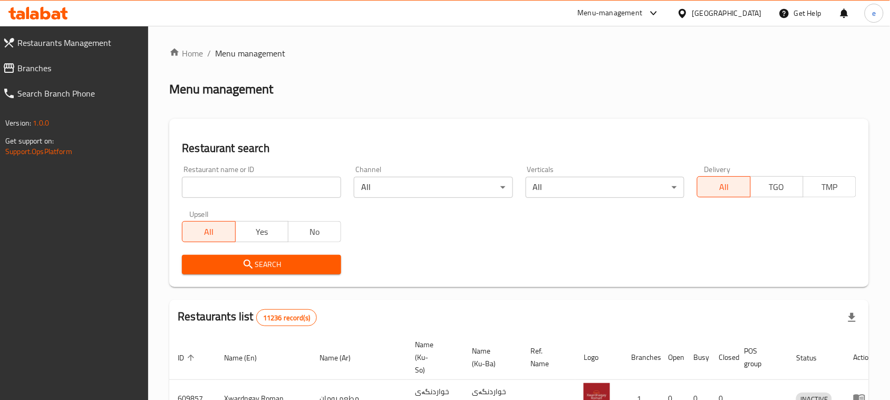
click at [242, 190] on input "search" at bounding box center [261, 187] width 159 height 21
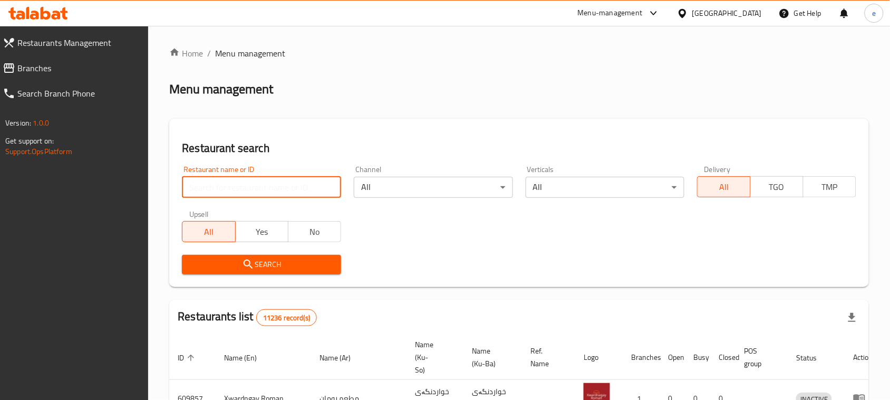
paste input "702805"
type input "702805"
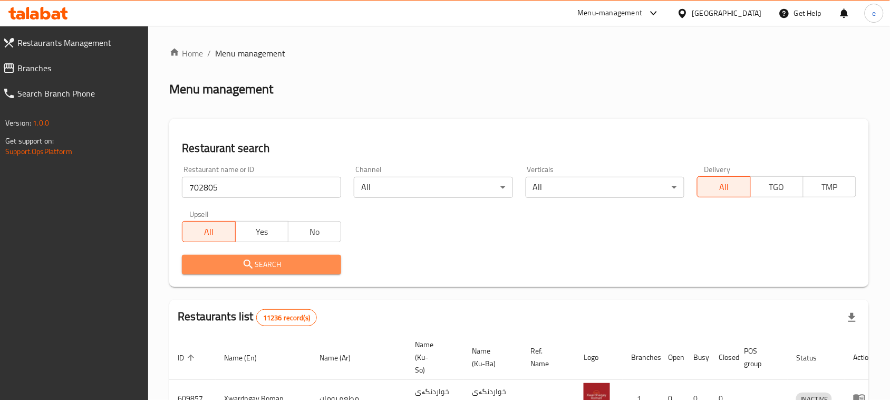
click at [280, 262] on span "Search" at bounding box center [261, 264] width 142 height 13
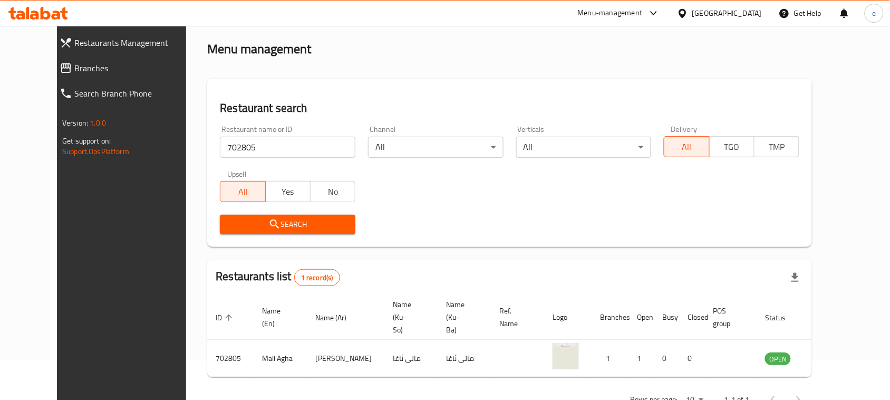
scroll to position [62, 0]
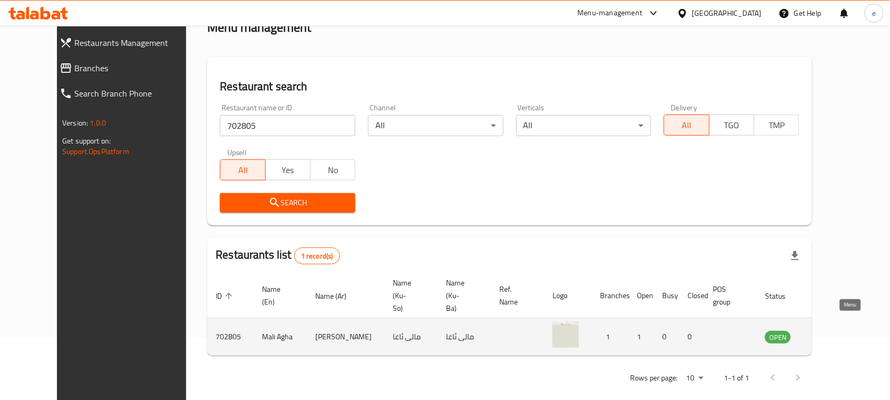
click at [833, 330] on icon "enhanced table" at bounding box center [827, 336] width 13 height 13
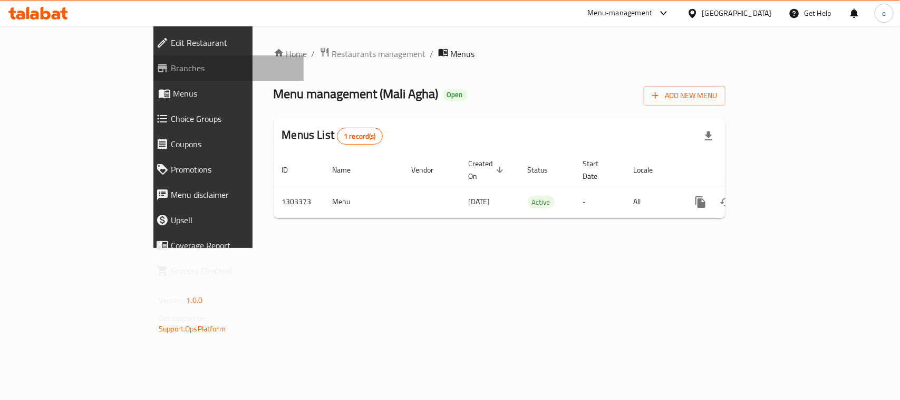
click at [171, 63] on span "Branches" at bounding box center [233, 68] width 124 height 13
